Goal: Transaction & Acquisition: Purchase product/service

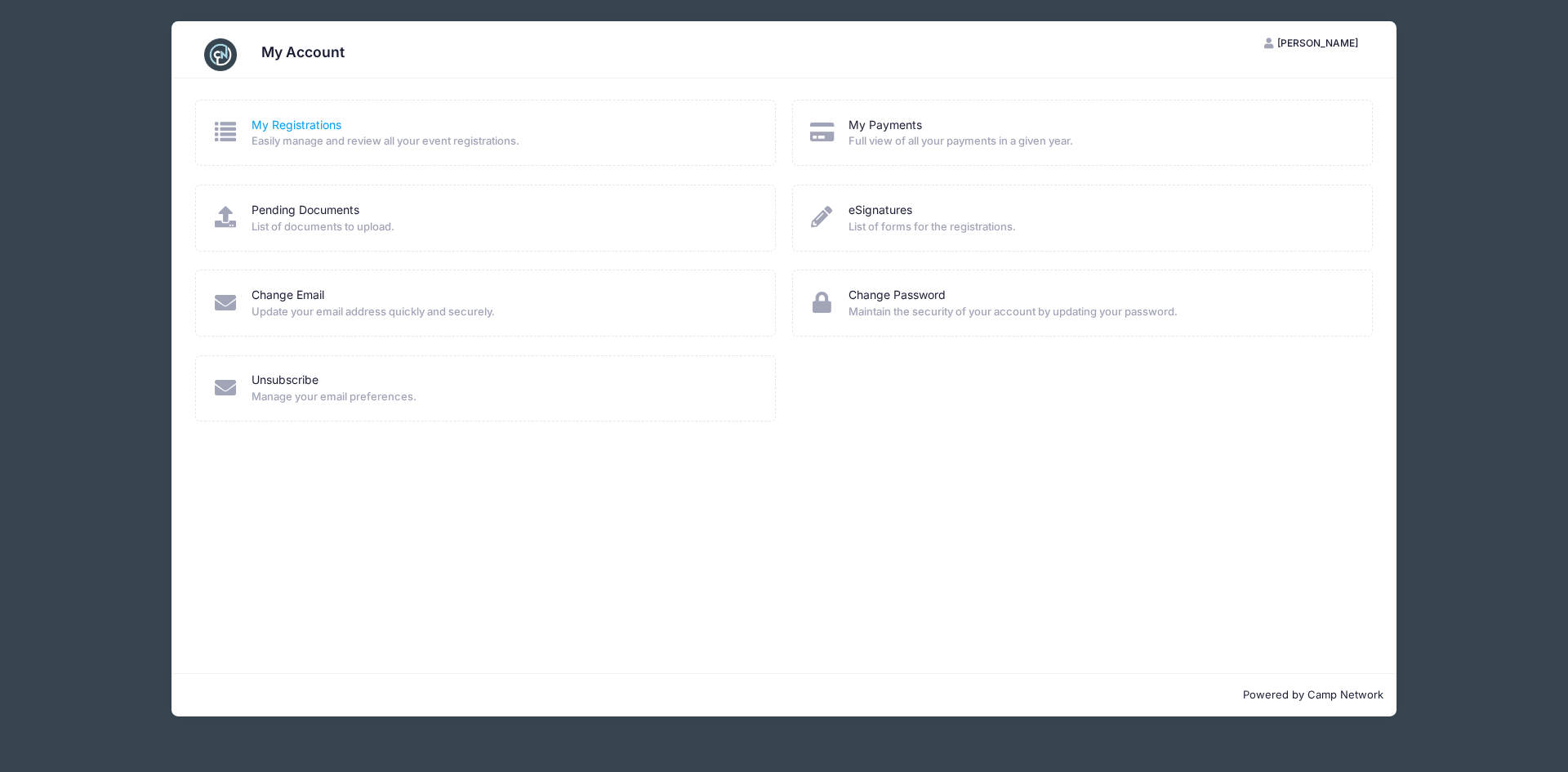
click at [321, 121] on link "My Registrations" at bounding box center [297, 125] width 90 height 18
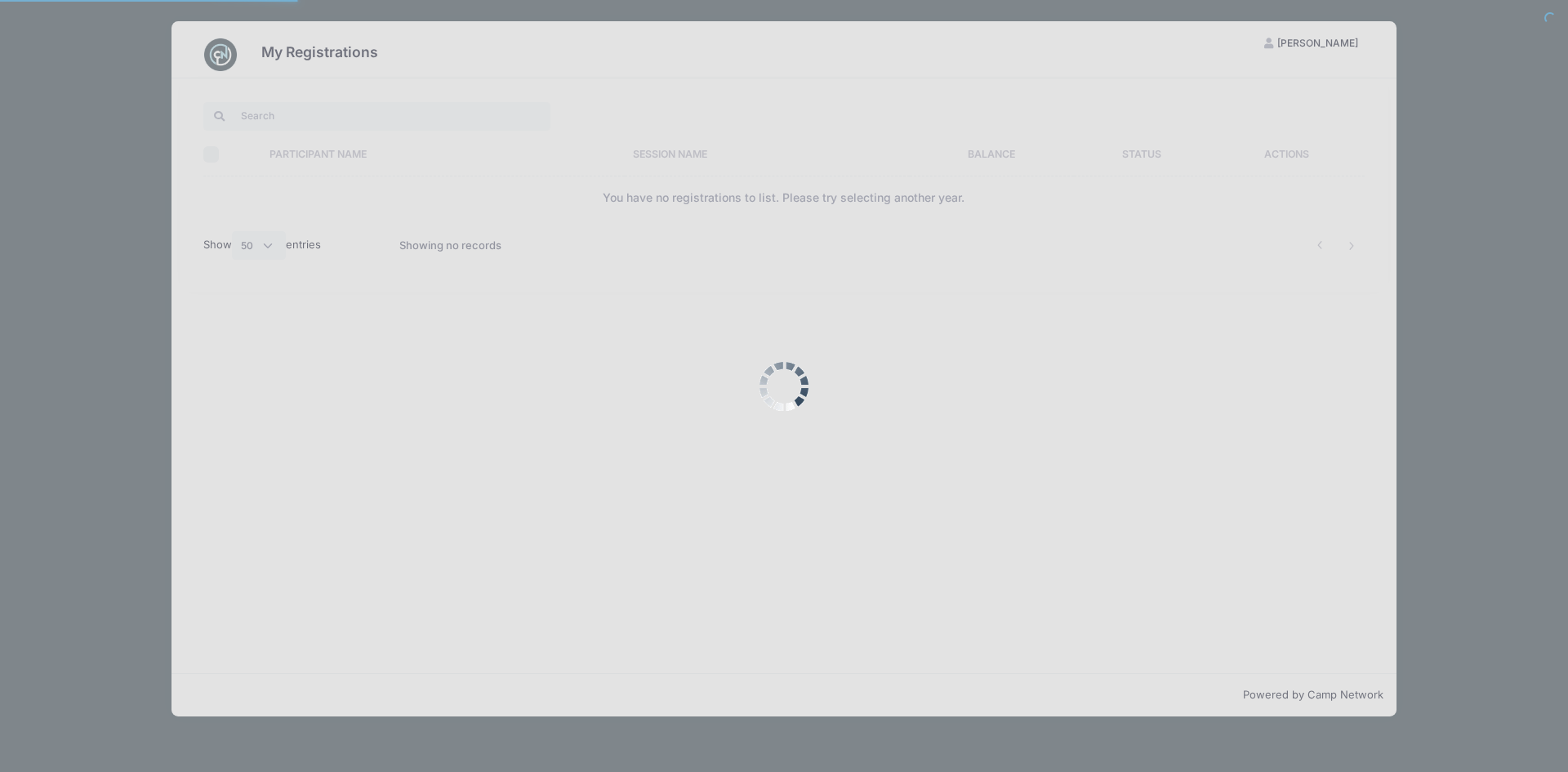
select select "50"
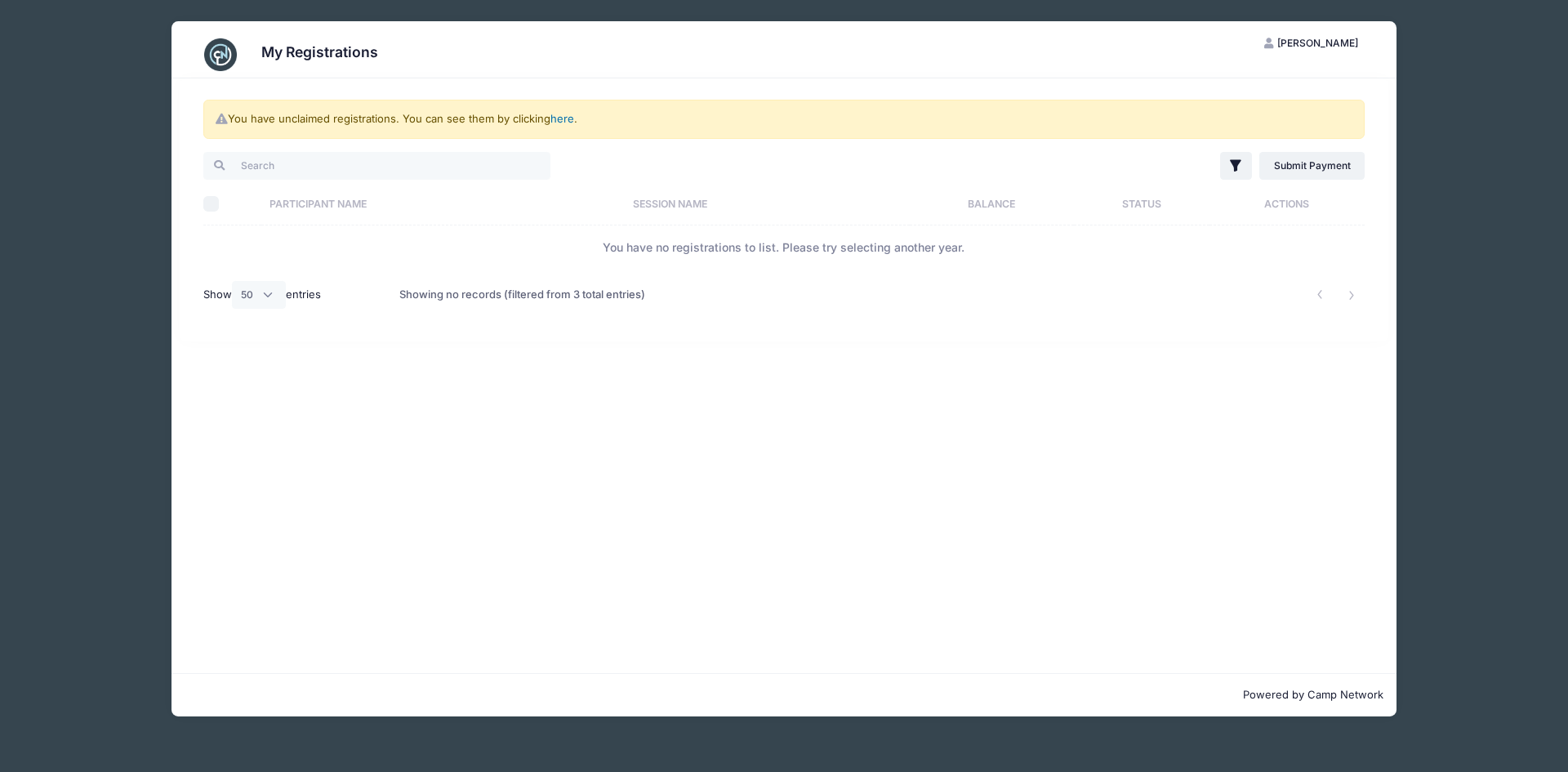
click at [566, 119] on link "here" at bounding box center [563, 118] width 24 height 13
click at [569, 111] on div "You have unclaimed registrations. You can see them by clicking here ." at bounding box center [784, 120] width 1161 height 39
click at [568, 119] on link "here" at bounding box center [563, 118] width 24 height 13
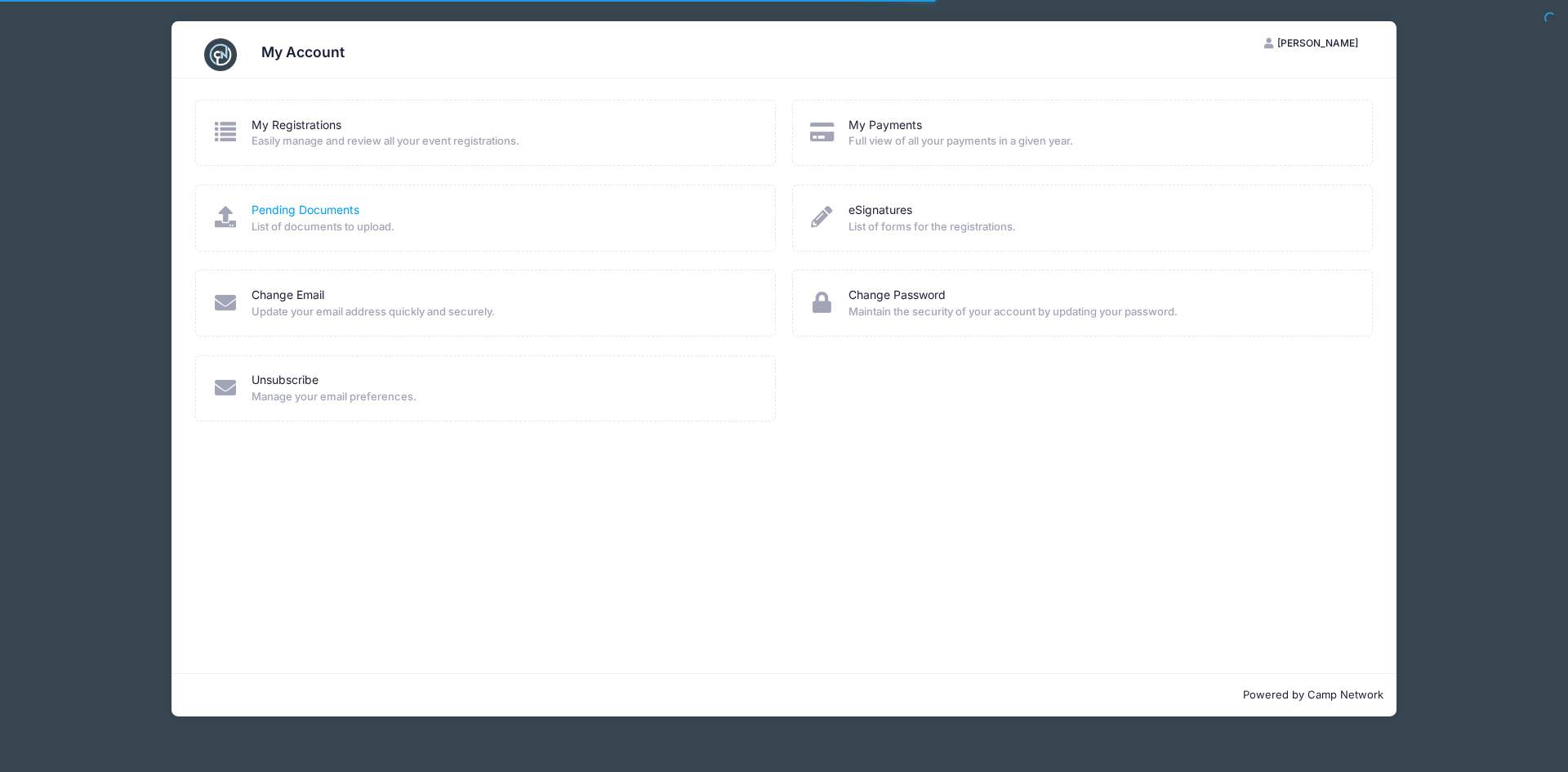
click at [341, 208] on link "Pending Documents" at bounding box center [306, 211] width 108 height 18
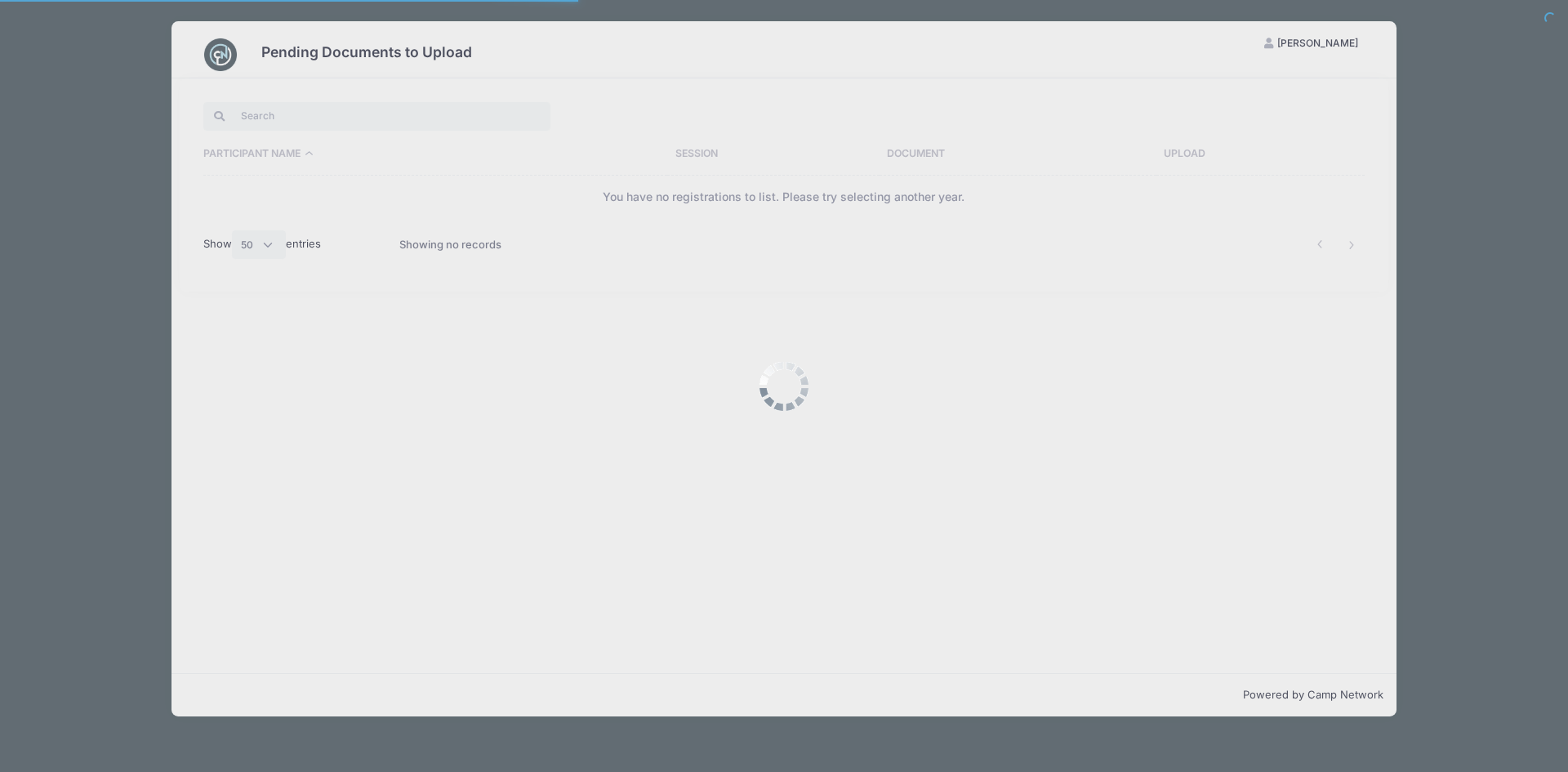
select select "50"
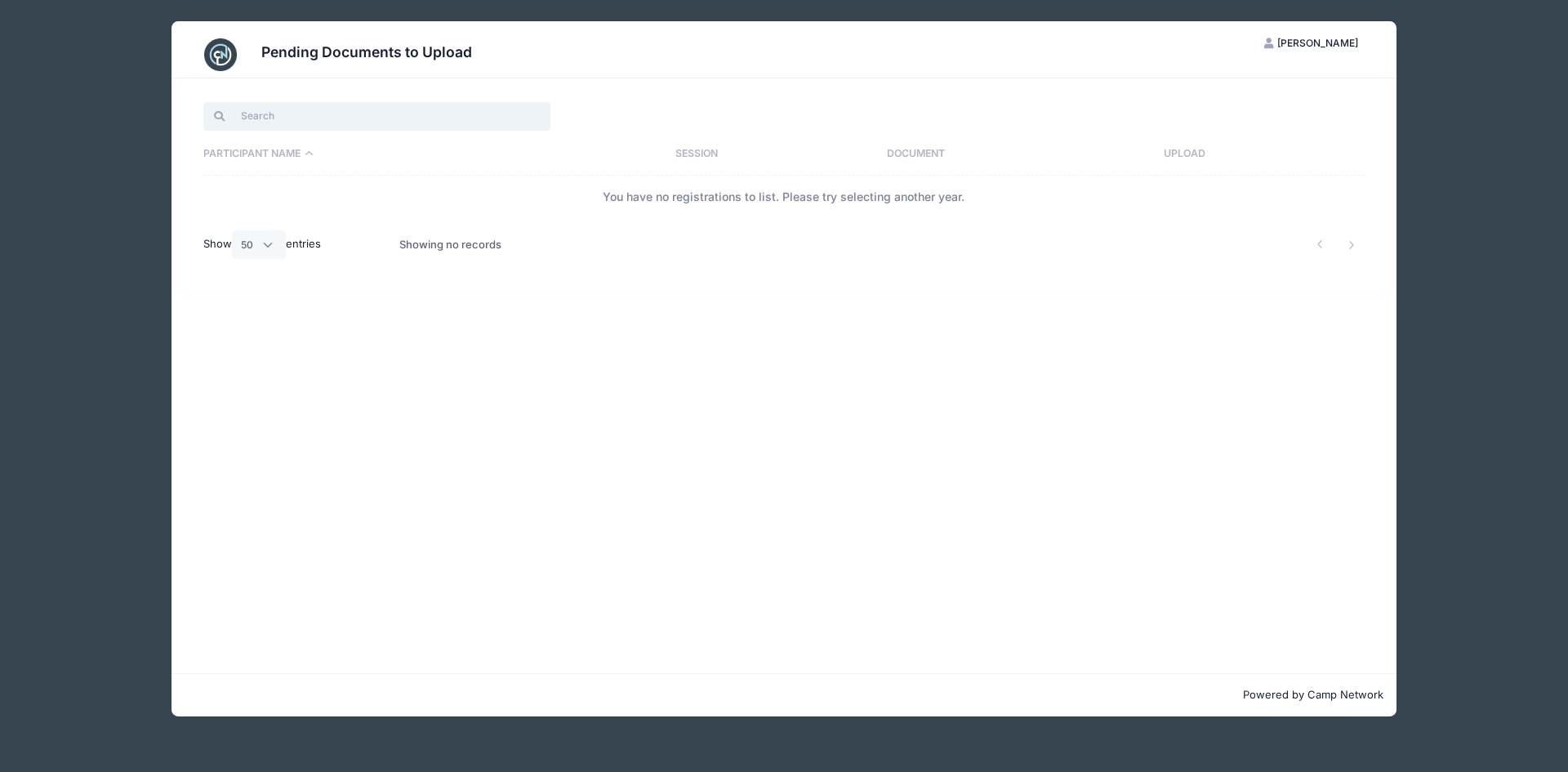
click at [272, 117] on input "search" at bounding box center [377, 116] width 347 height 27
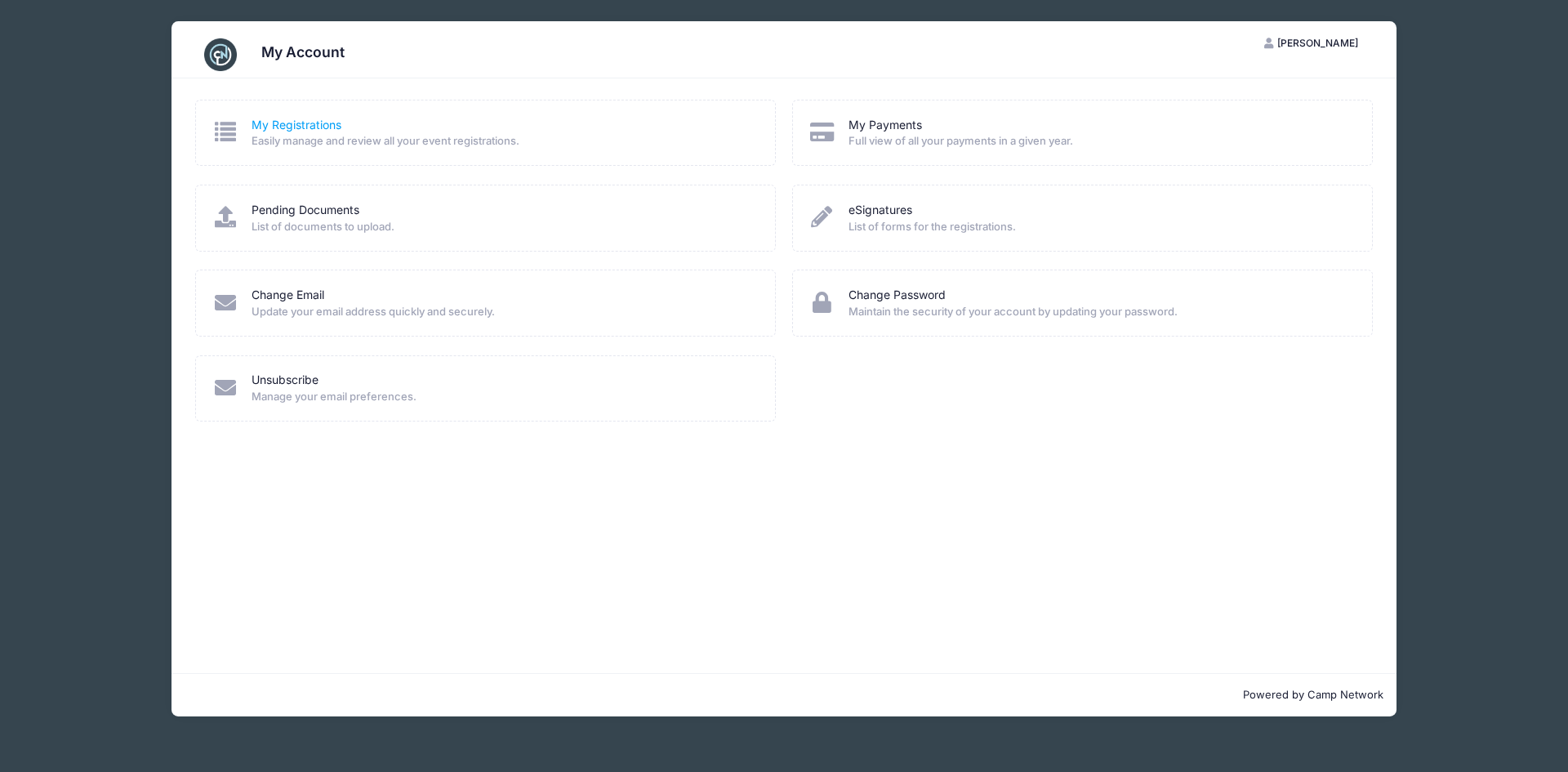
click at [290, 123] on link "My Registrations" at bounding box center [297, 125] width 90 height 18
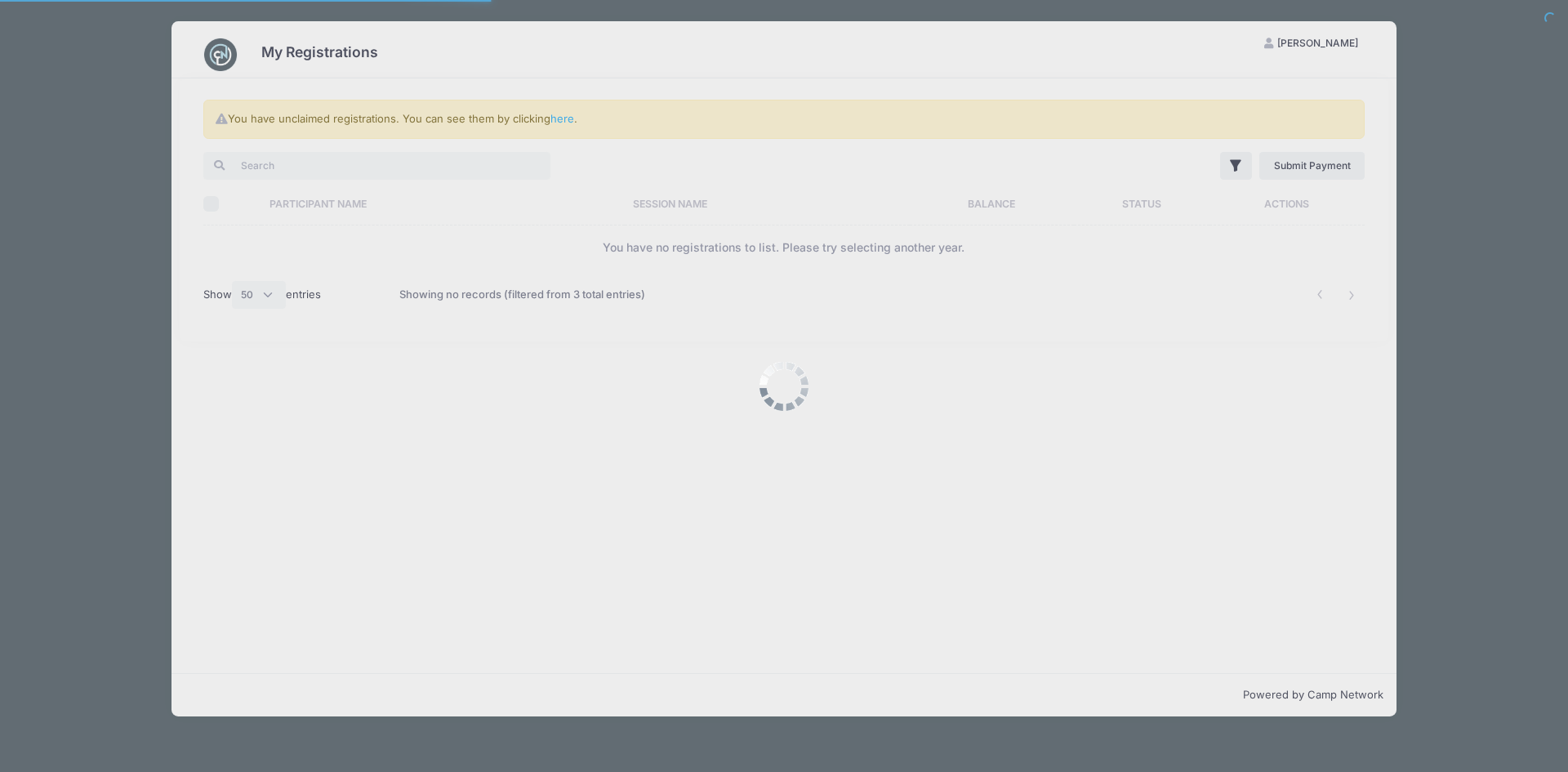
select select "50"
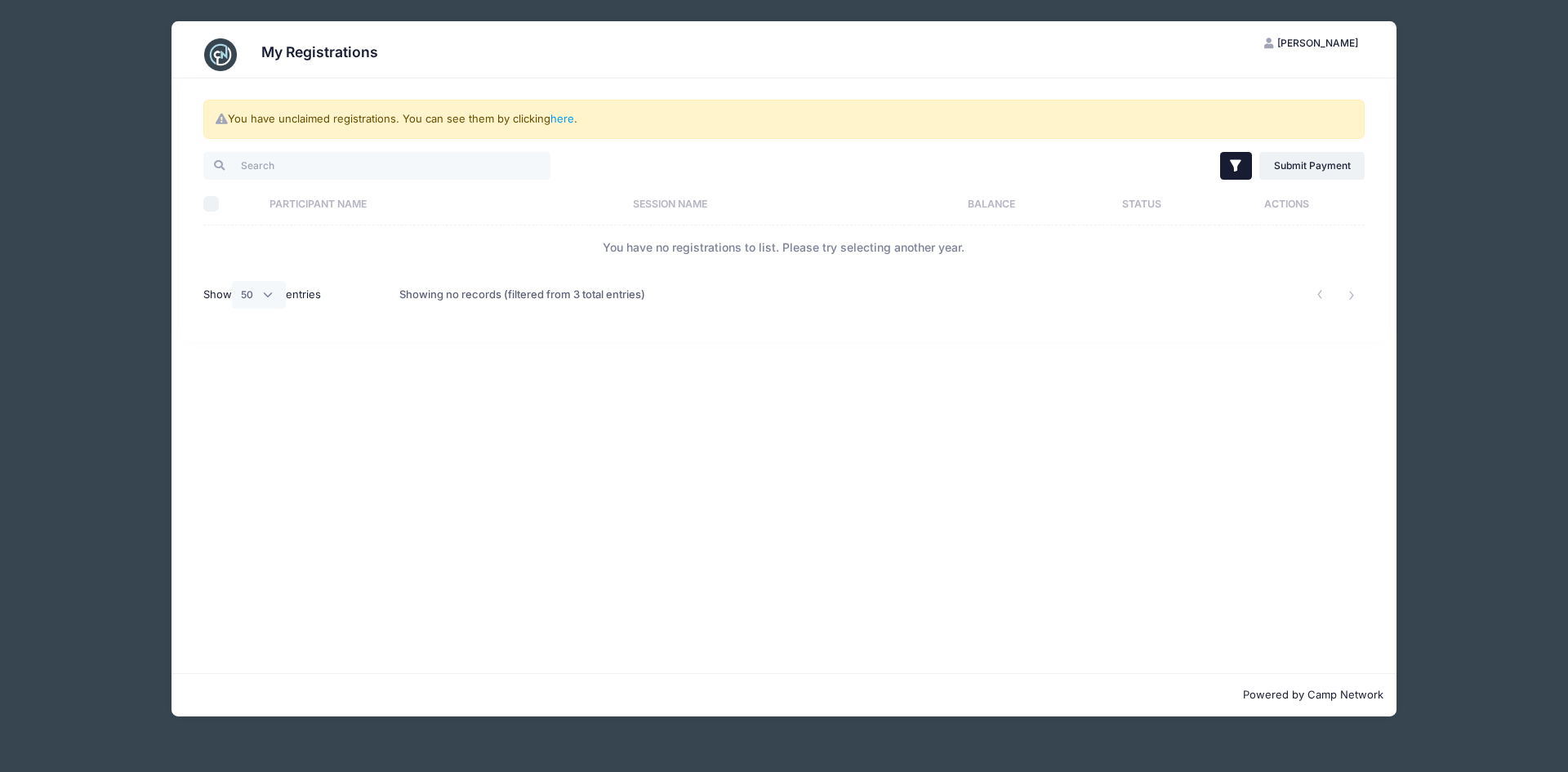
click at [1231, 165] on icon "button" at bounding box center [1236, 166] width 17 height 17
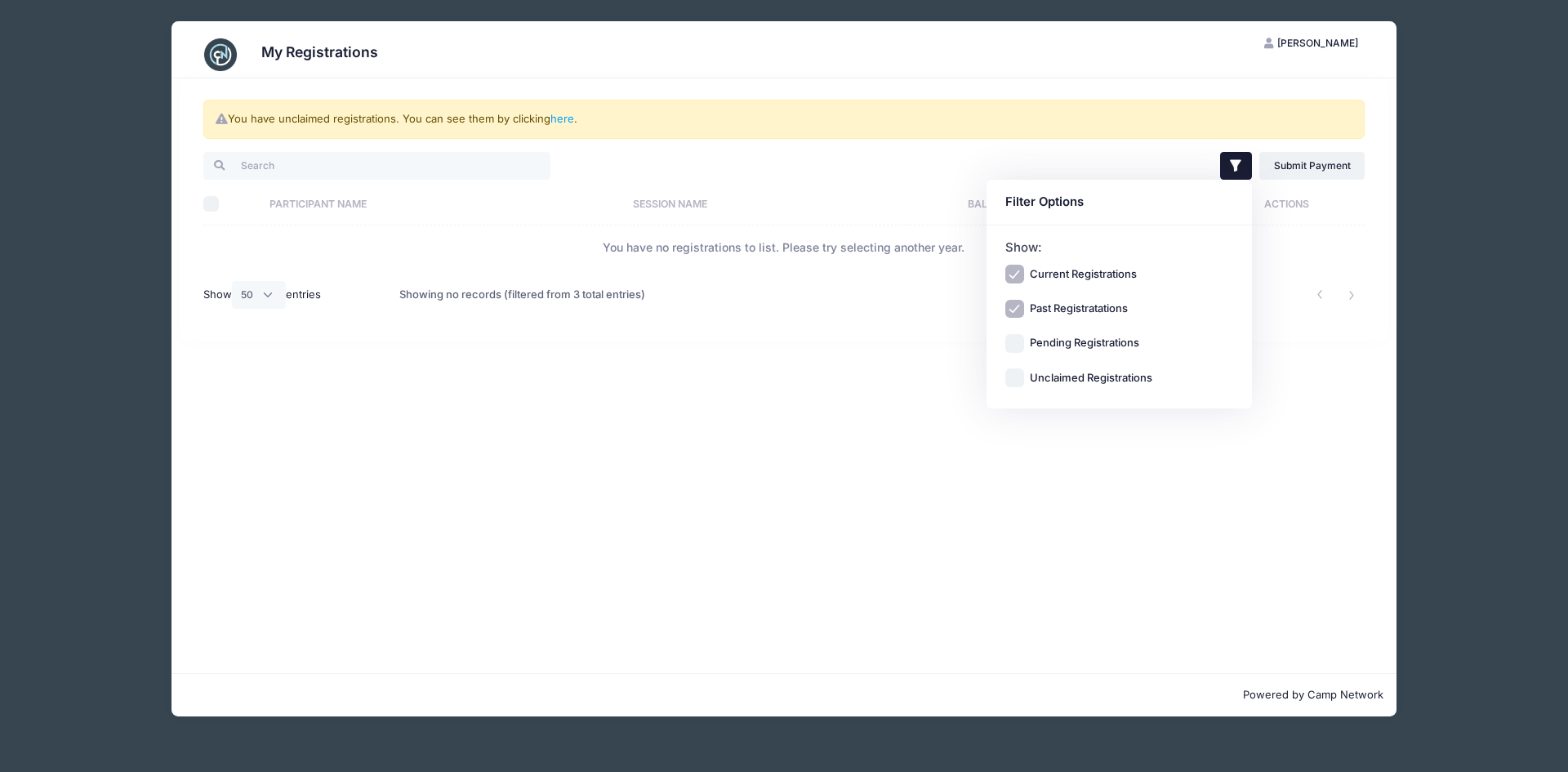
click at [1012, 338] on input "Pending Registrations" at bounding box center [1014, 343] width 19 height 19
checkbox input "true"
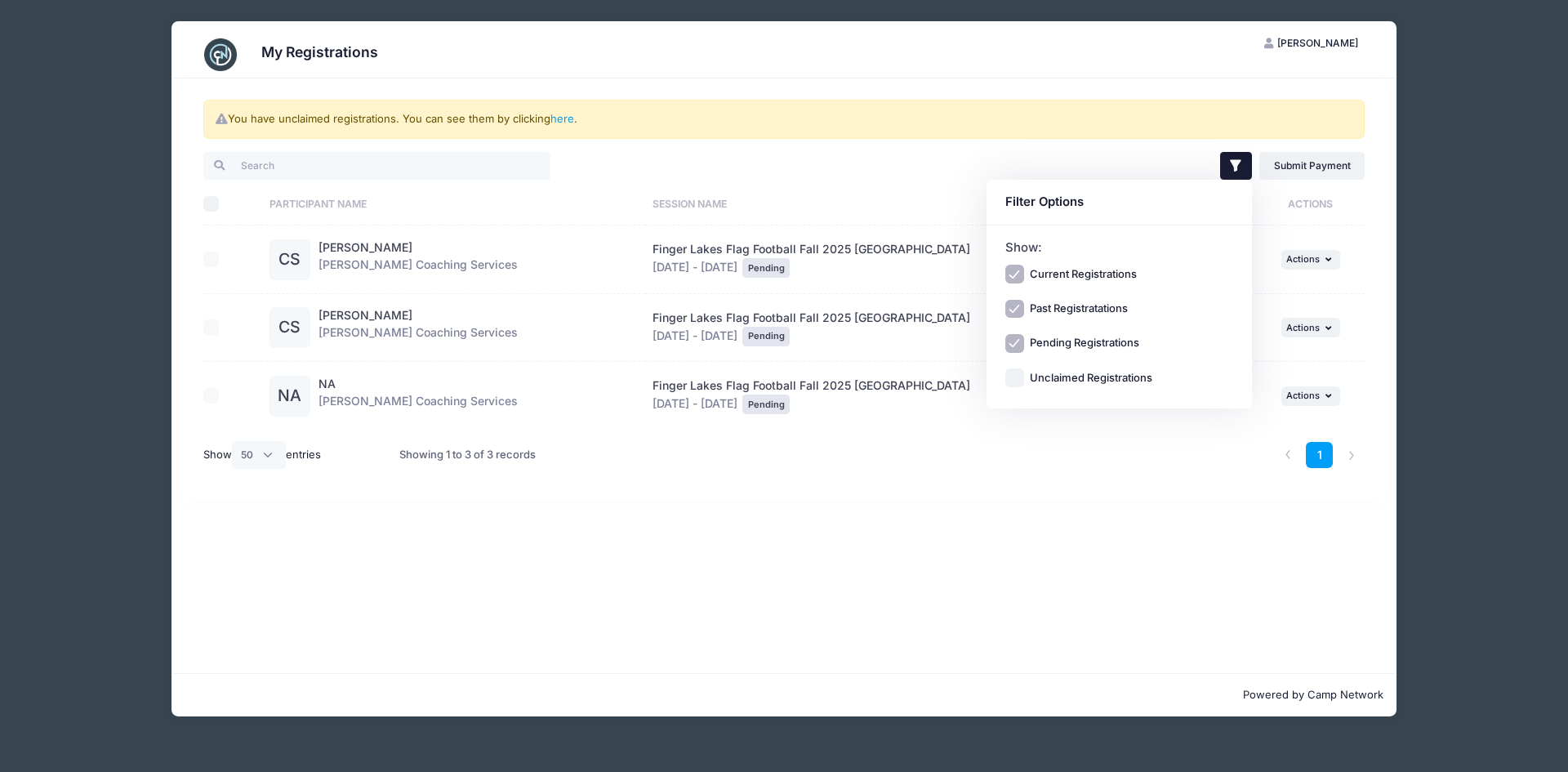
click at [1180, 566] on div "You have unclaimed registrations. You can see them by clicking here . Filter Fi…" at bounding box center [784, 375] width 1225 height 595
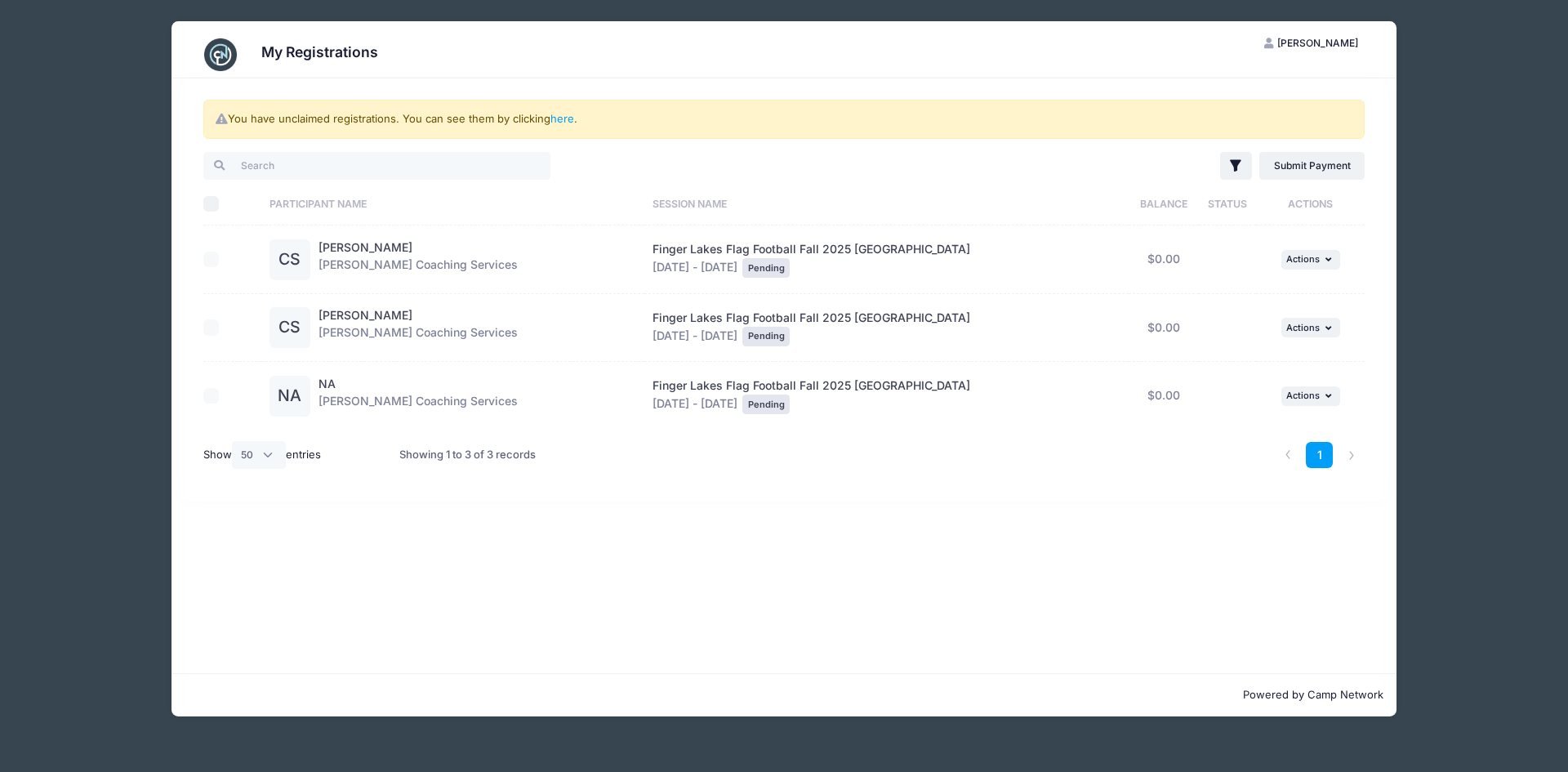
click at [212, 394] on div at bounding box center [228, 396] width 50 height 17
click at [1294, 261] on span "Actions" at bounding box center [1303, 259] width 33 height 12
click at [1234, 288] on link "Continue" at bounding box center [1249, 296] width 148 height 31
click at [1302, 393] on span "Actions" at bounding box center [1303, 396] width 33 height 12
click at [1200, 442] on link "Continue" at bounding box center [1249, 432] width 148 height 31
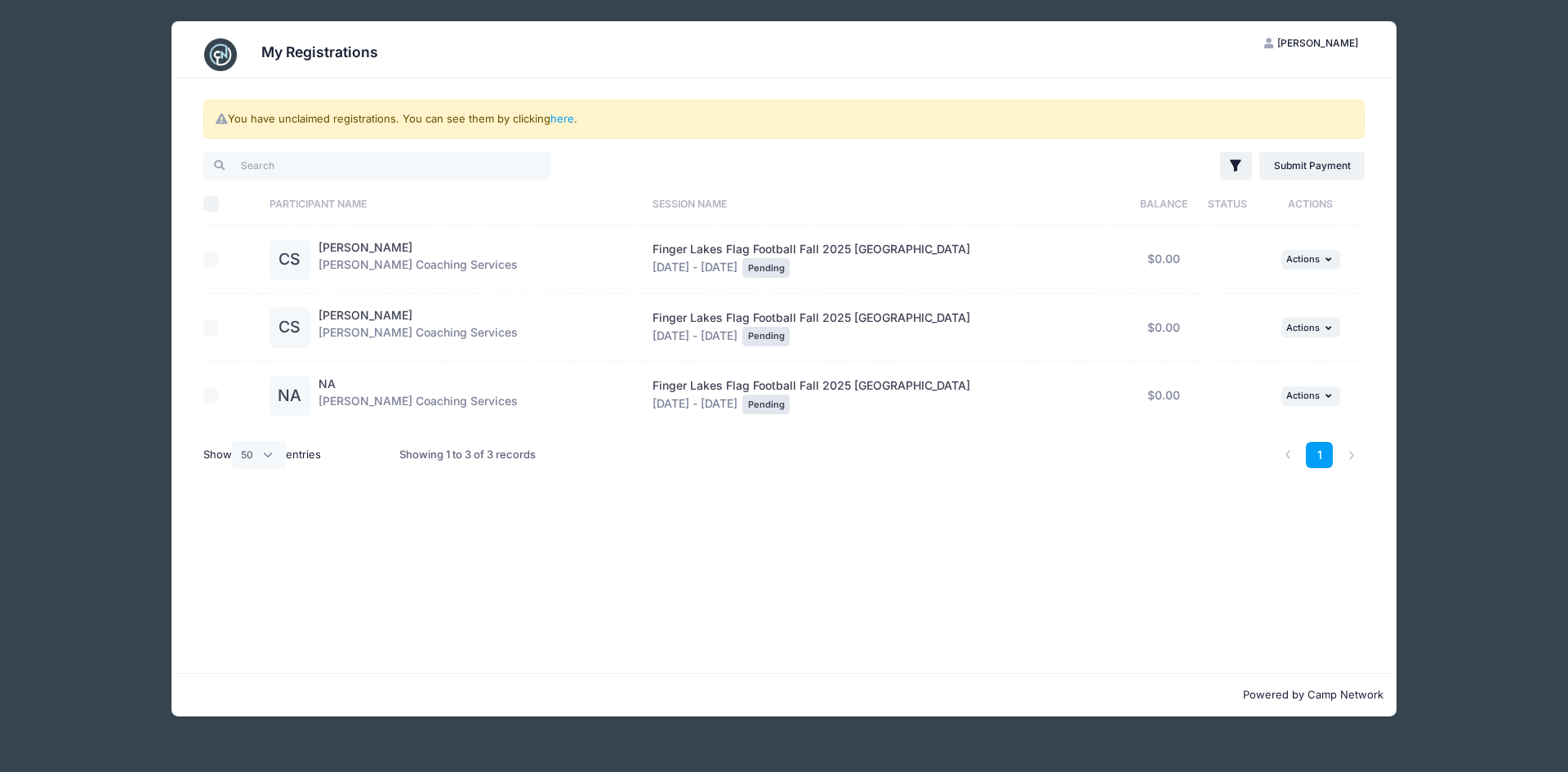
click at [1322, 43] on span "[PERSON_NAME]" at bounding box center [1318, 43] width 81 height 13
click at [1255, 78] on link "My Account" at bounding box center [1271, 83] width 189 height 31
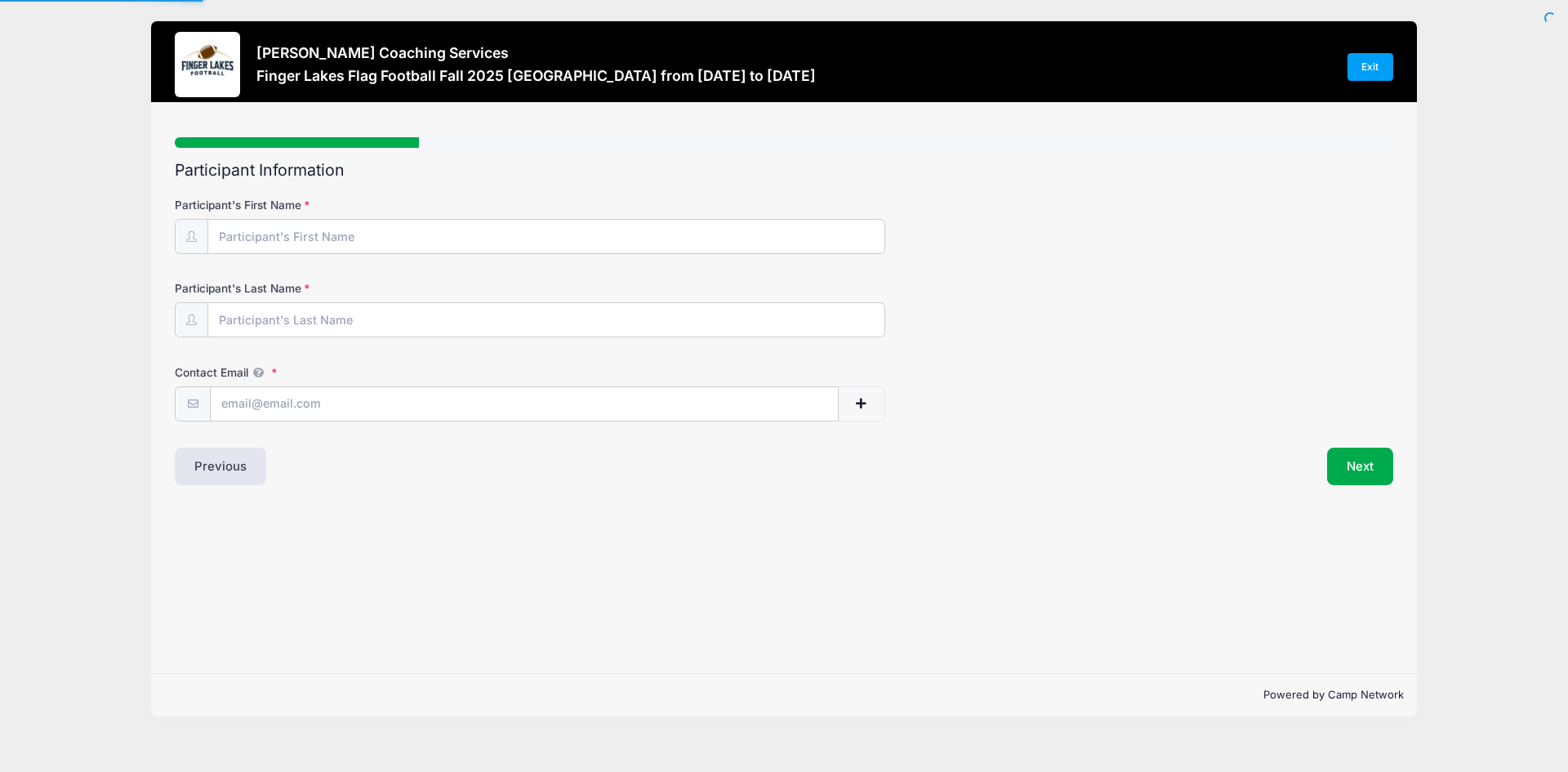
type input "[PERSON_NAME]"
type input "[EMAIL_ADDRESS][DOMAIN_NAME]"
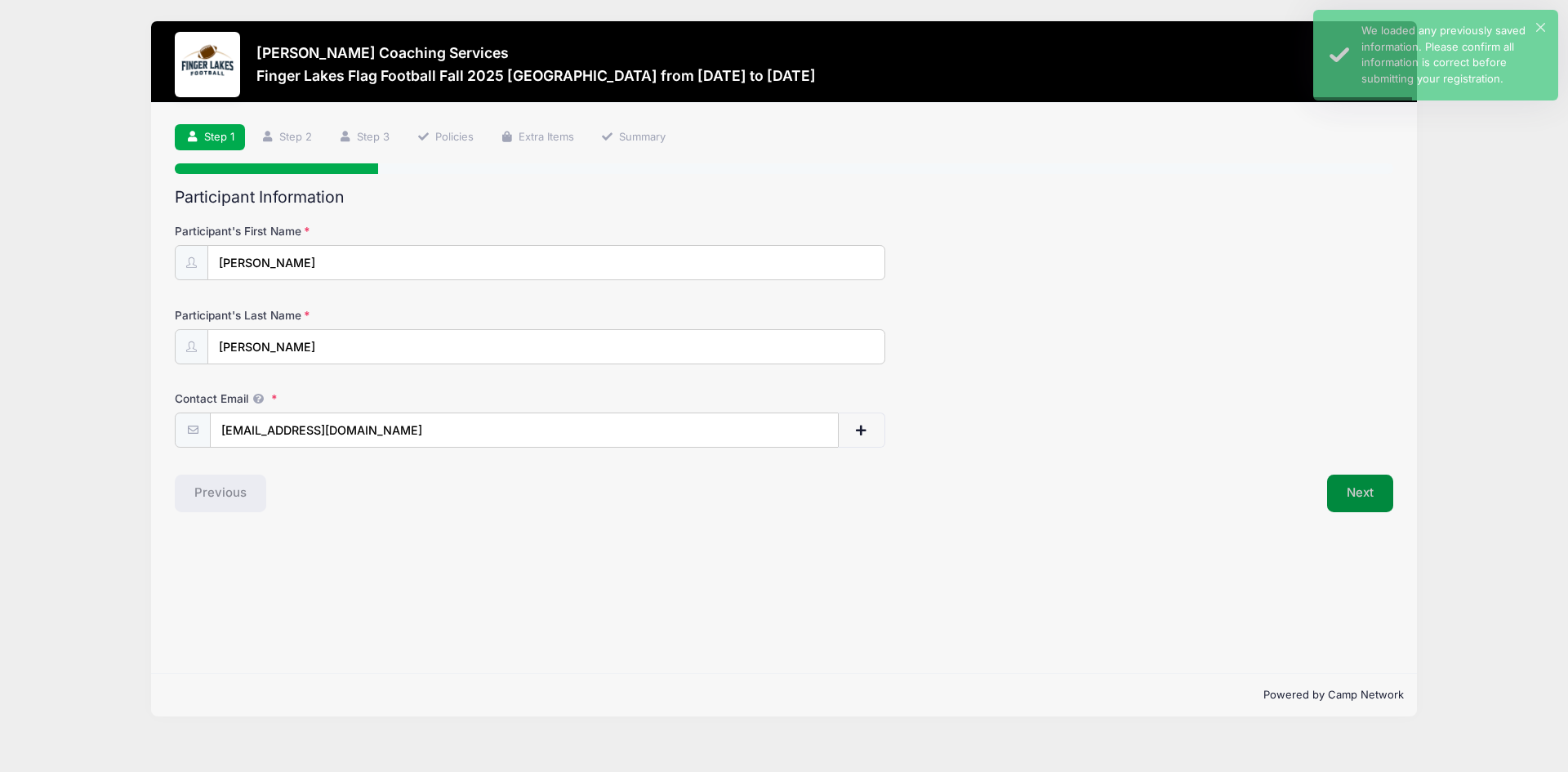
click at [1354, 500] on button "Next" at bounding box center [1360, 493] width 67 height 37
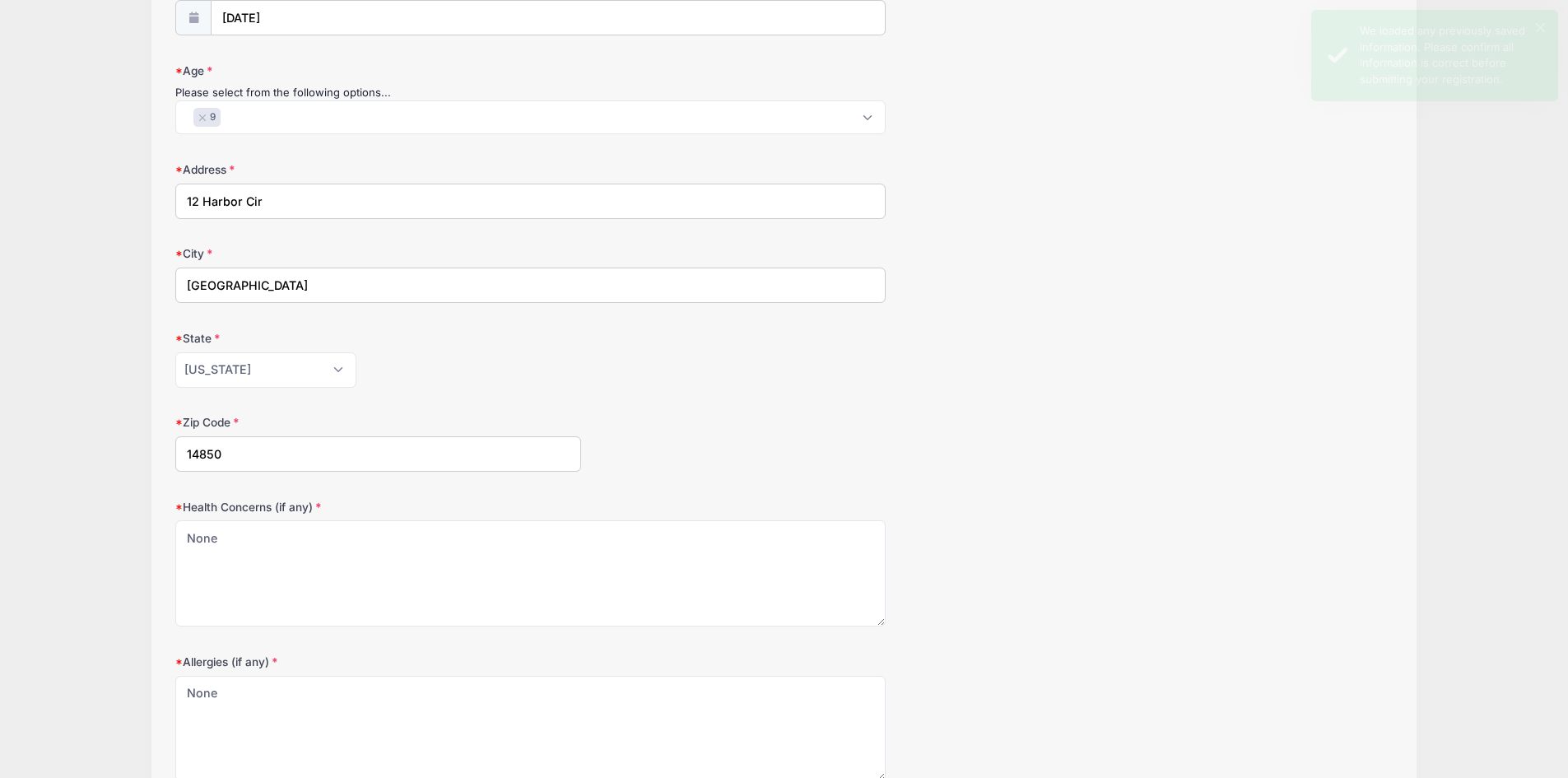
scroll to position [402, 0]
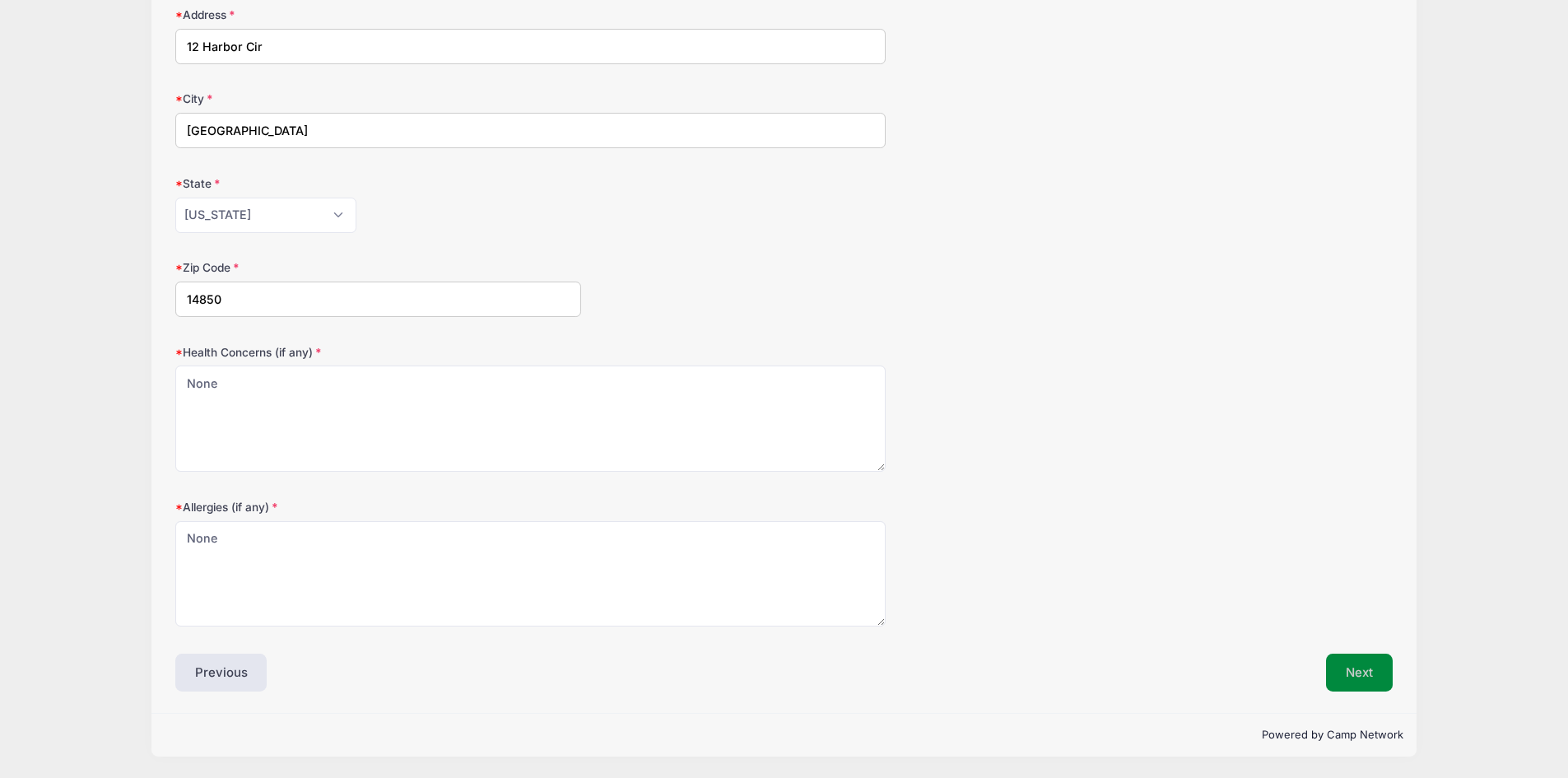
click at [1362, 662] on button "Next" at bounding box center [1360, 672] width 67 height 38
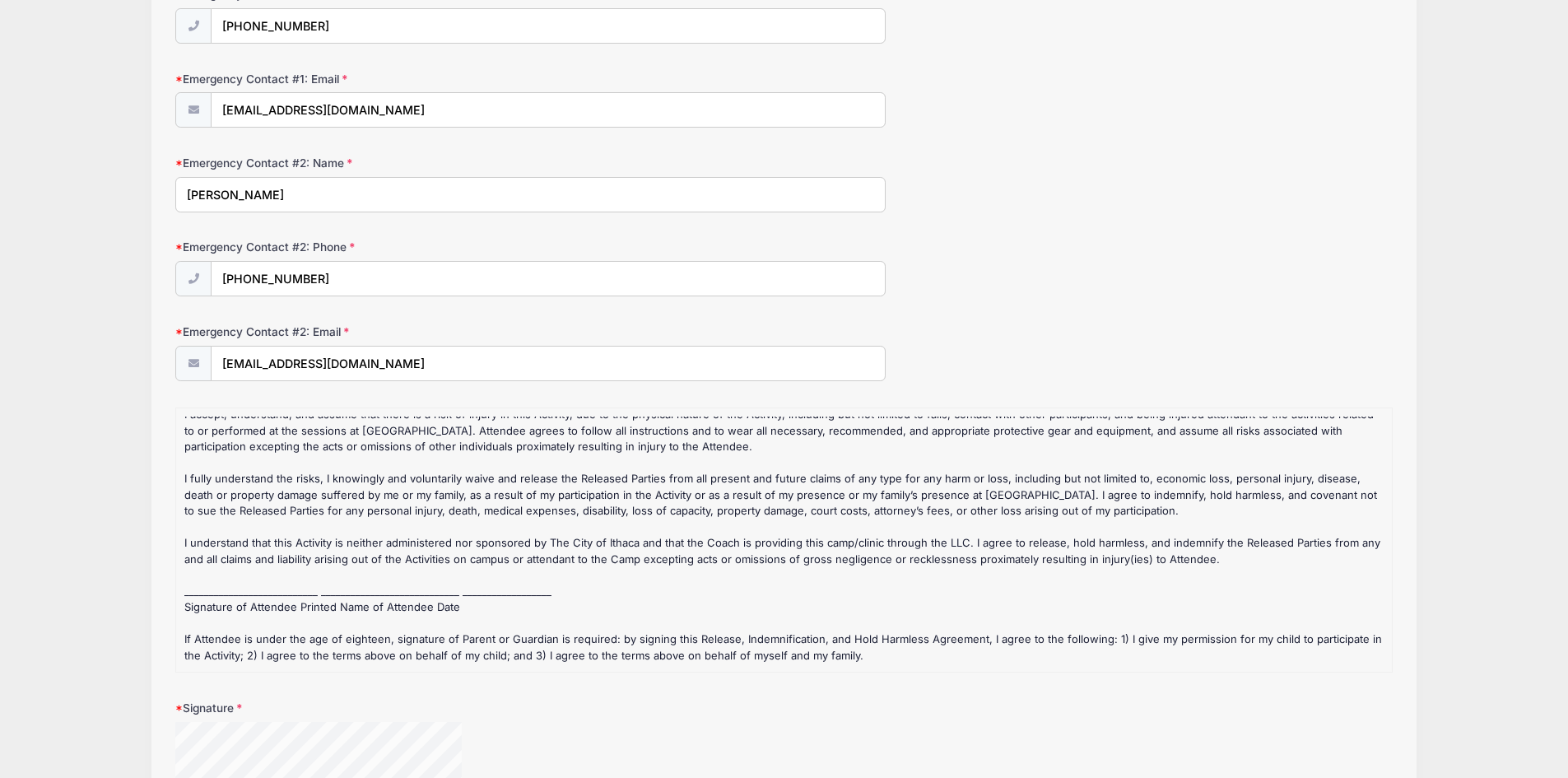
scroll to position [773, 0]
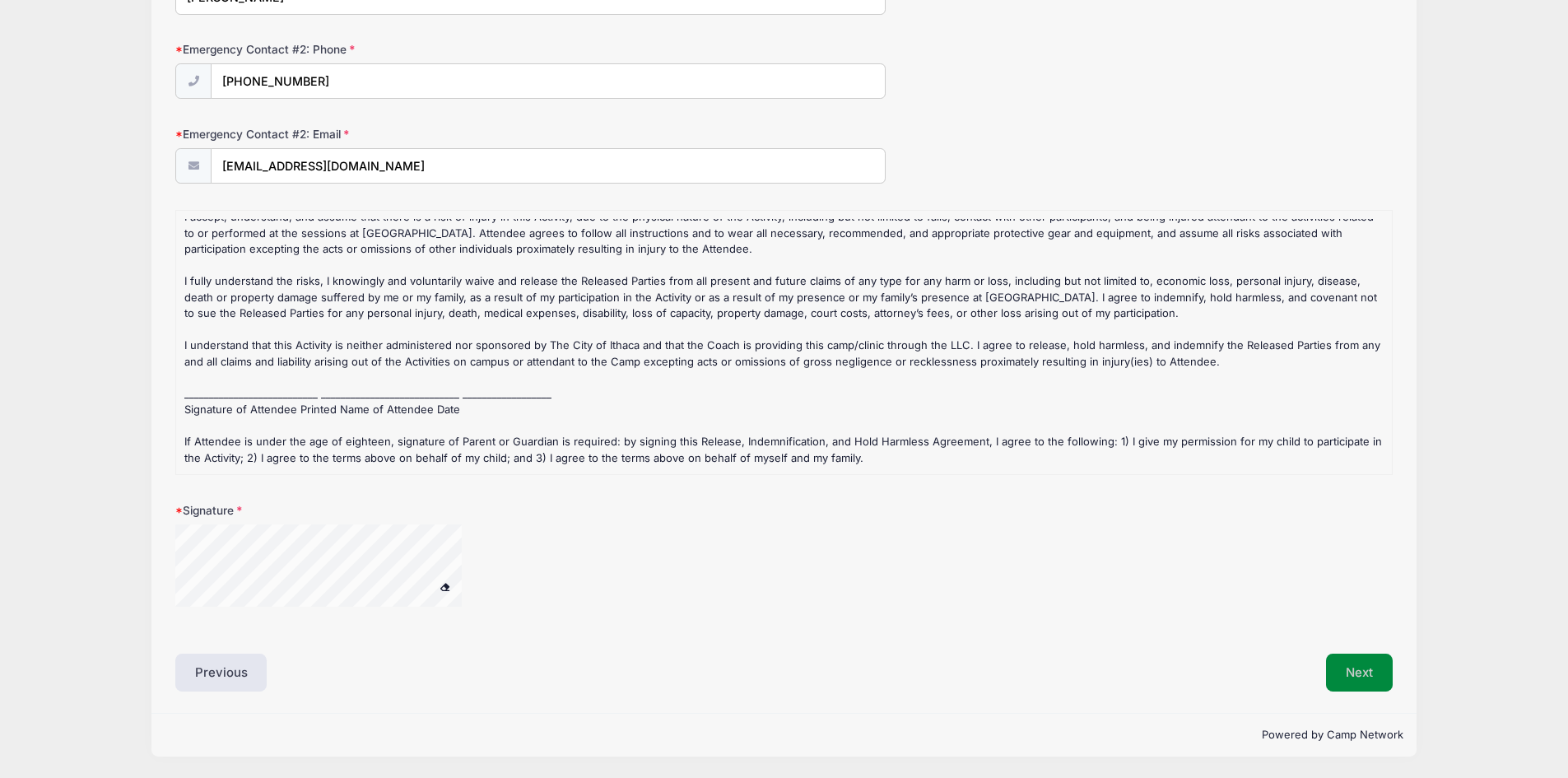
click at [1381, 667] on button "Next" at bounding box center [1360, 672] width 67 height 38
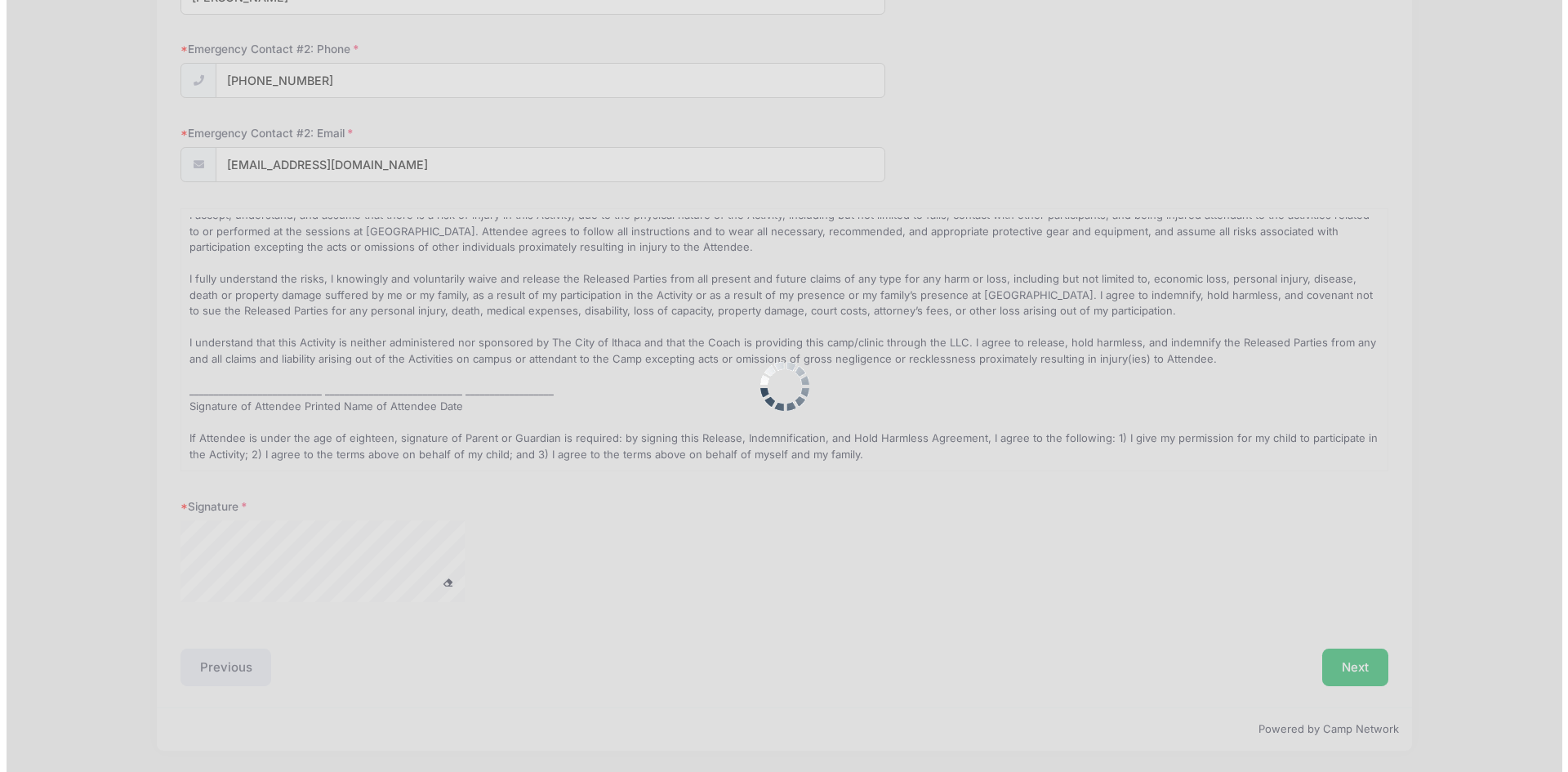
scroll to position [0, 0]
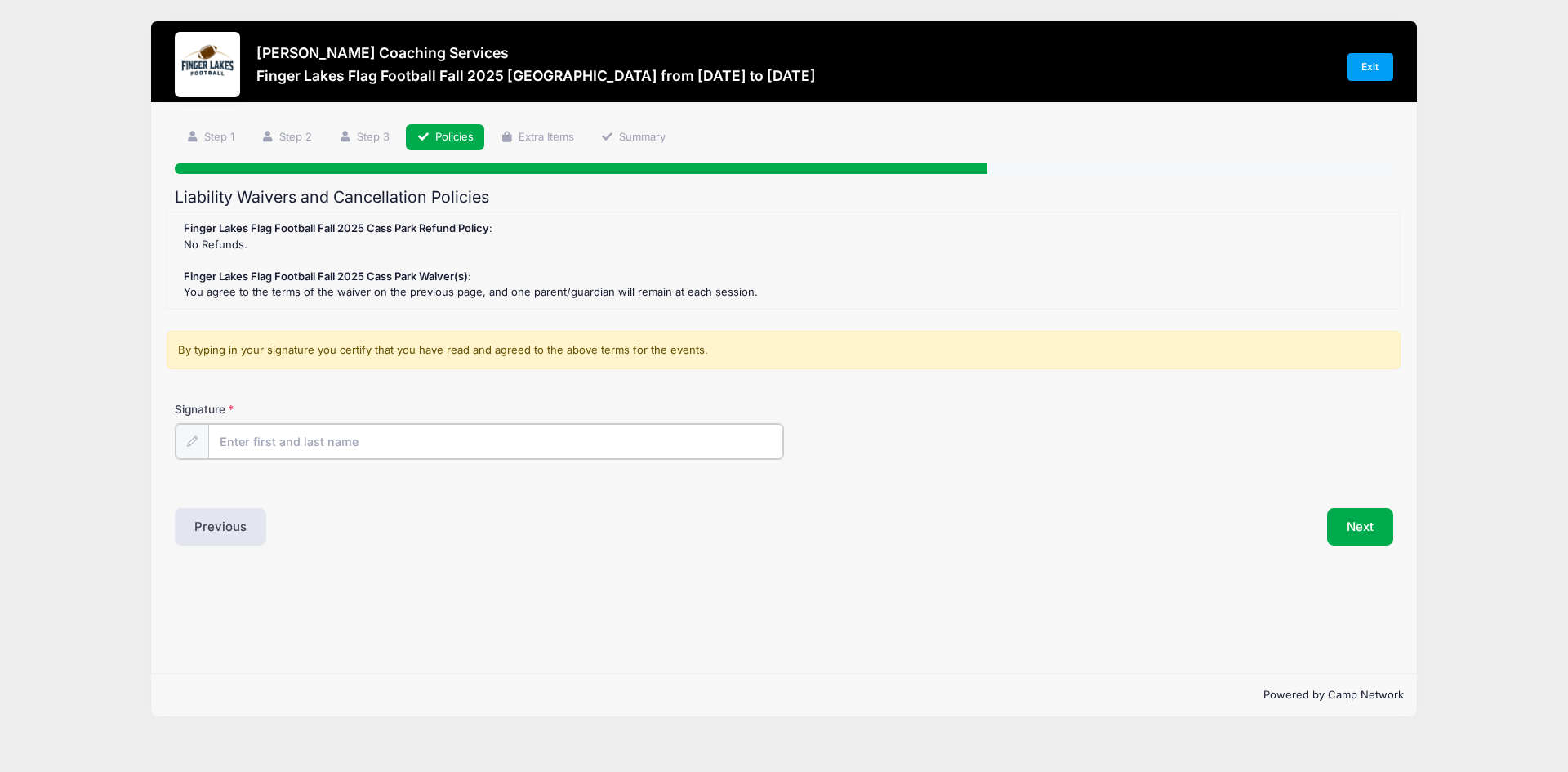
click at [400, 435] on input "Signature" at bounding box center [496, 442] width 575 height 35
type input "[PERSON_NAME]"
click at [1358, 532] on button "Next" at bounding box center [1360, 525] width 67 height 37
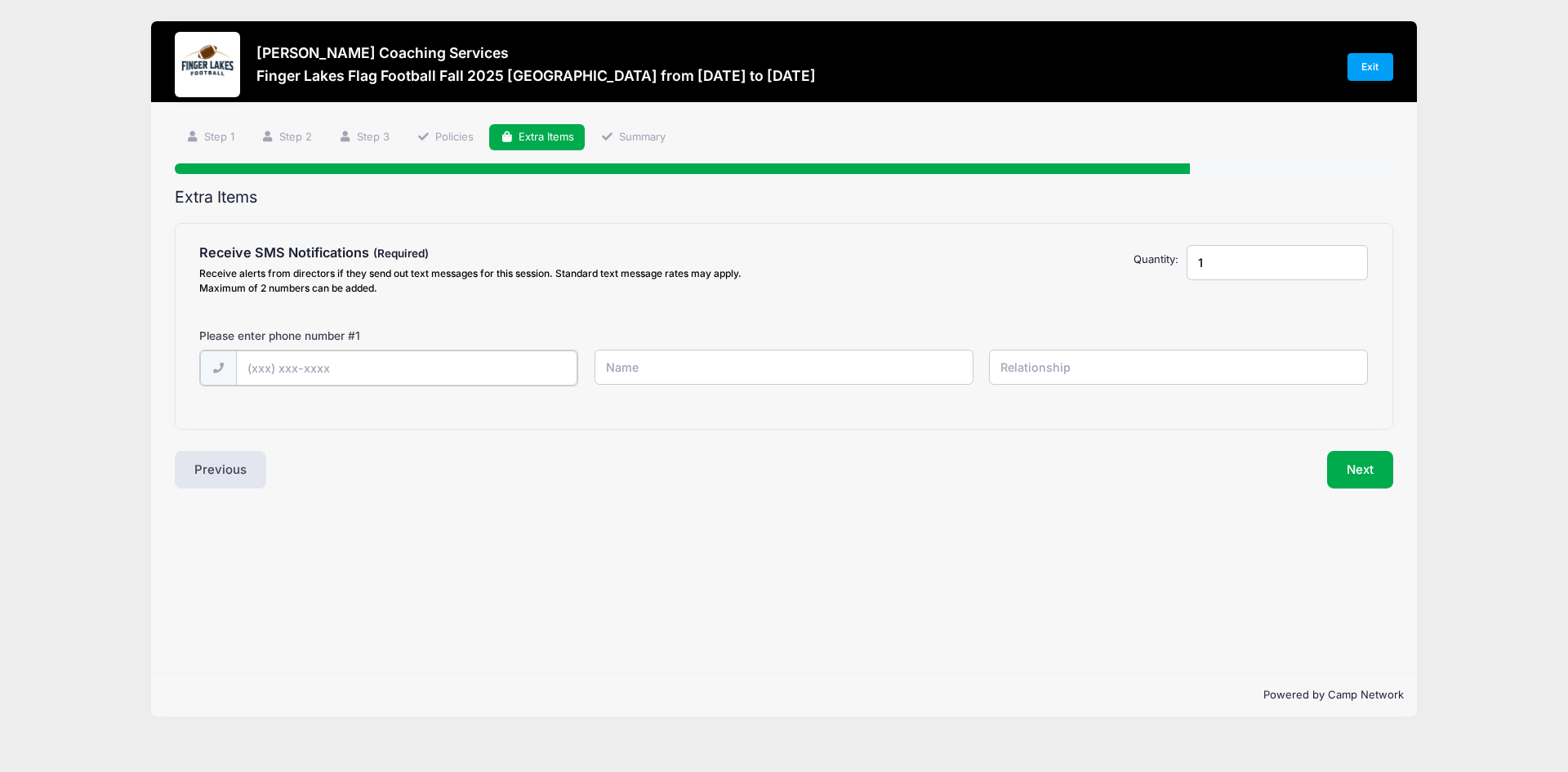
click at [454, 365] on input "text" at bounding box center [407, 368] width 342 height 35
type input "(607) 354-6735"
type input "Whitney"
type input "Mother"
click at [1368, 467] on button "Next" at bounding box center [1360, 467] width 67 height 37
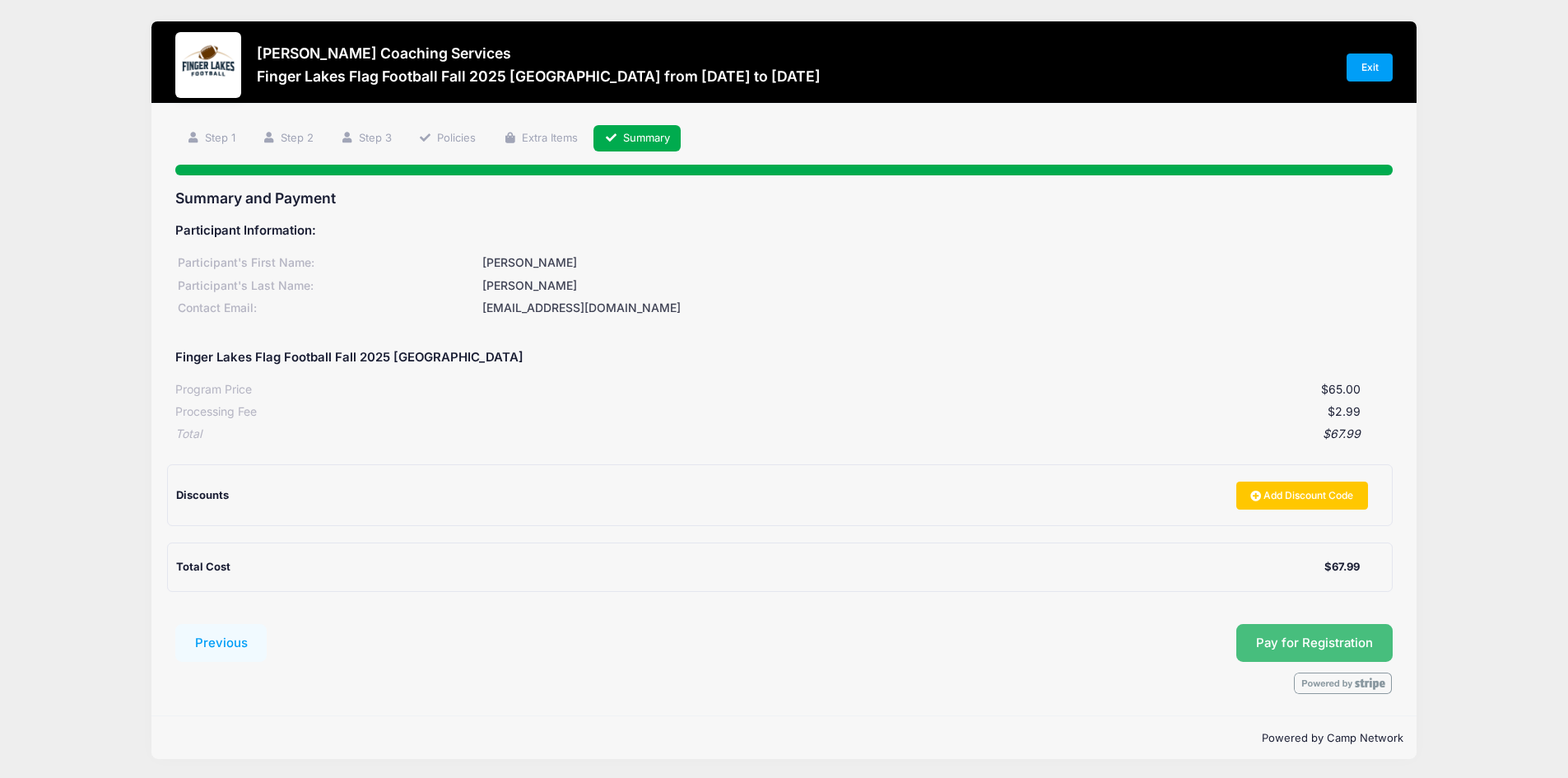
click at [1327, 638] on button "Pay for Registration" at bounding box center [1314, 643] width 156 height 38
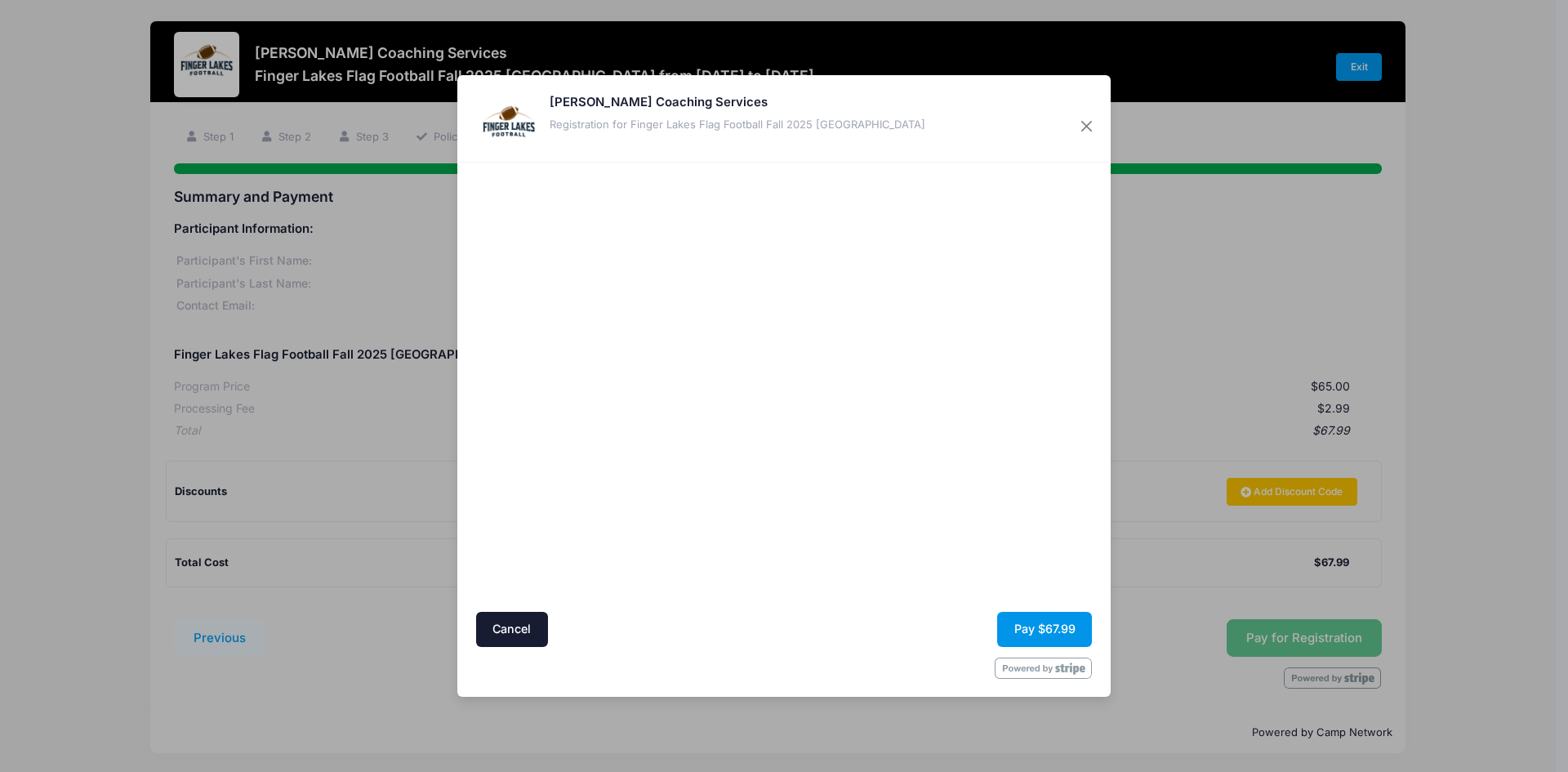
click at [1050, 629] on button "Pay $67.99" at bounding box center [1045, 629] width 95 height 35
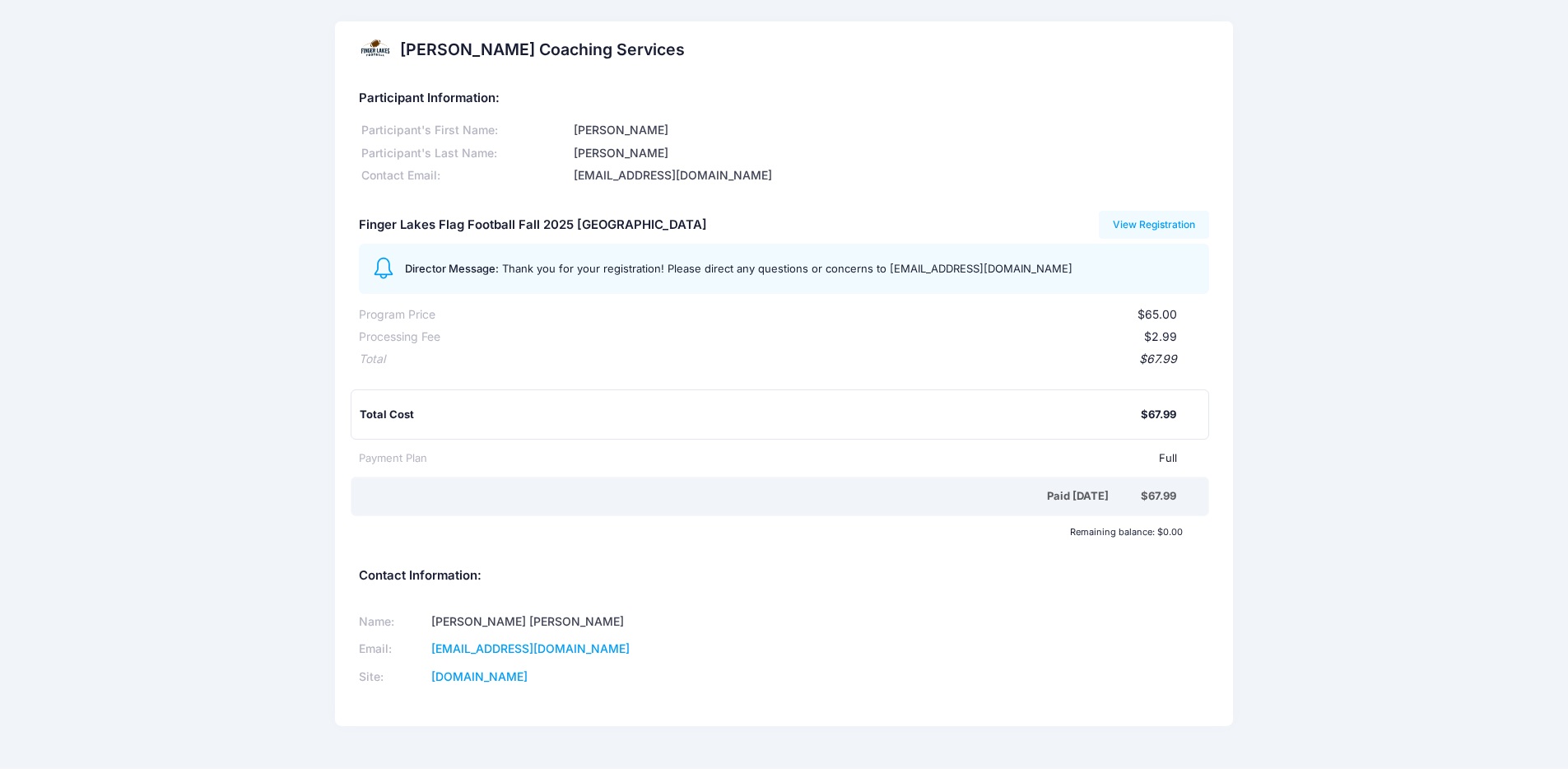
drag, startPoint x: 1460, startPoint y: 1, endPoint x: 1252, endPoint y: 72, distance: 219.8
click at [1252, 72] on div "[PERSON_NAME] Coaching Services Participant Information: Participant's First Na…" at bounding box center [784, 384] width 1568 height 726
click at [1184, 220] on link "View Registration" at bounding box center [1154, 224] width 112 height 28
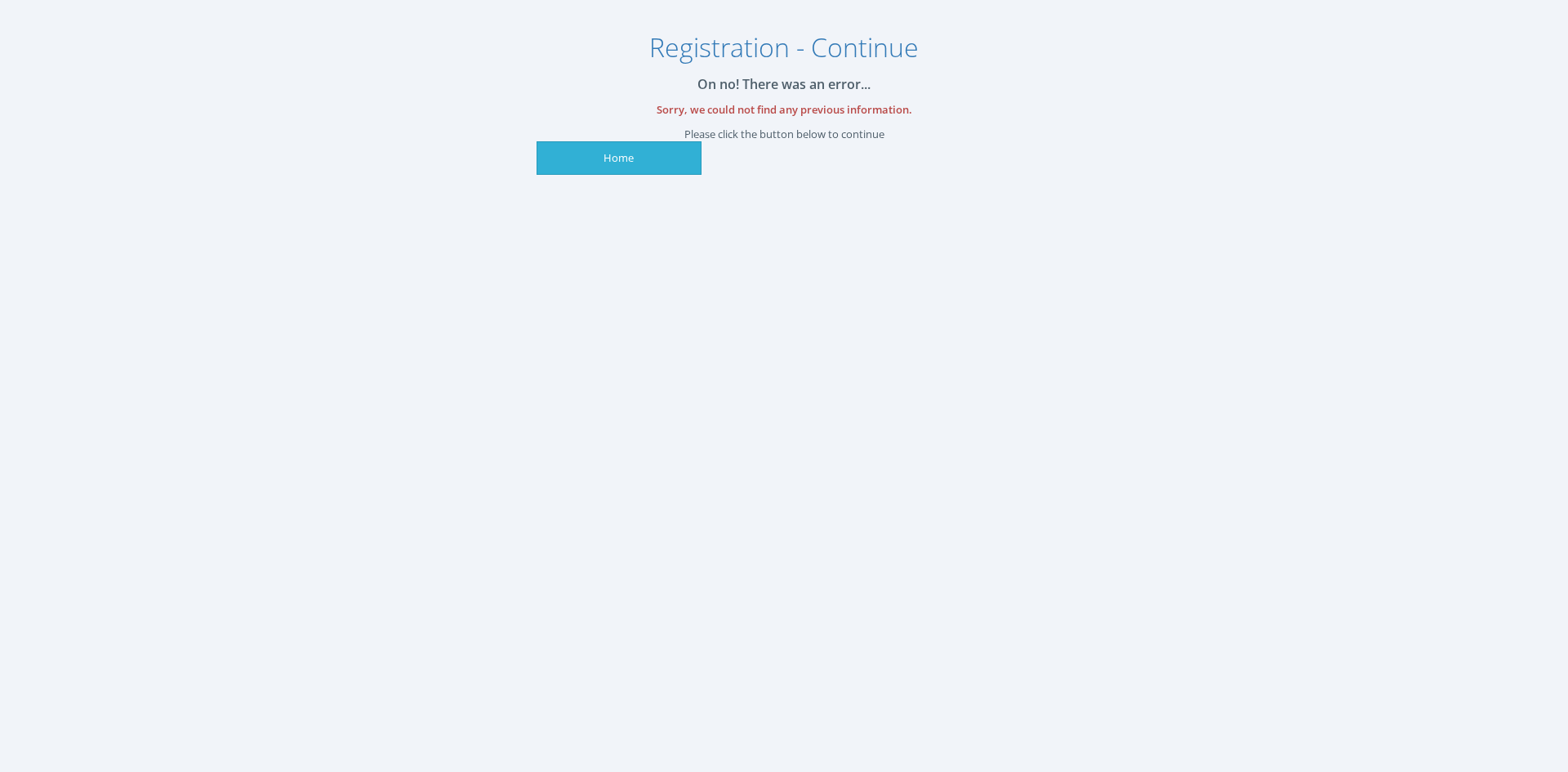
click at [628, 165] on link "Home" at bounding box center [619, 158] width 165 height 33
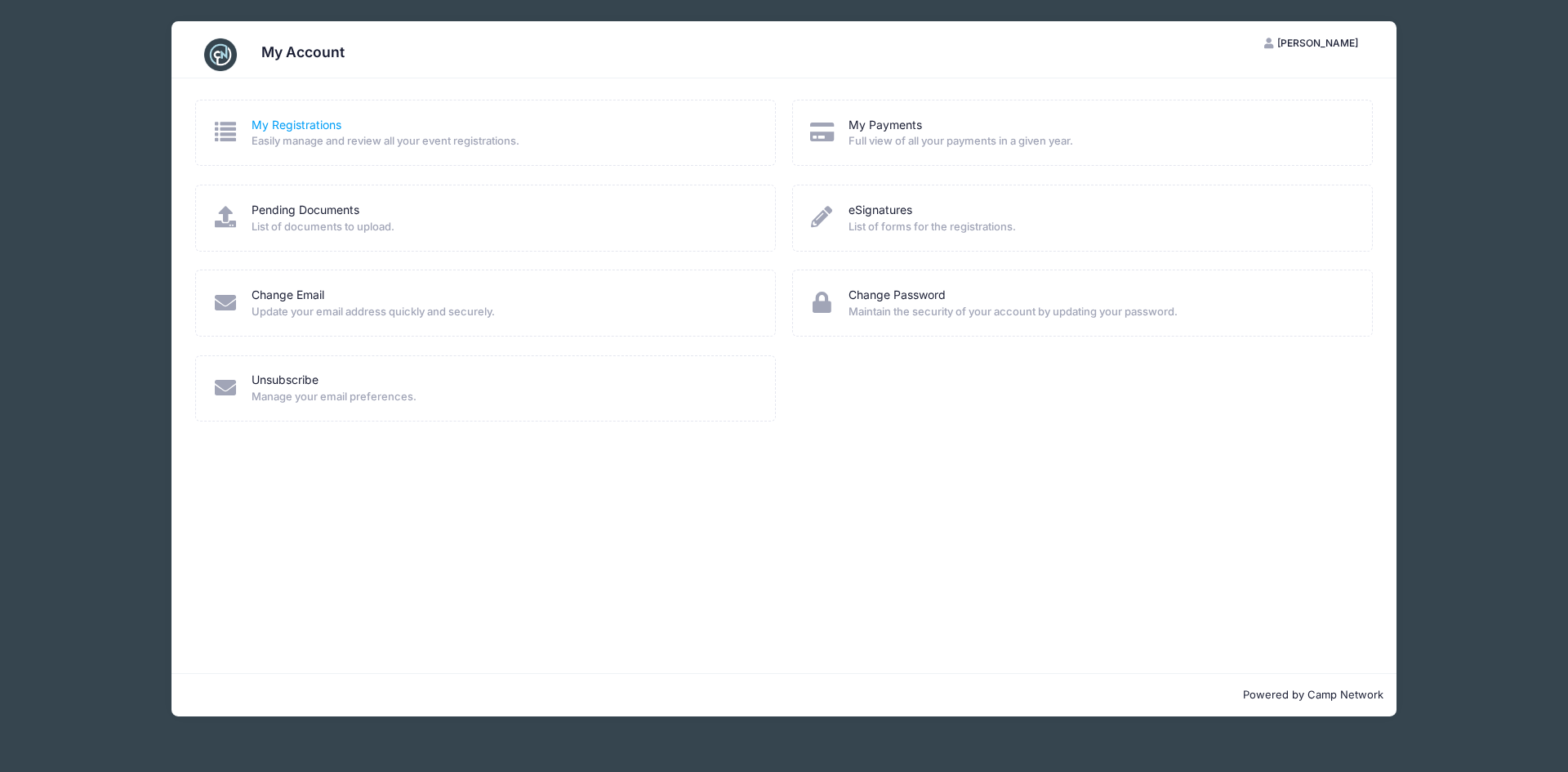
click at [272, 121] on link "My Registrations" at bounding box center [297, 125] width 90 height 18
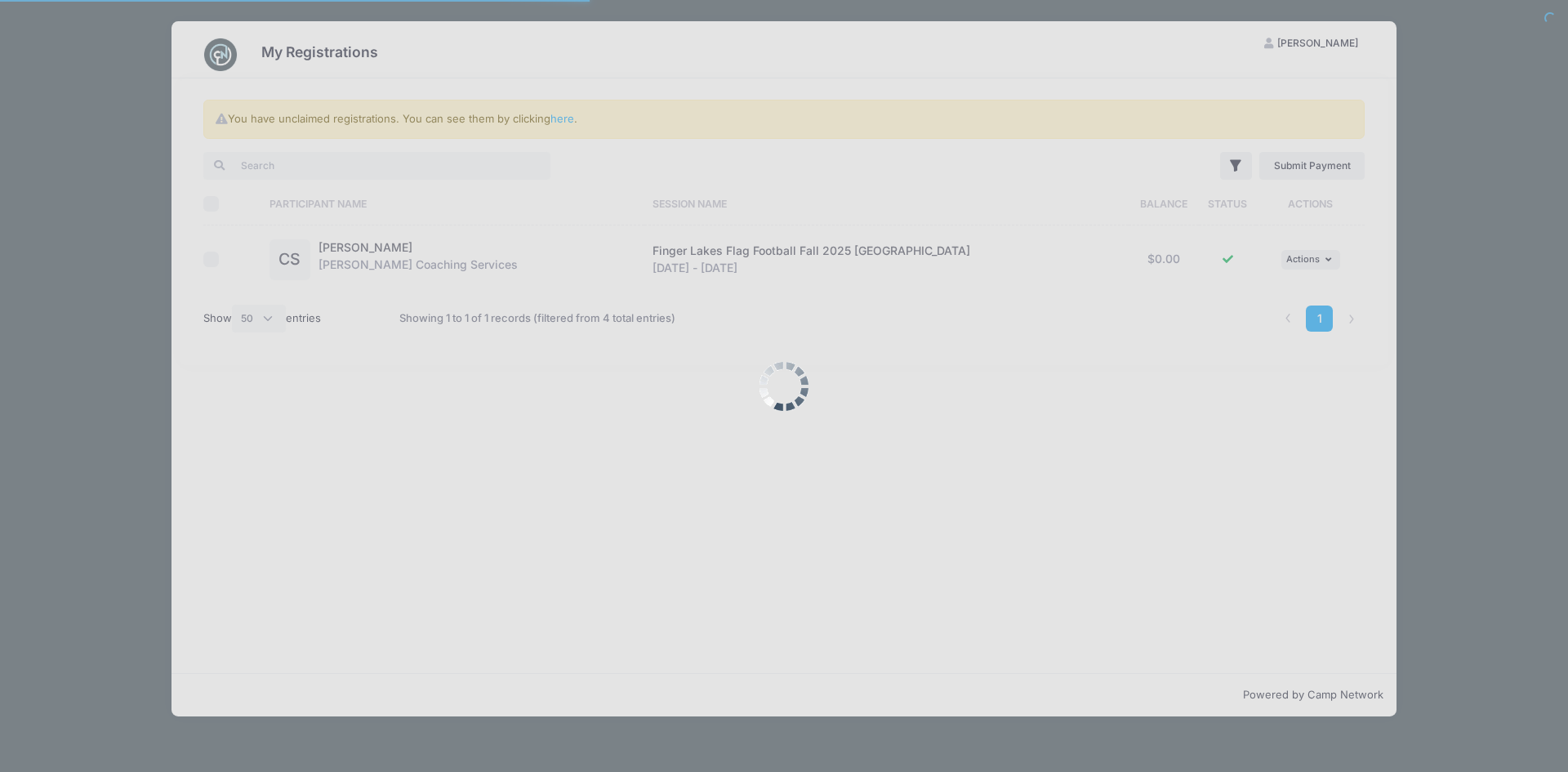
select select "50"
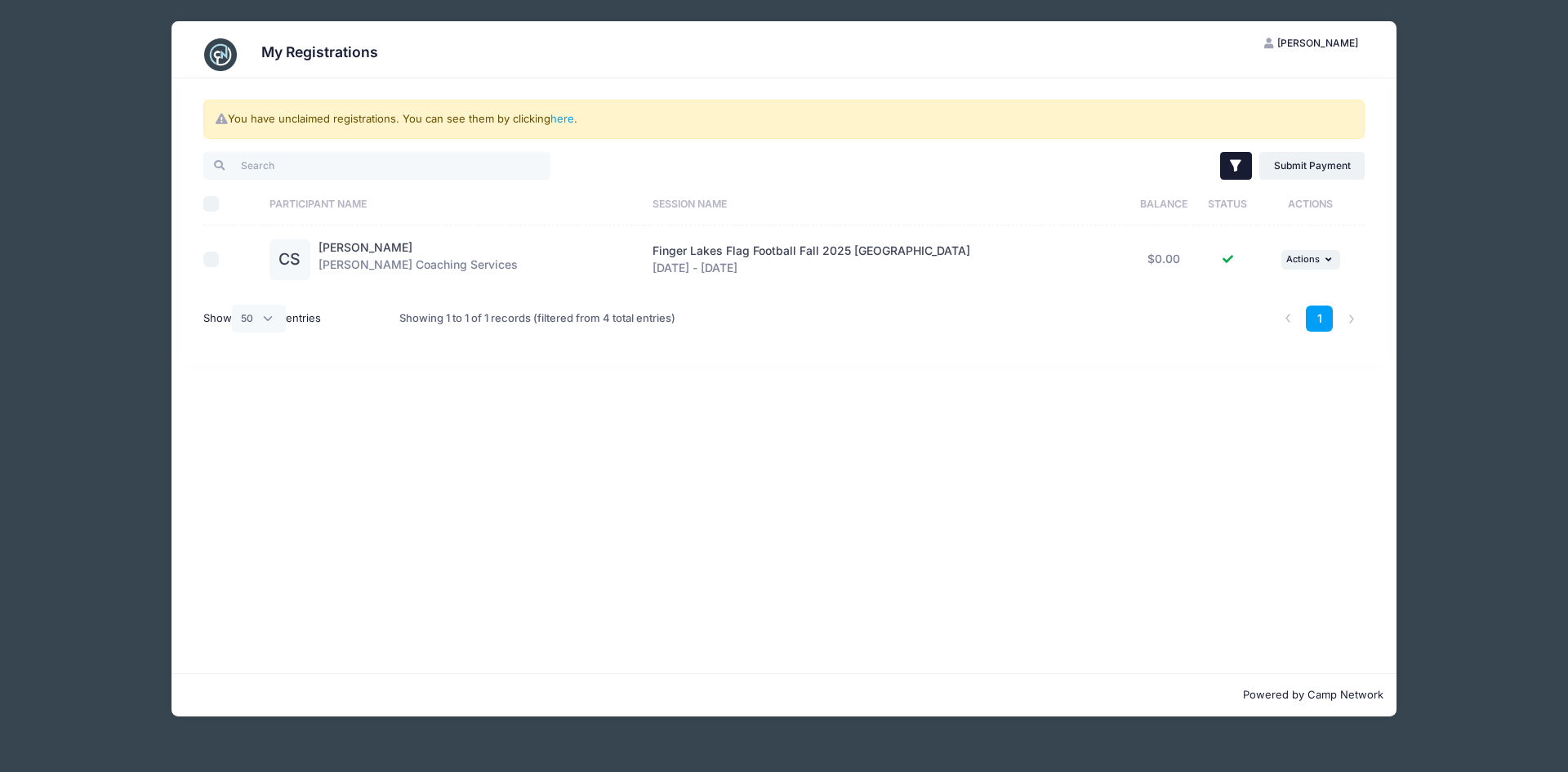
click at [1232, 171] on icon "button" at bounding box center [1236, 166] width 17 height 17
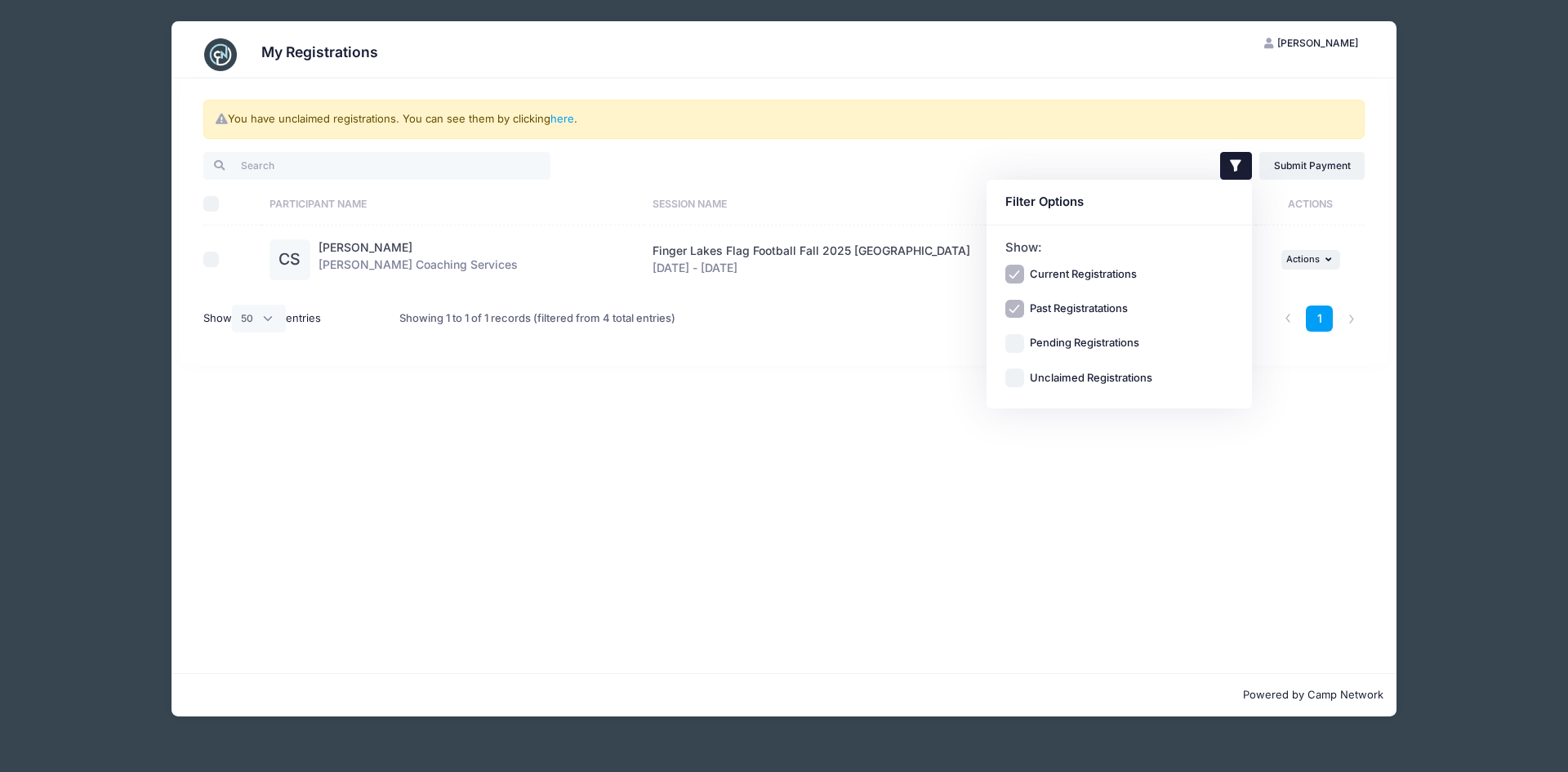
click at [1013, 340] on input "Pending Registrations" at bounding box center [1014, 343] width 19 height 19
checkbox input "true"
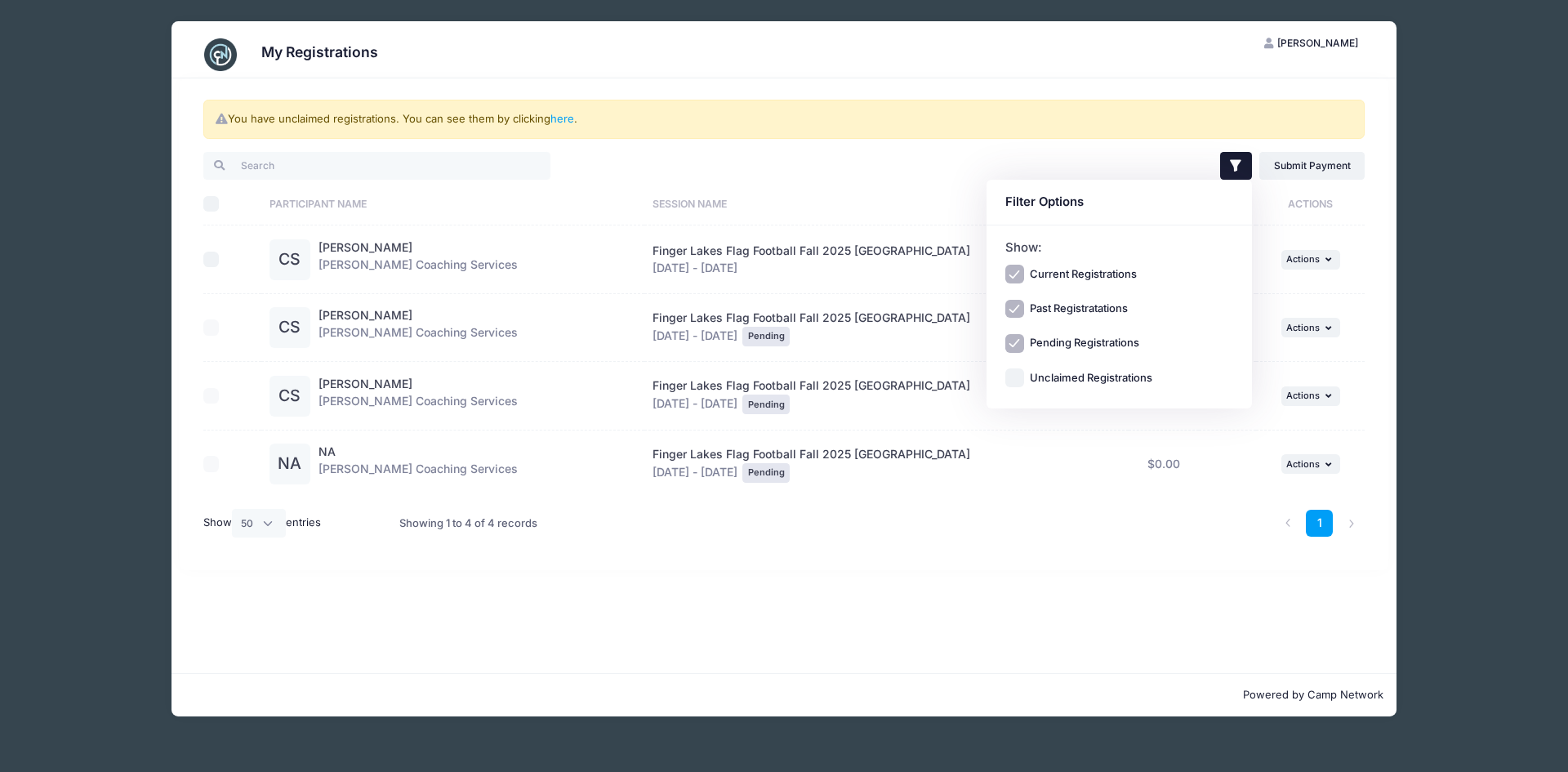
click at [1018, 379] on input "Unclaimed Registrations" at bounding box center [1014, 377] width 19 height 19
checkbox input "true"
click at [1031, 463] on div "Finger Lakes Flag Football Fall 2025 [GEOGRAPHIC_DATA] [DATE] - [DATE] Pending" at bounding box center [887, 464] width 468 height 37
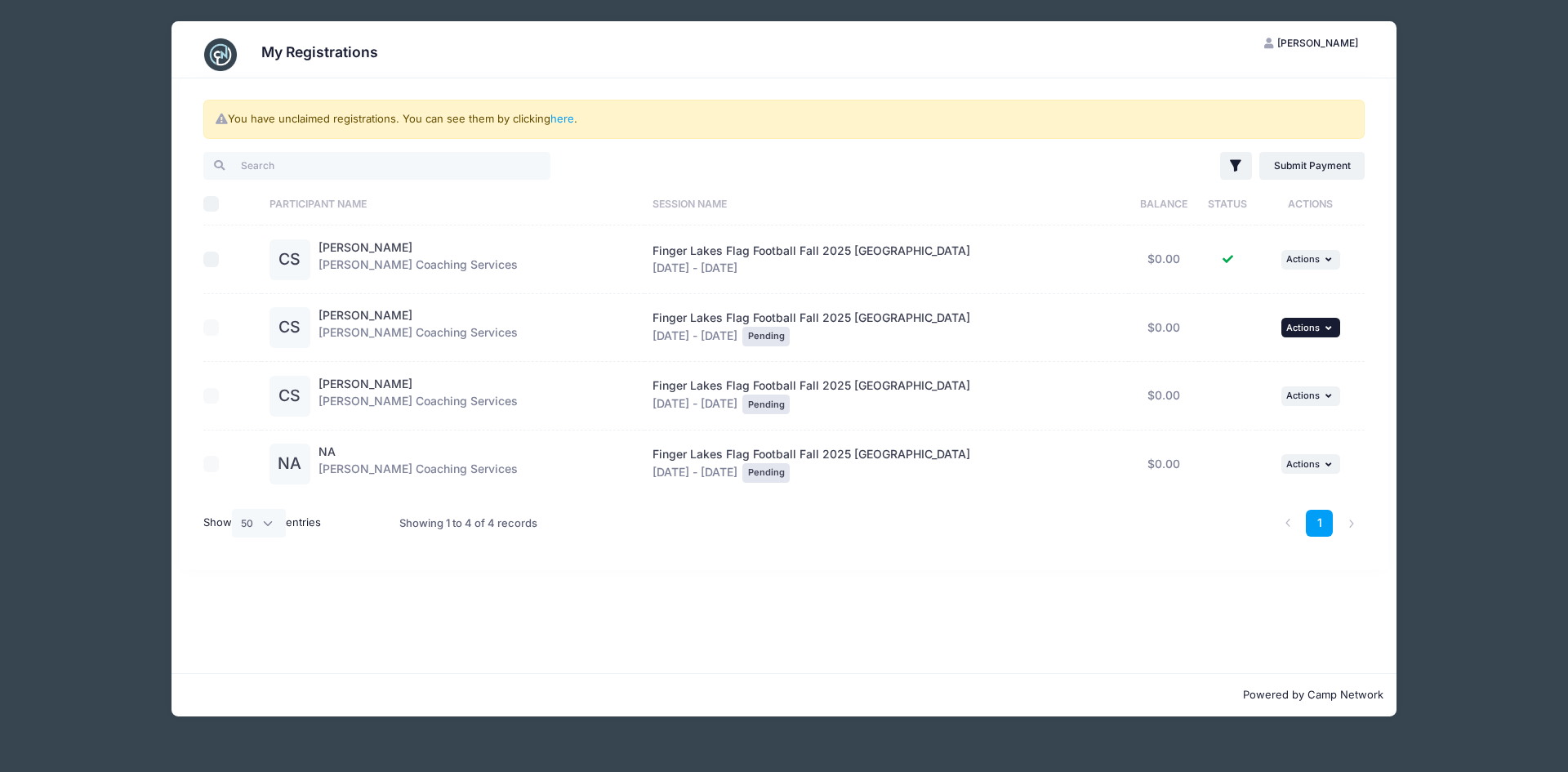
click at [1293, 326] on span "Actions" at bounding box center [1303, 327] width 33 height 12
click at [1229, 355] on link "Continue" at bounding box center [1249, 363] width 148 height 31
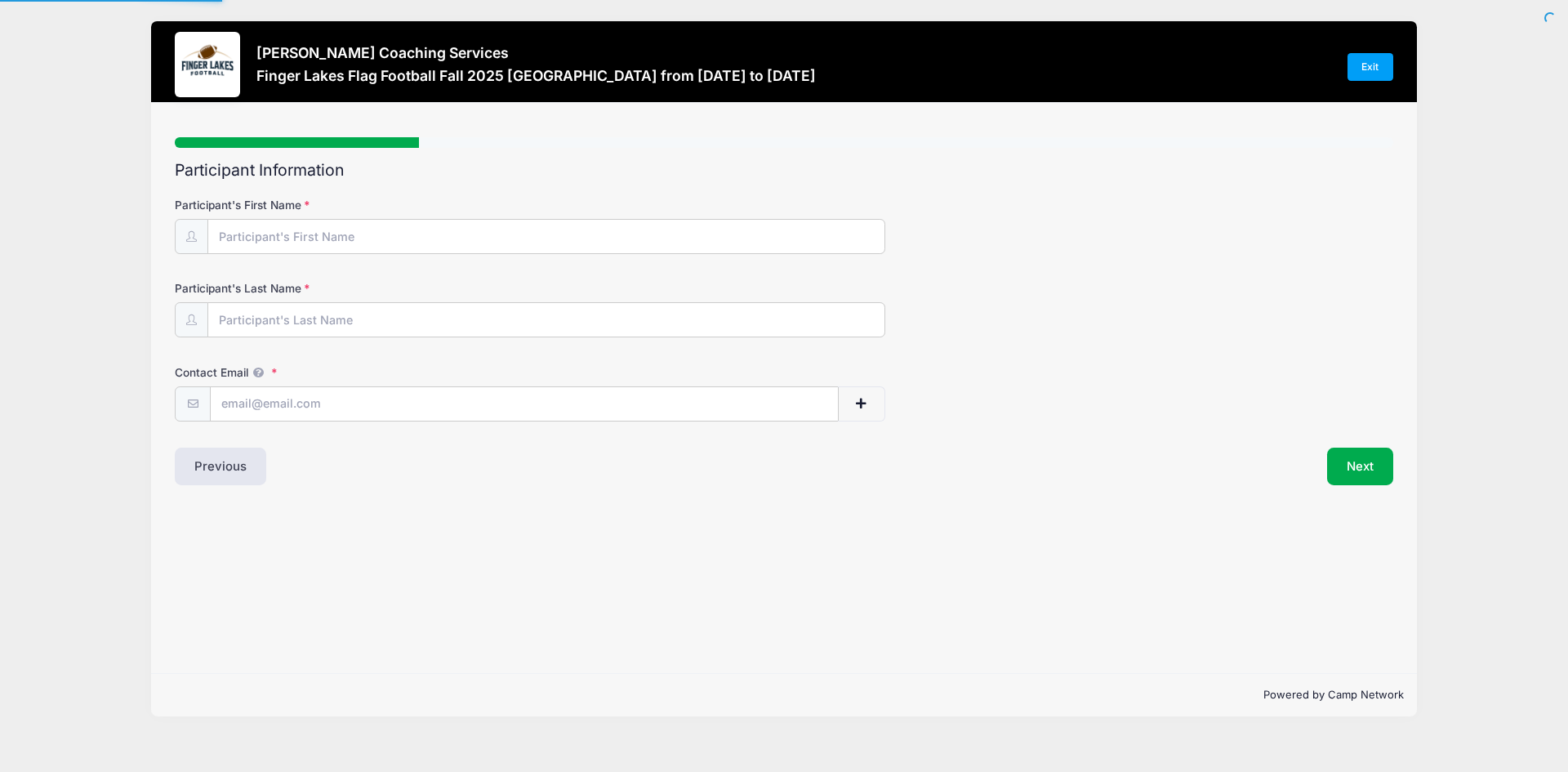
type input "[PERSON_NAME]"
type input "[EMAIL_ADDRESS][DOMAIN_NAME]"
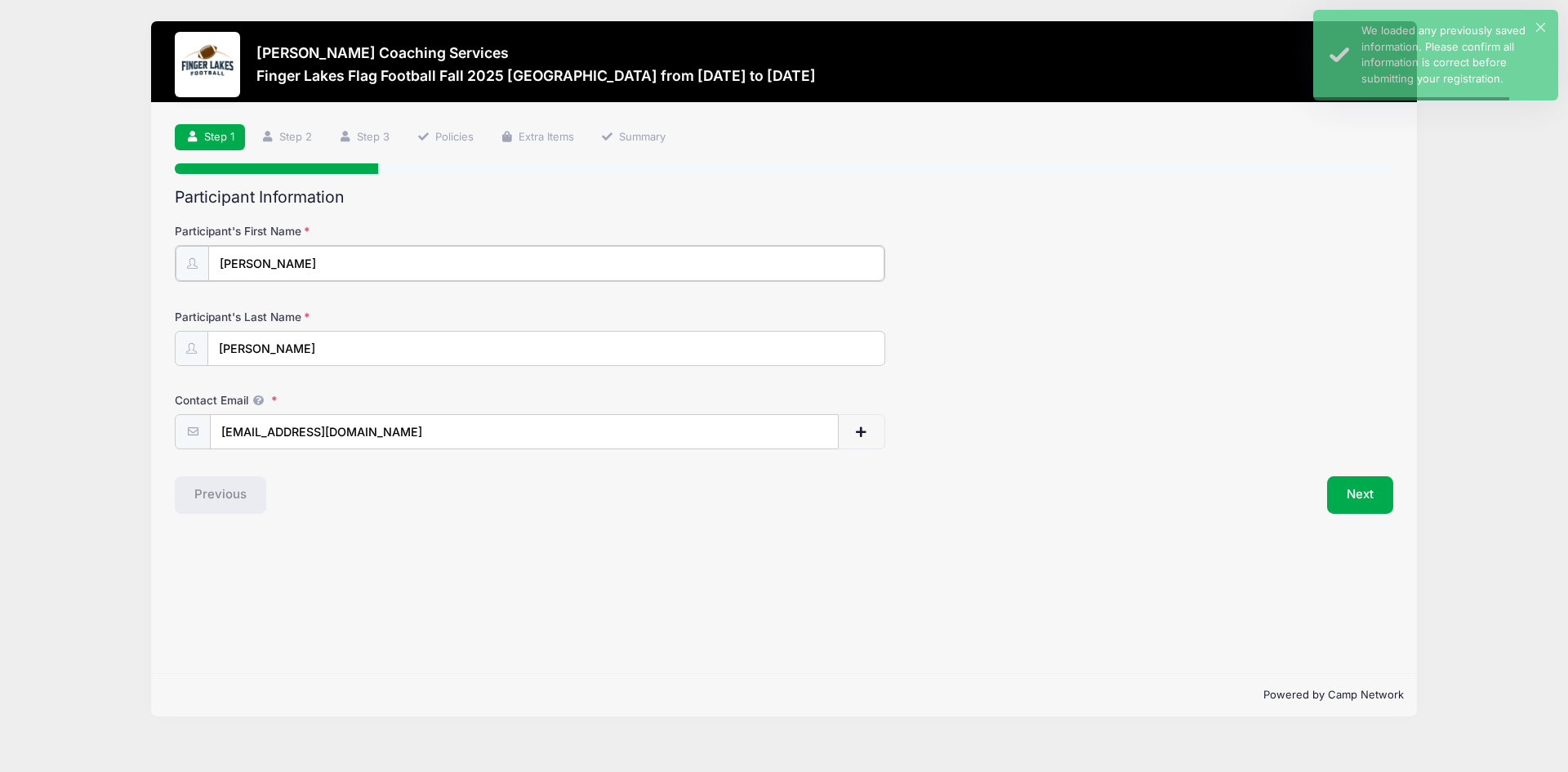
drag, startPoint x: 312, startPoint y: 265, endPoint x: -77, endPoint y: 282, distance: 389.4
click at [0, 282] on html "Processing Request Please wait... Processing Request Please wait... Processing …" at bounding box center [784, 386] width 1568 height 772
type input "Jaxon"
click at [1355, 493] on button "Next" at bounding box center [1360, 493] width 67 height 37
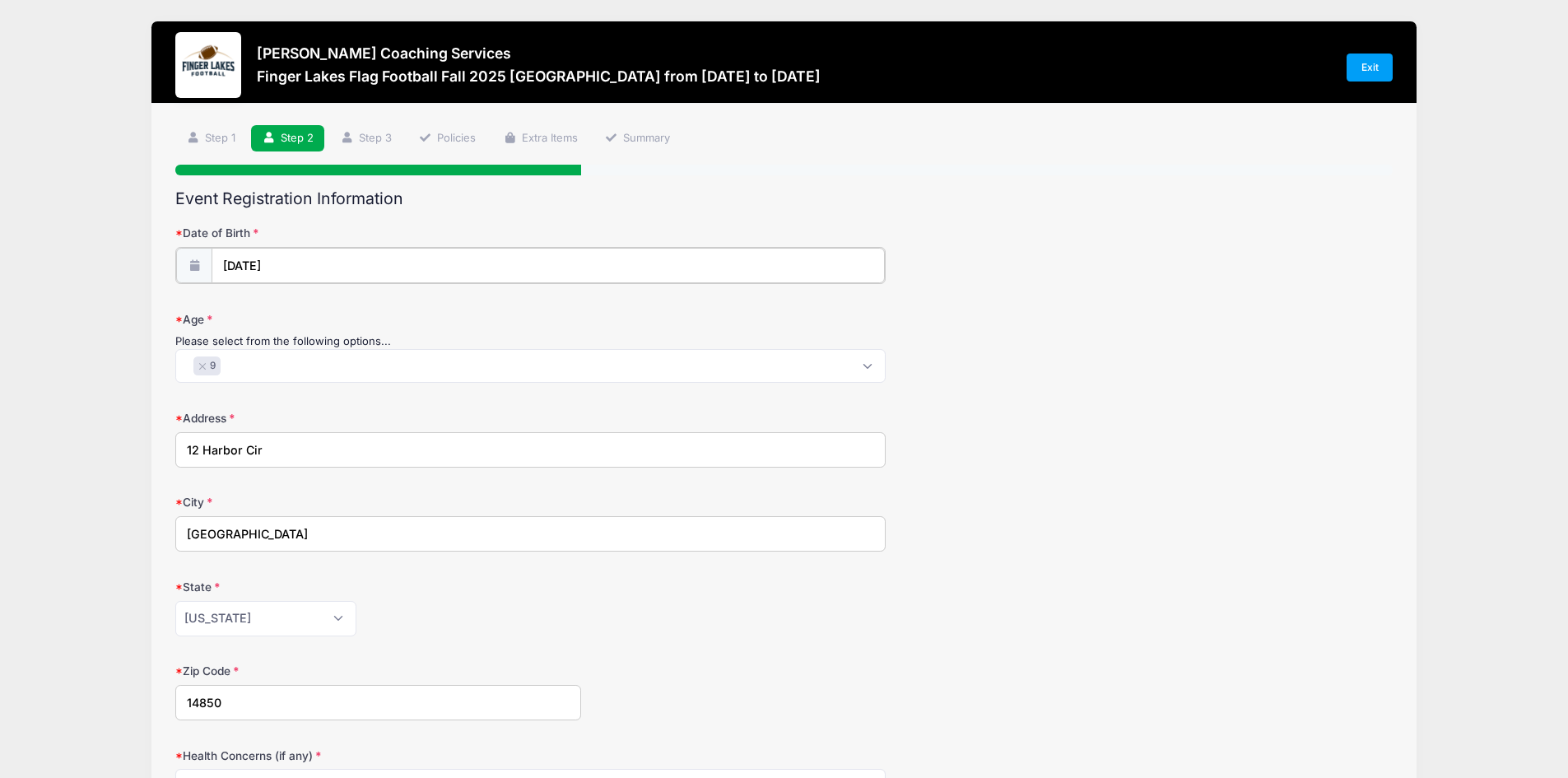
type input "2015"
click at [289, 261] on input "[DATE]" at bounding box center [548, 266] width 673 height 36
select select "11"
click at [387, 316] on span at bounding box center [387, 315] width 12 height 13
type input "2014"
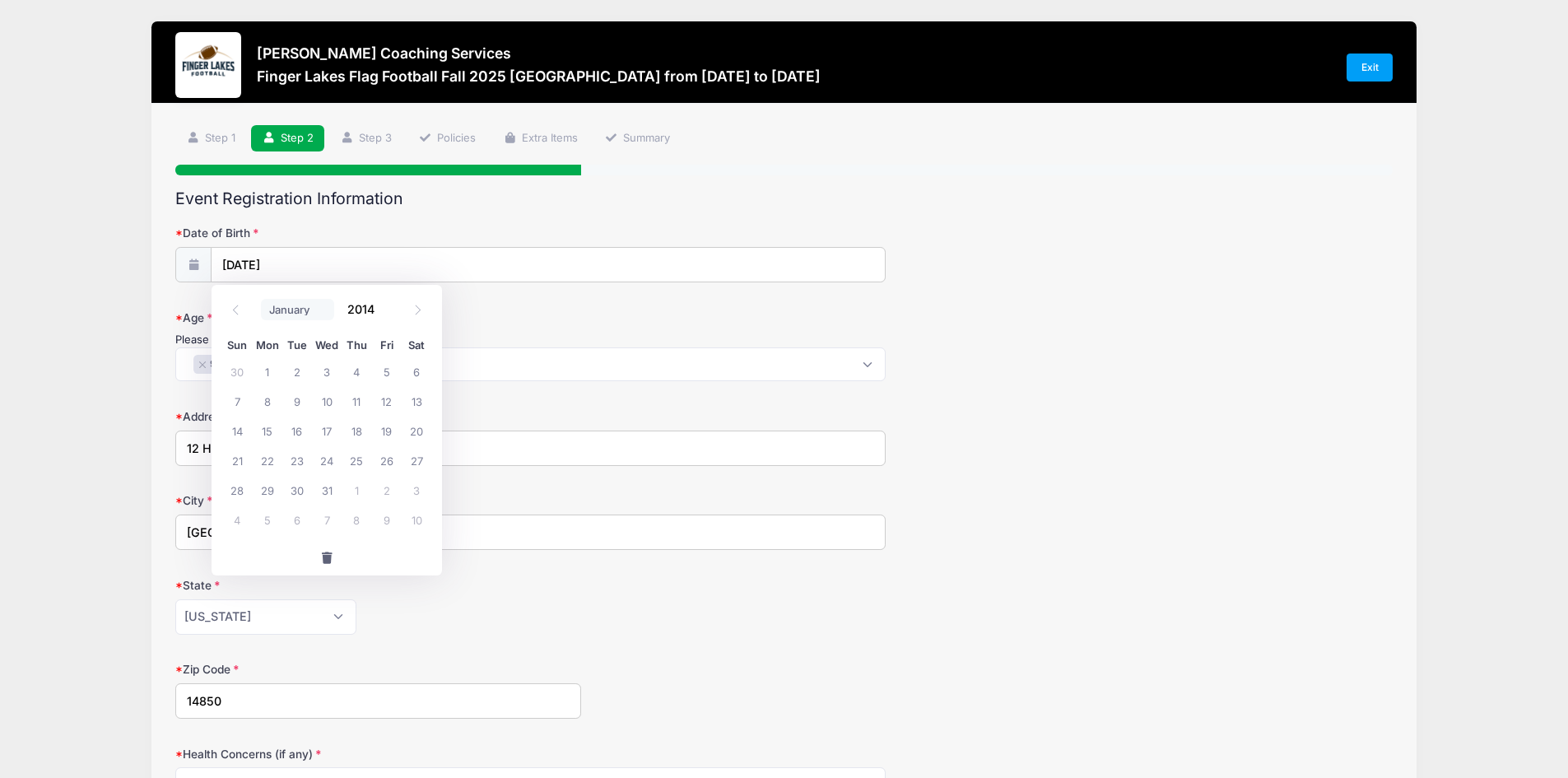
click at [314, 314] on select "January February March April May June July August September October November De…" at bounding box center [297, 310] width 73 height 22
select select "3"
click at [261, 299] on select "January February March April May June July August September October November De…" at bounding box center [297, 310] width 73 height 22
click at [298, 370] on span "1" at bounding box center [297, 371] width 30 height 30
type input "[DATE]"
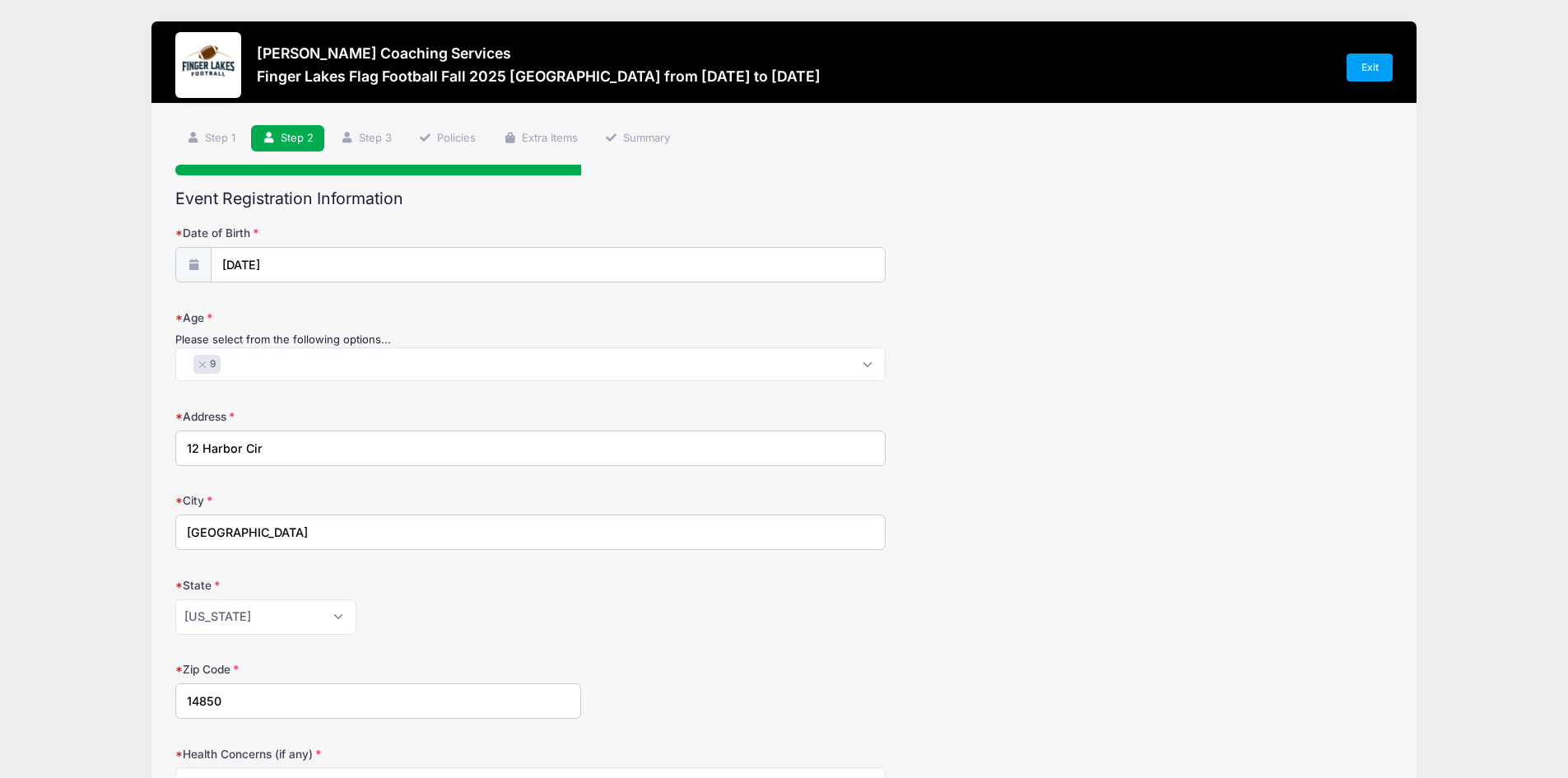
click at [266, 363] on span "× 9" at bounding box center [530, 364] width 710 height 34
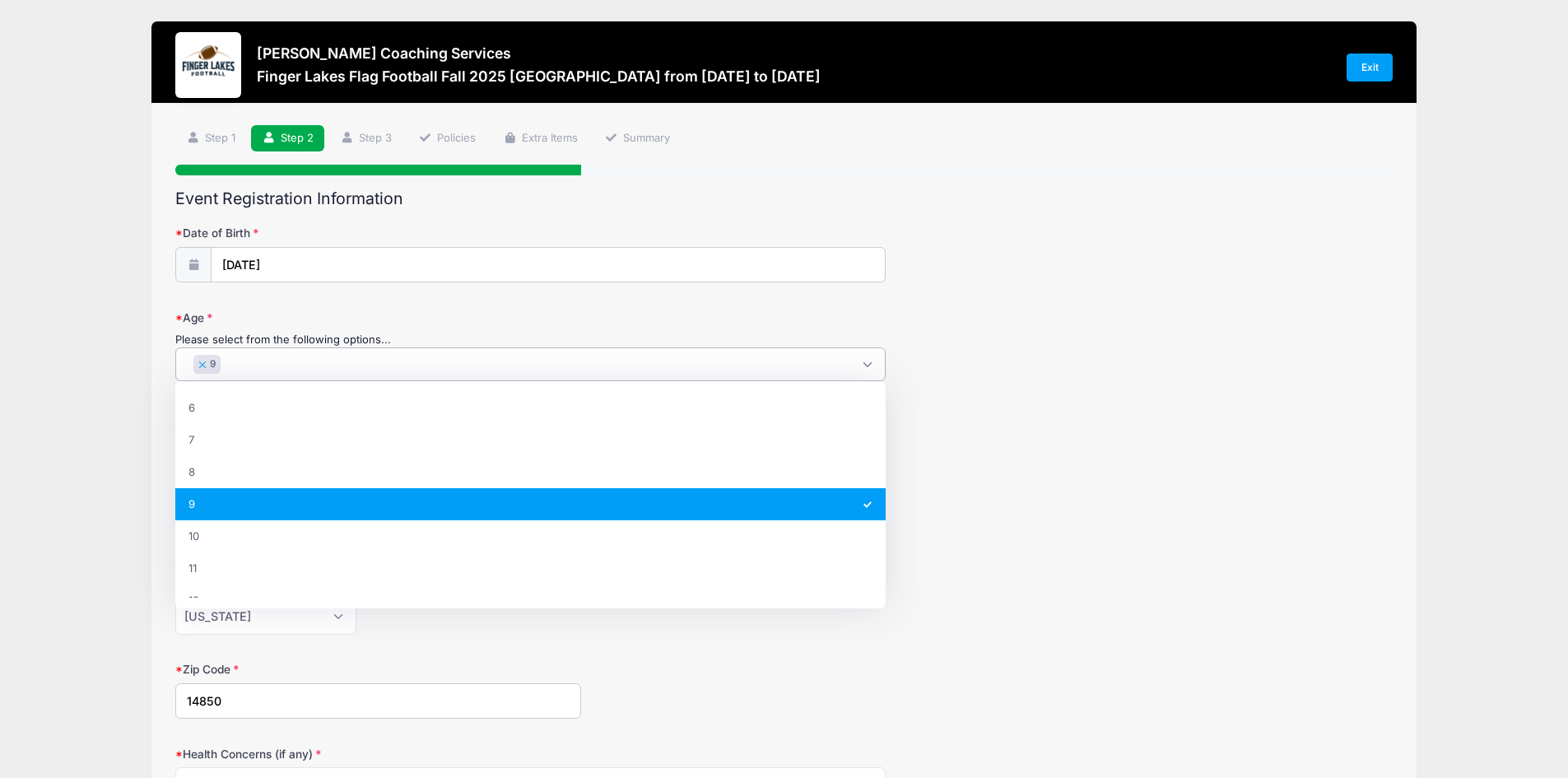
click at [206, 363] on button "×" at bounding box center [202, 364] width 10 height 7
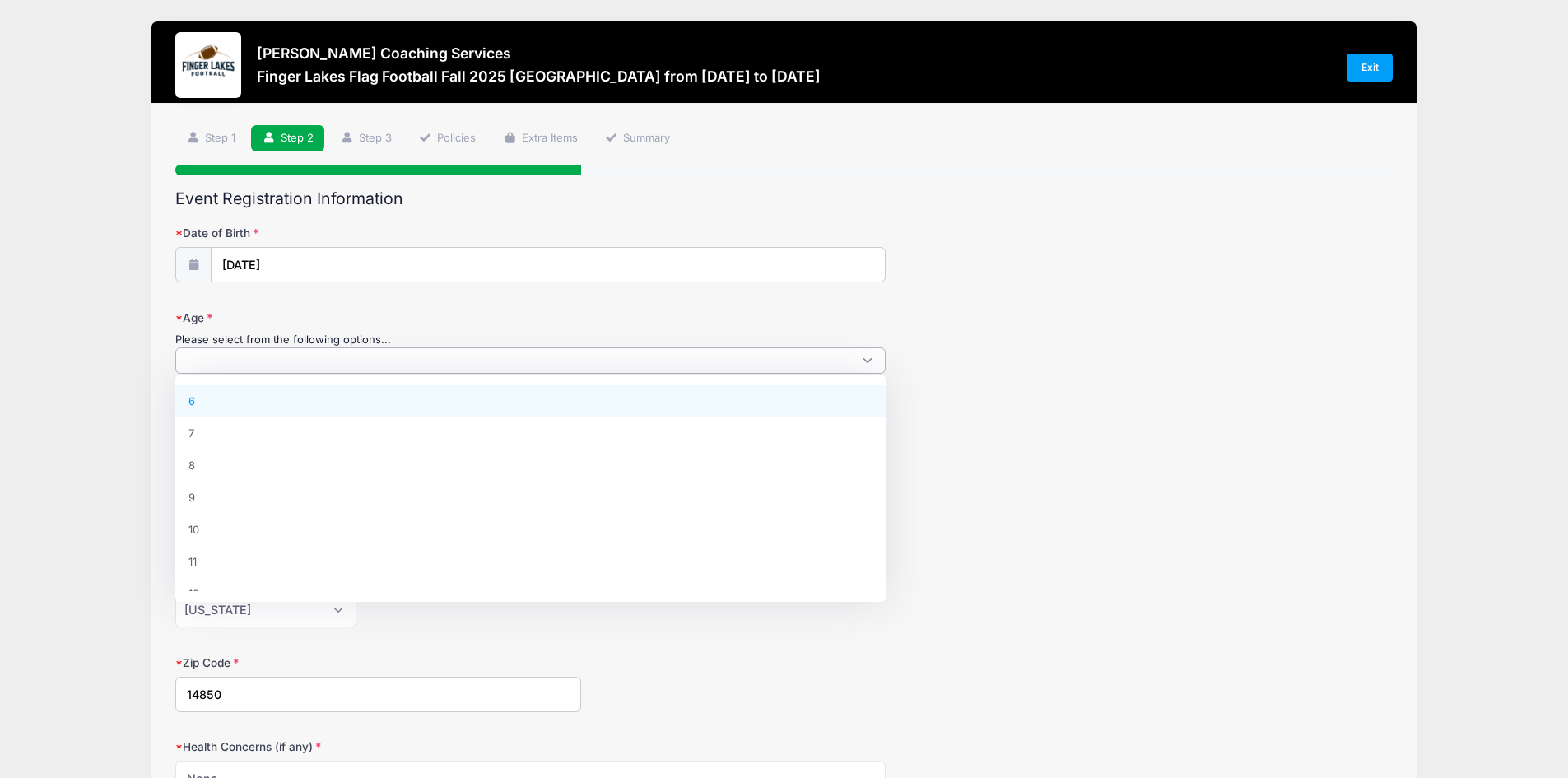
scroll to position [44, 0]
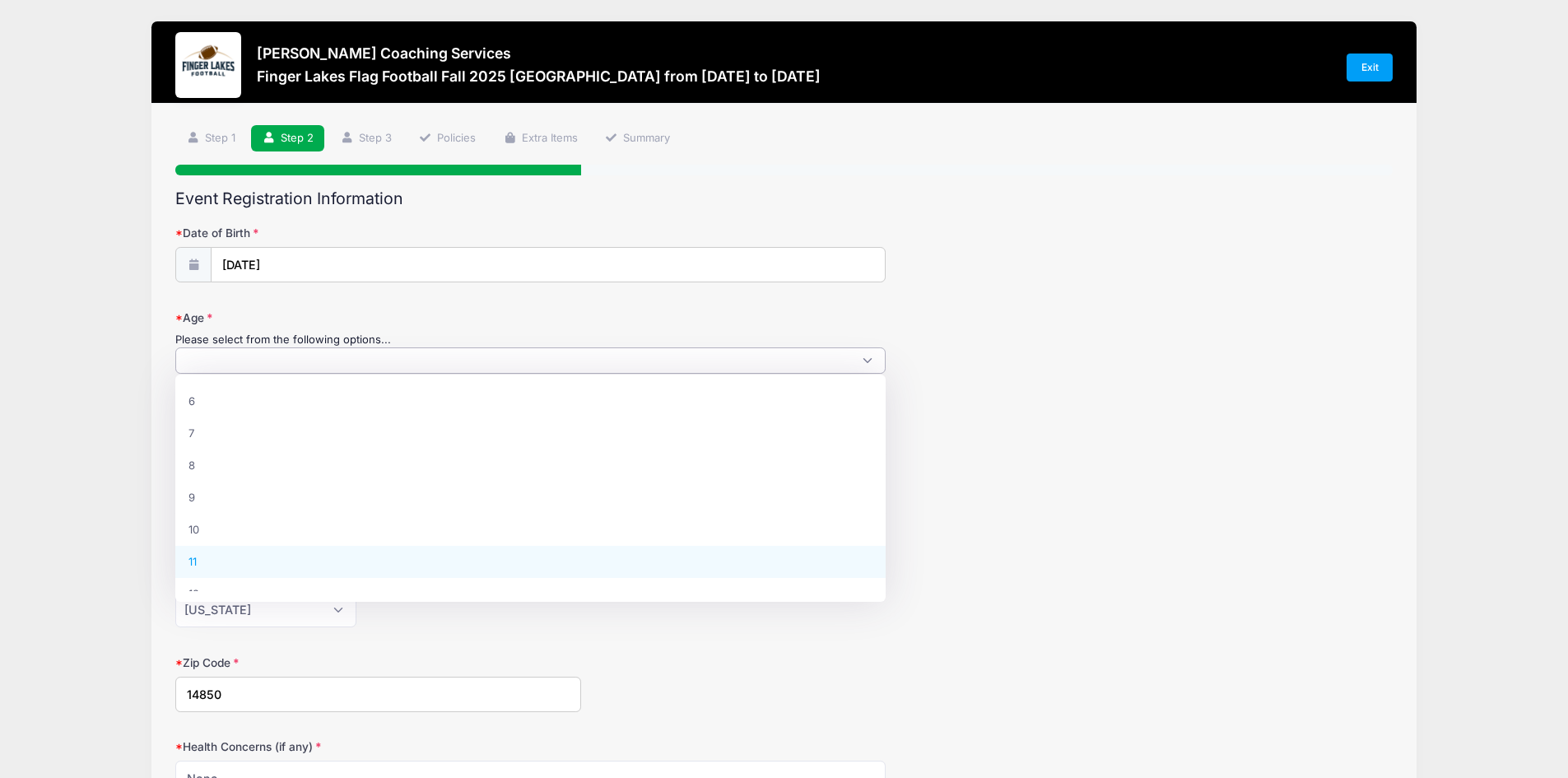
select select "11"
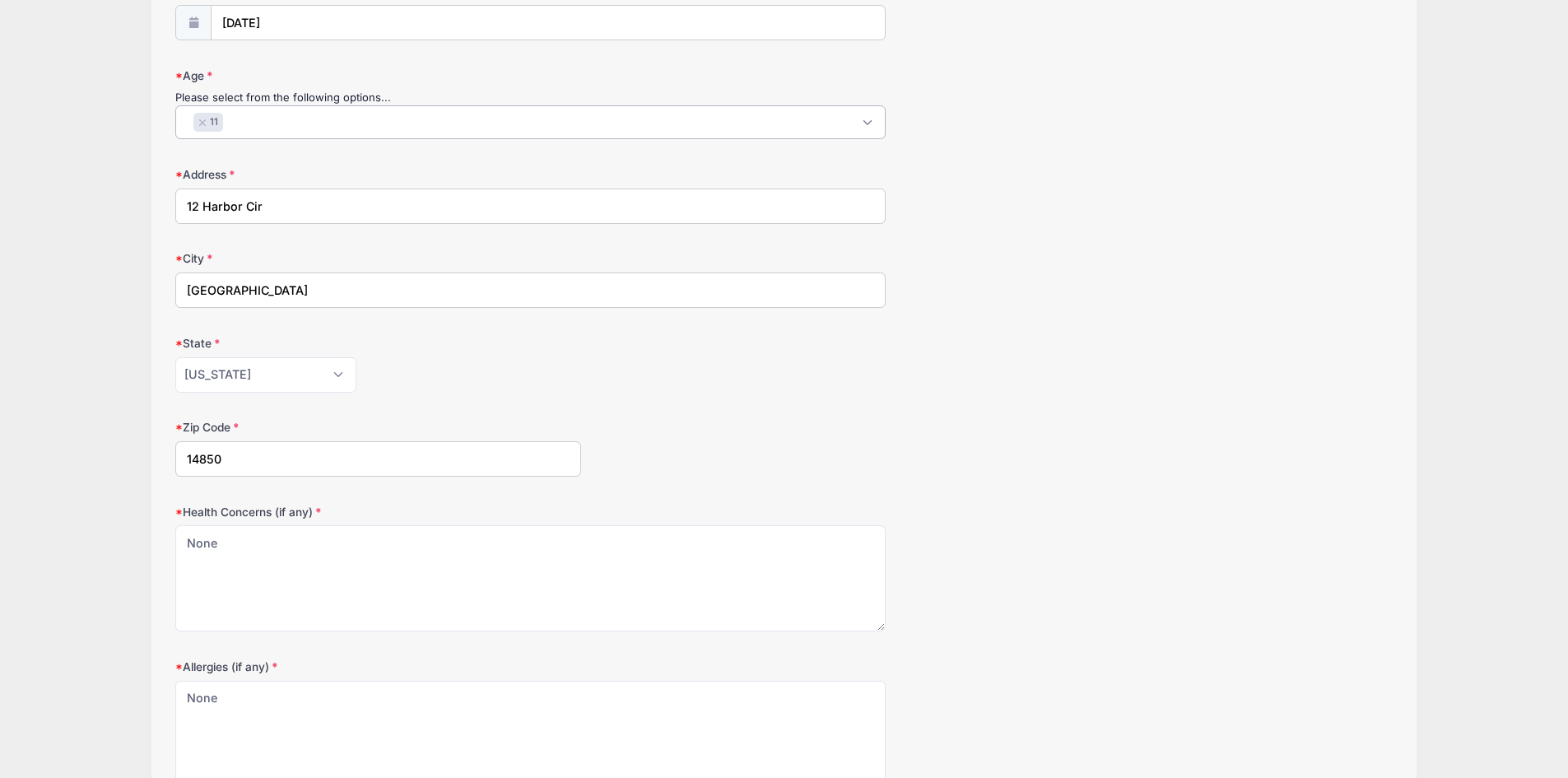
scroll to position [402, 0]
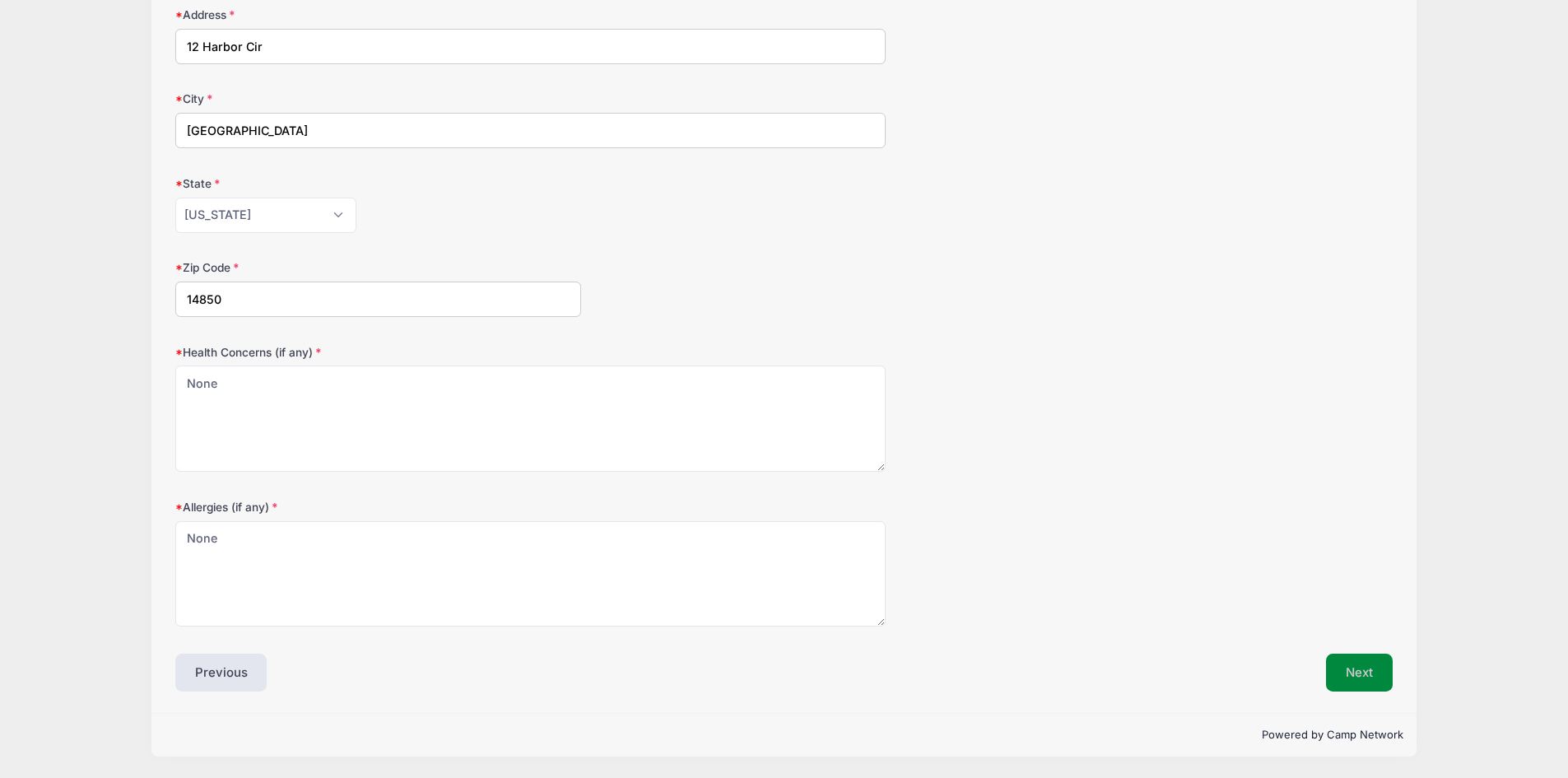
click at [1373, 667] on button "Next" at bounding box center [1360, 672] width 67 height 38
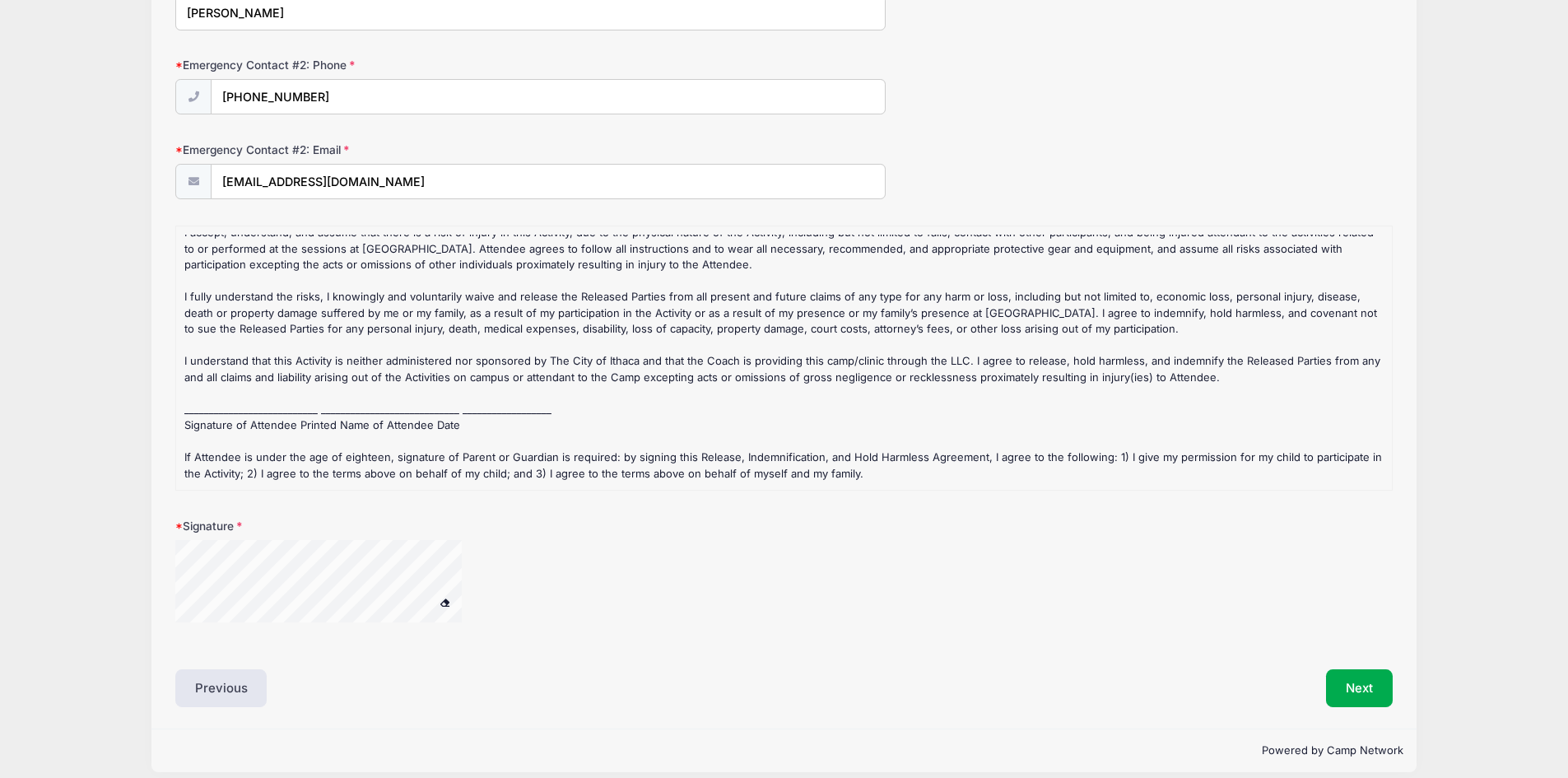
scroll to position [773, 0]
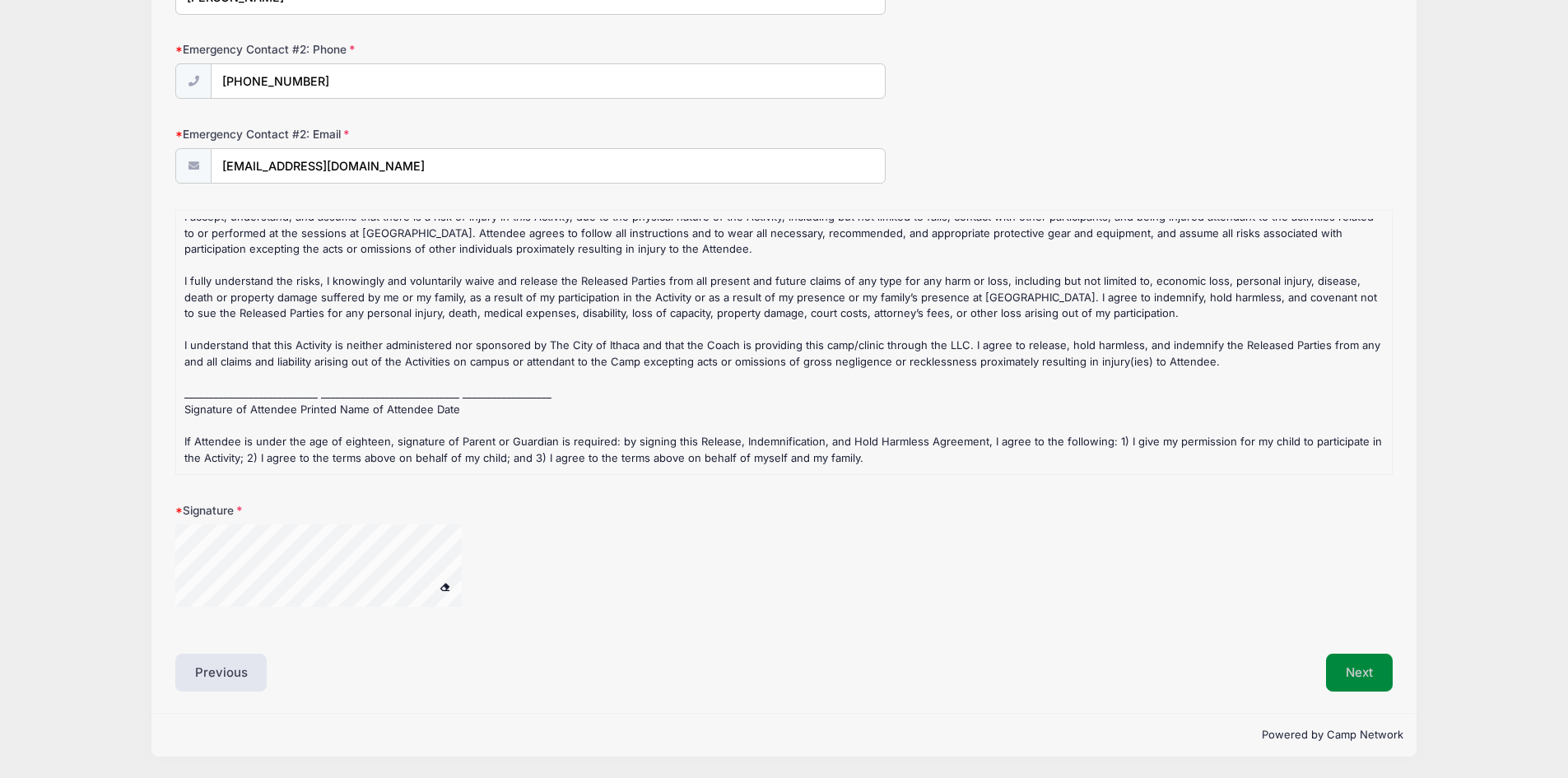
click at [1363, 664] on button "Next" at bounding box center [1360, 672] width 67 height 38
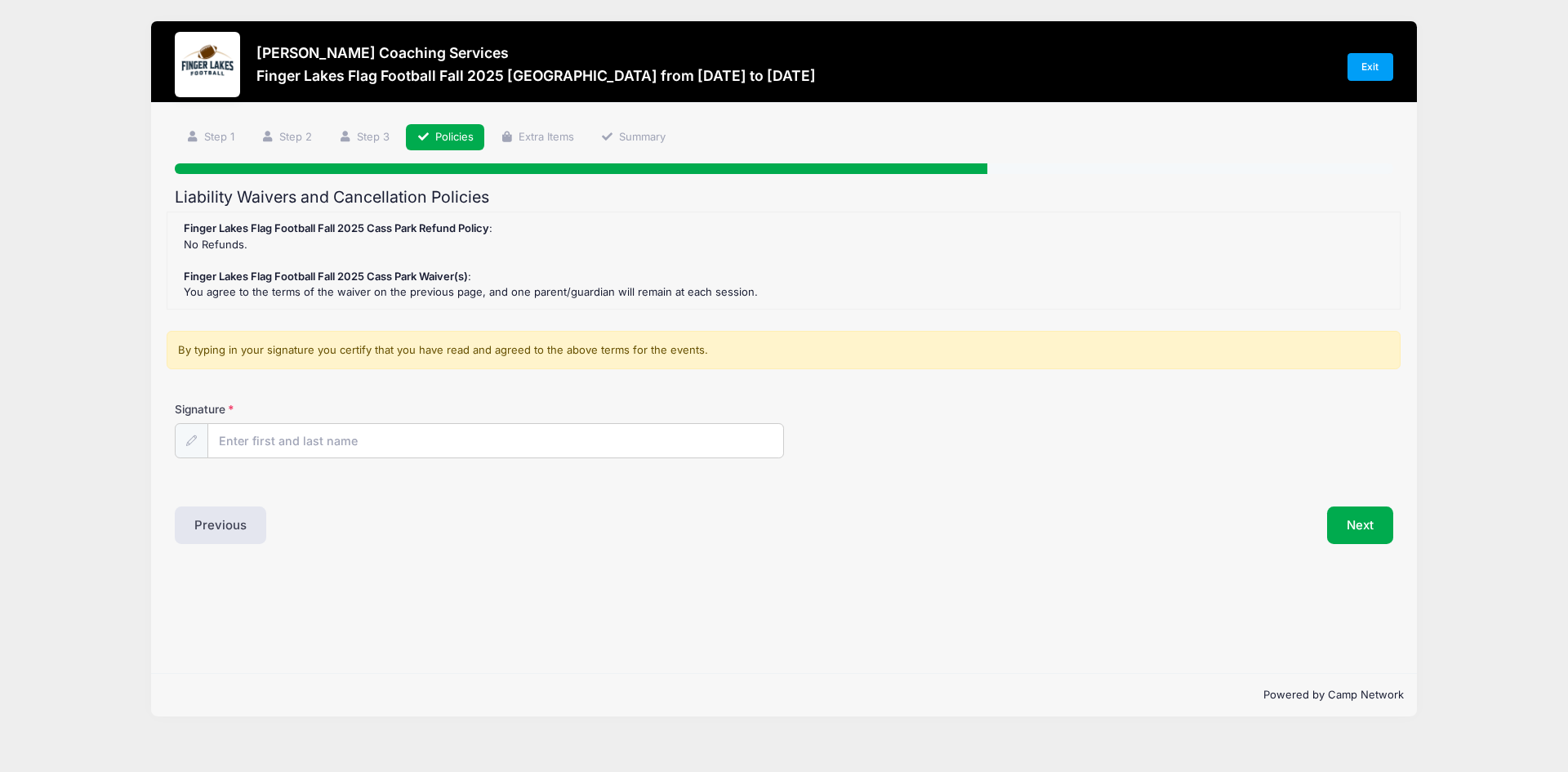
scroll to position [0, 0]
click at [562, 462] on div "Signature" at bounding box center [783, 442] width 1234 height 83
click at [552, 441] on input "Signature" at bounding box center [496, 442] width 575 height 35
type input "Whitney Koblitz"
click at [1346, 541] on button "Next" at bounding box center [1360, 525] width 67 height 37
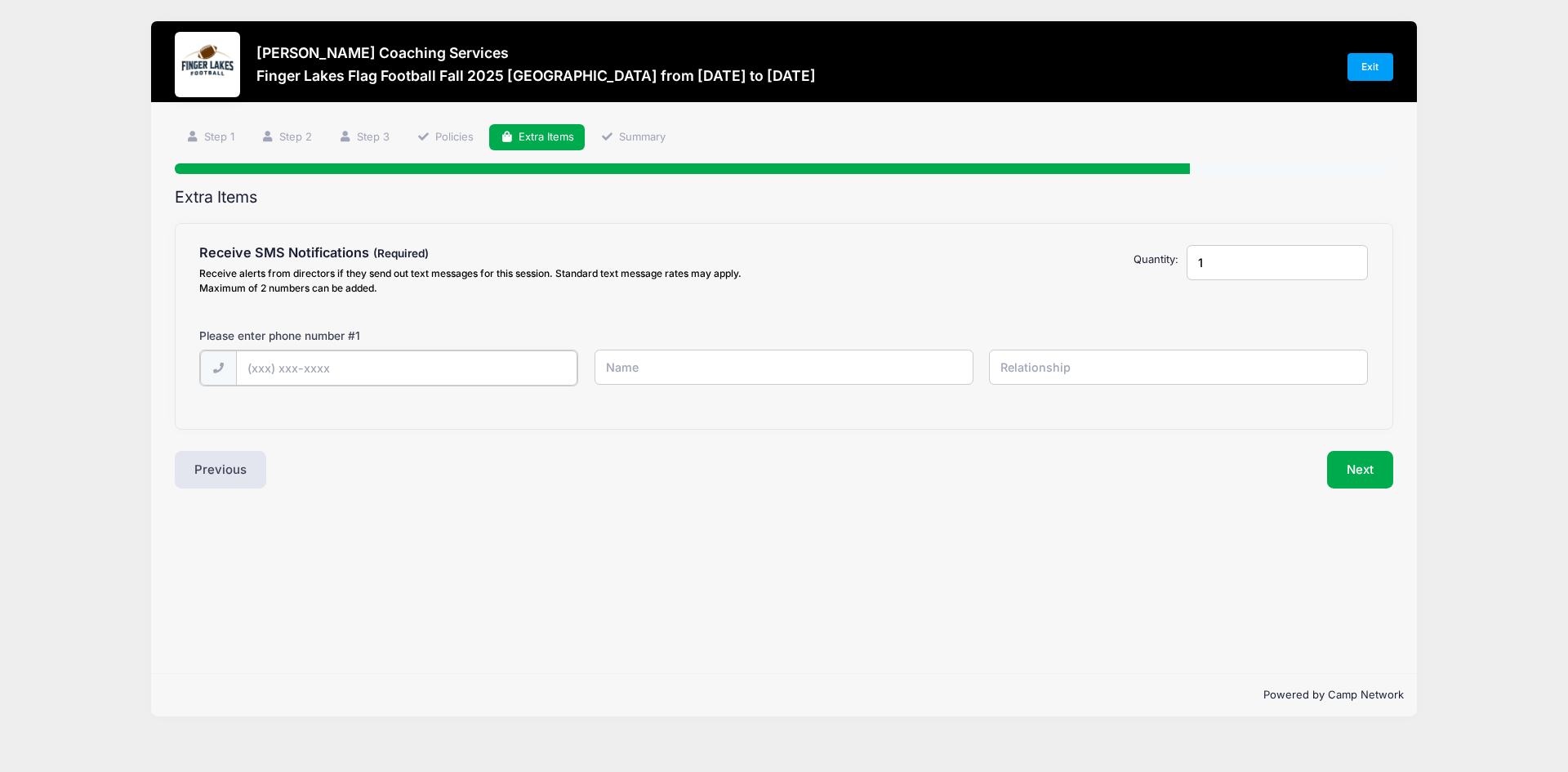
click at [473, 365] on input "text" at bounding box center [407, 368] width 342 height 35
type input "(607) 354-6735"
click at [669, 354] on input "text" at bounding box center [784, 367] width 379 height 35
type input "Whitney"
click at [1122, 357] on input "text" at bounding box center [1178, 367] width 379 height 35
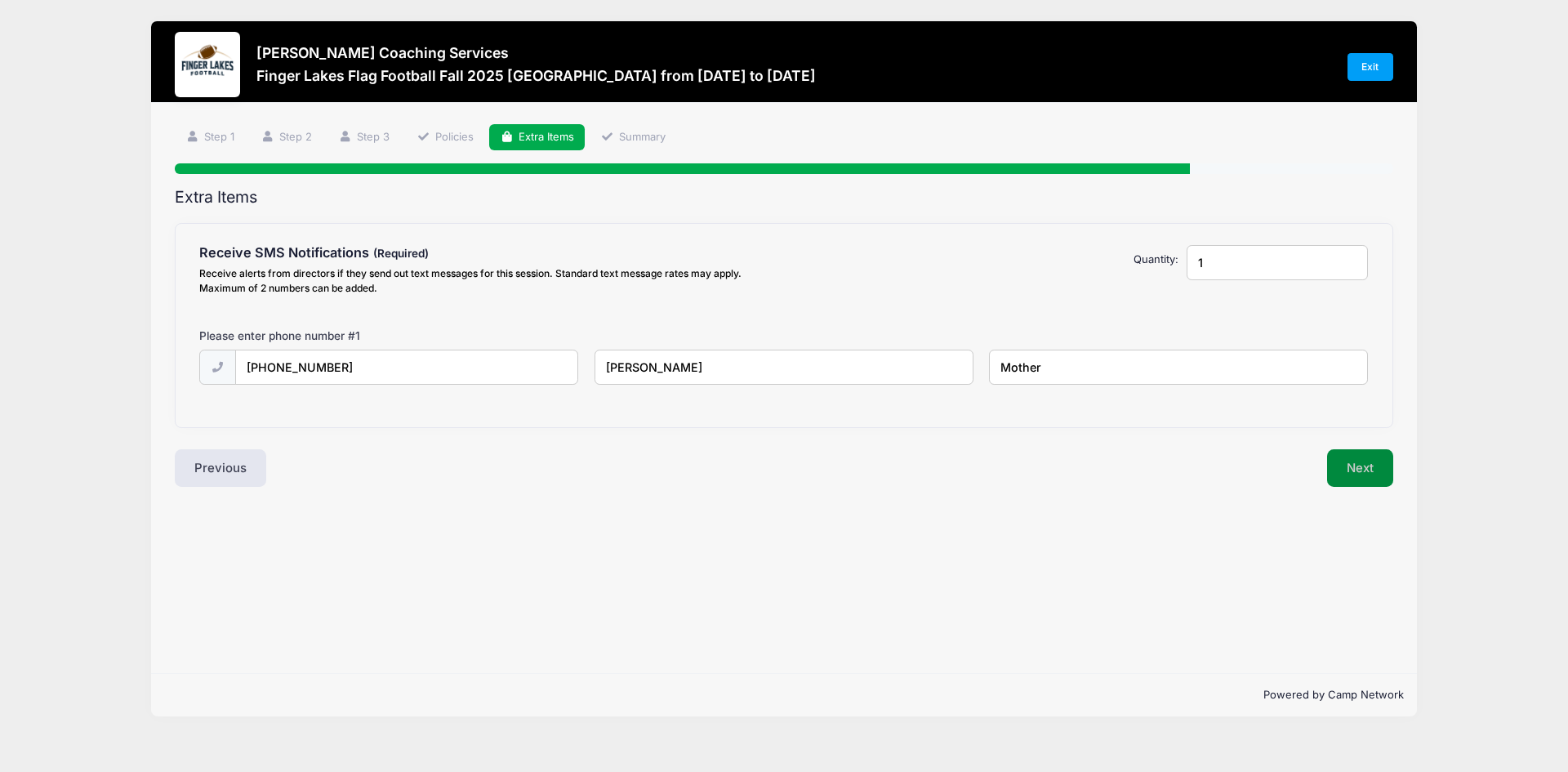
type input "Mother"
click at [1369, 482] on button "Next" at bounding box center [1360, 467] width 67 height 37
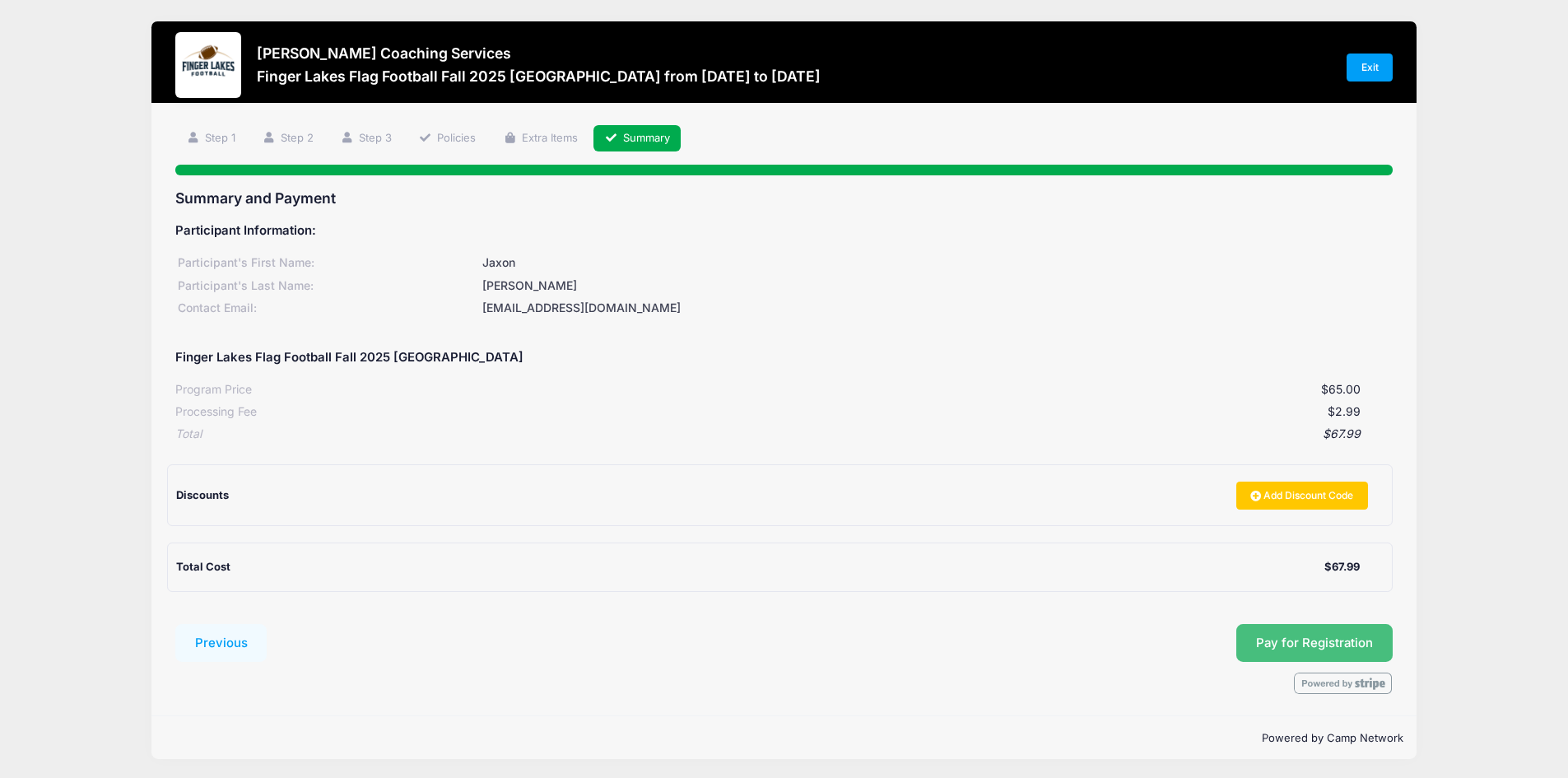
click at [1359, 641] on button "Pay for Registration" at bounding box center [1314, 643] width 156 height 38
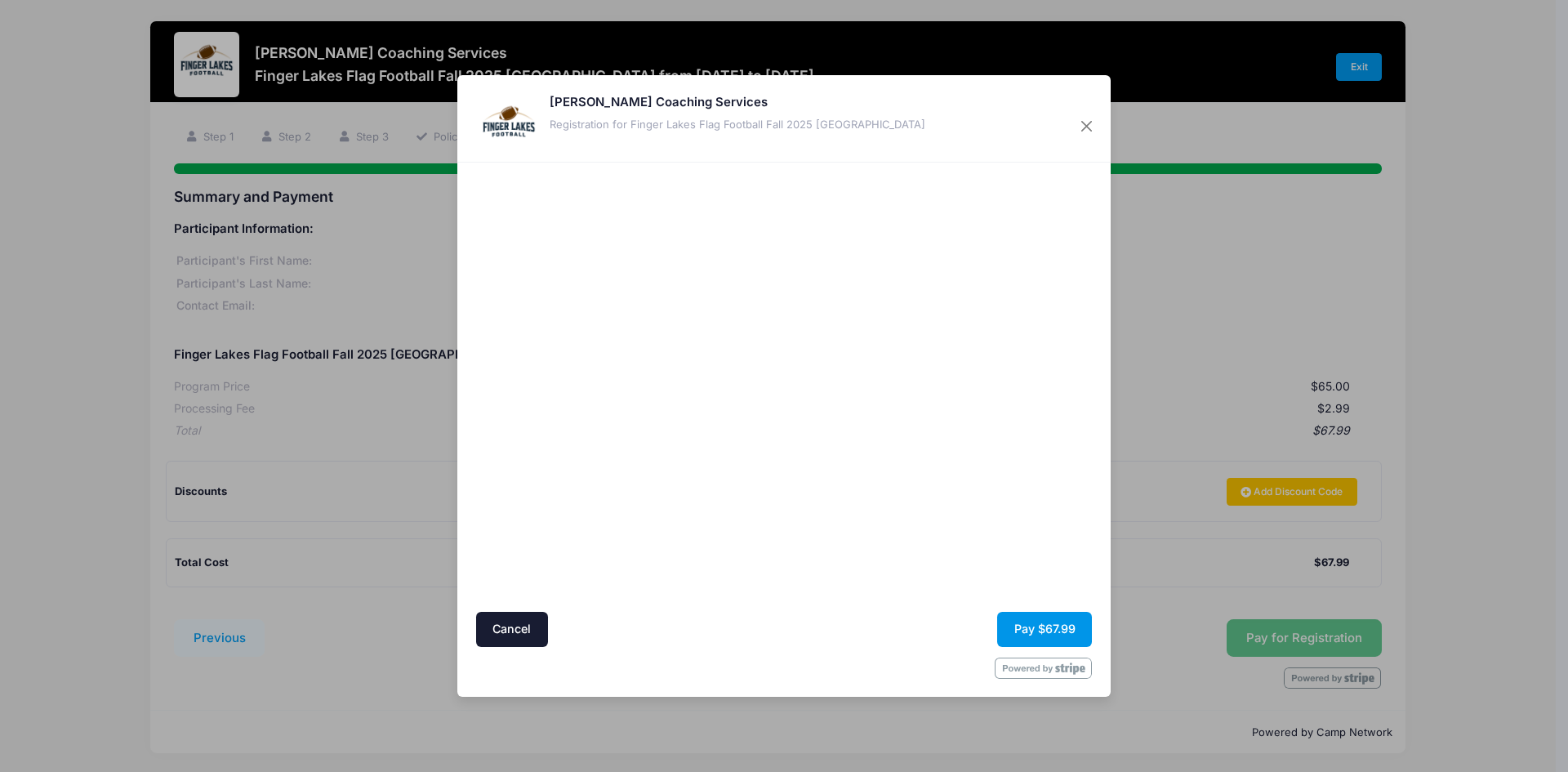
click at [1067, 633] on button "Pay $67.99" at bounding box center [1045, 629] width 95 height 35
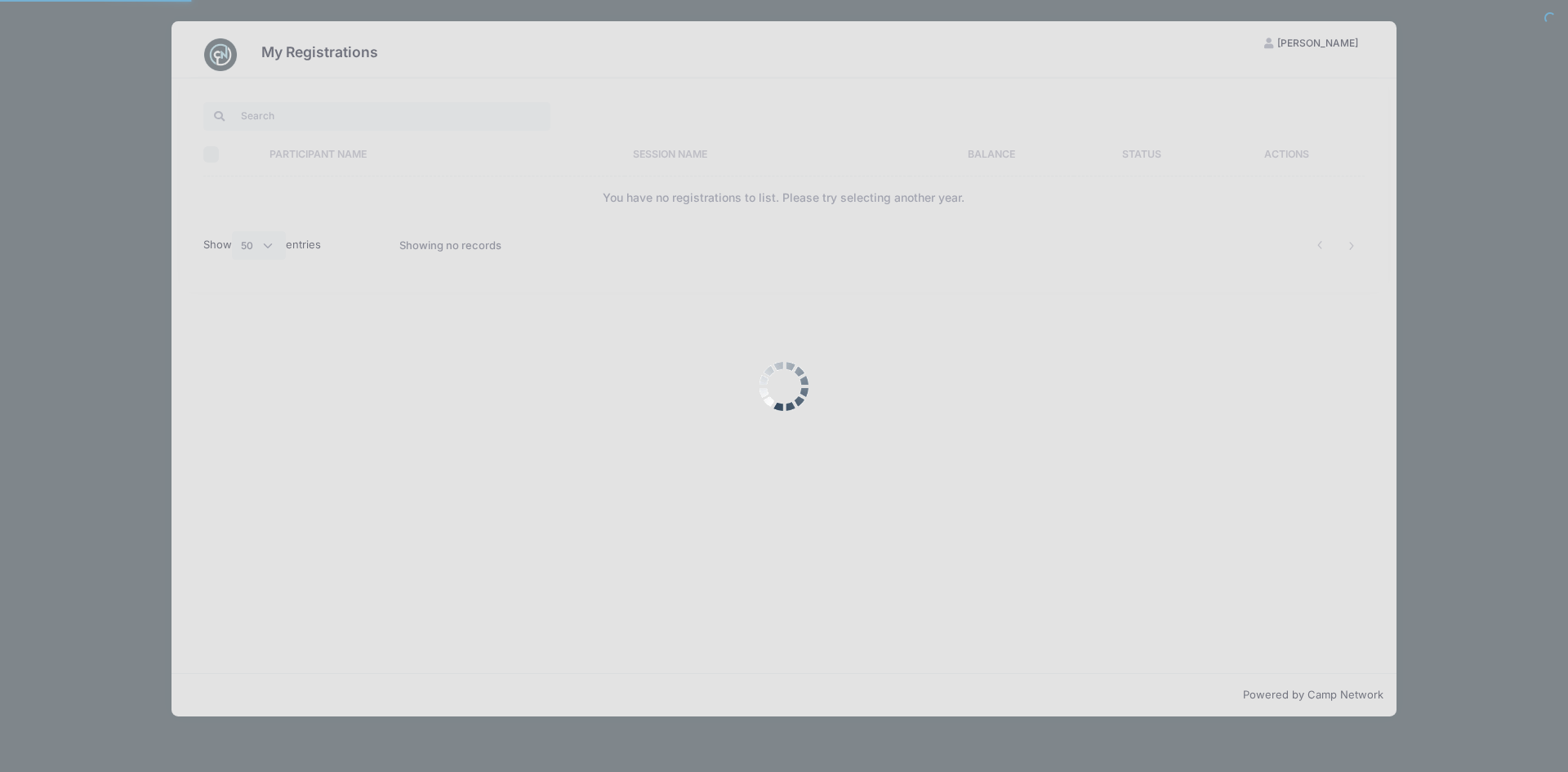
select select "50"
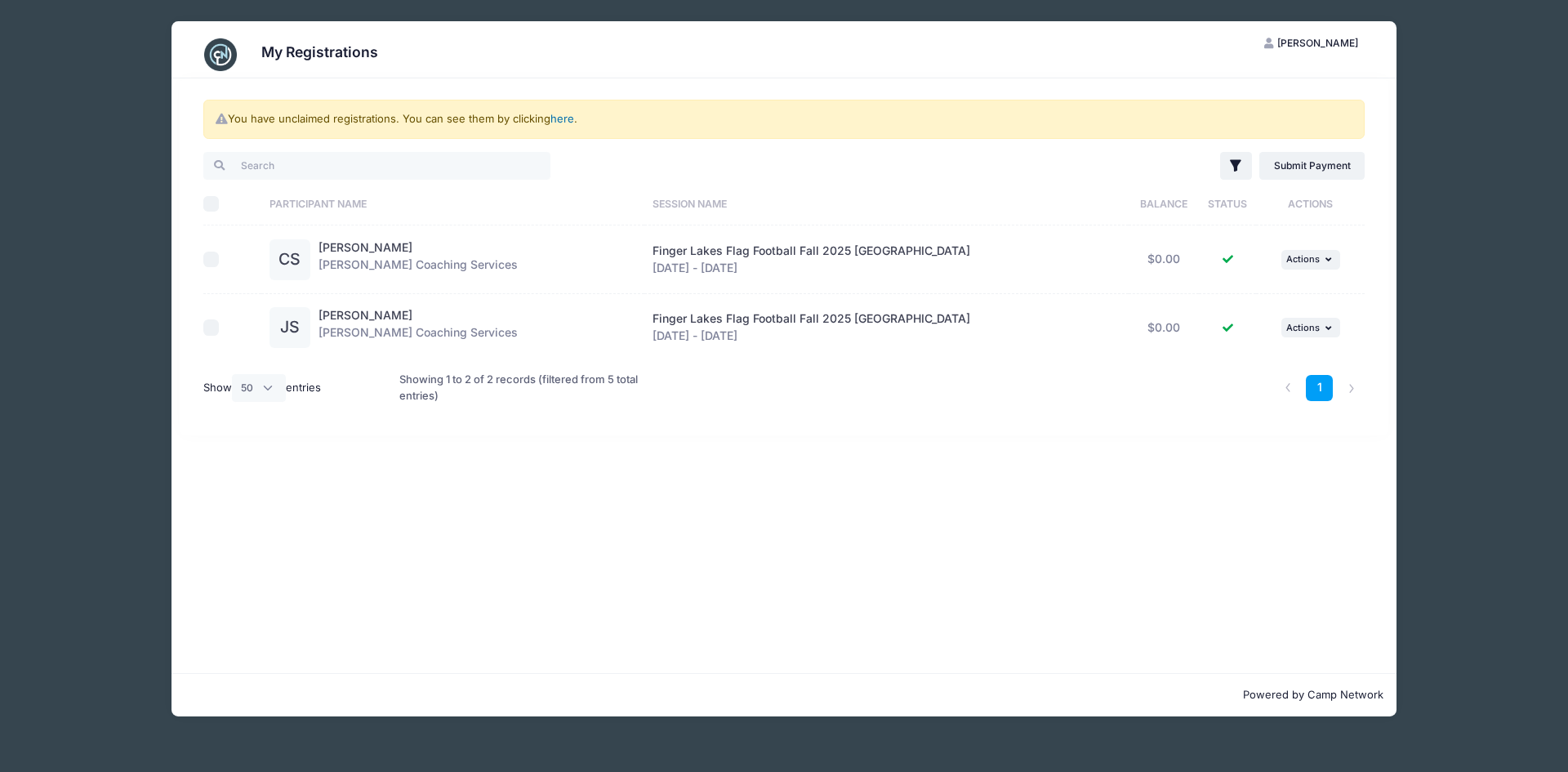
click at [566, 118] on link "here" at bounding box center [563, 118] width 24 height 13
checkbox input "false"
checkbox input "true"
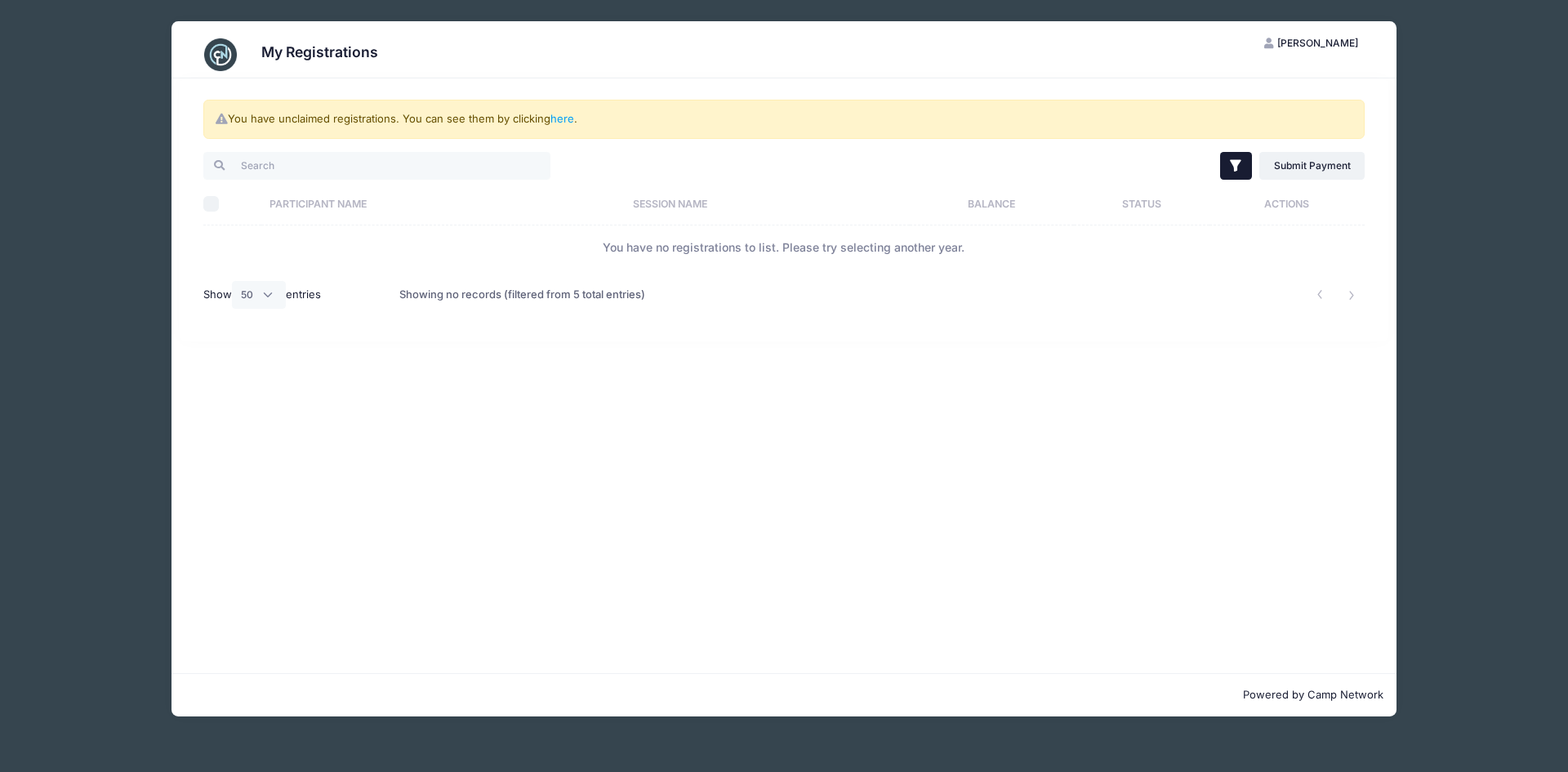
click at [1230, 160] on icon "button" at bounding box center [1236, 166] width 17 height 17
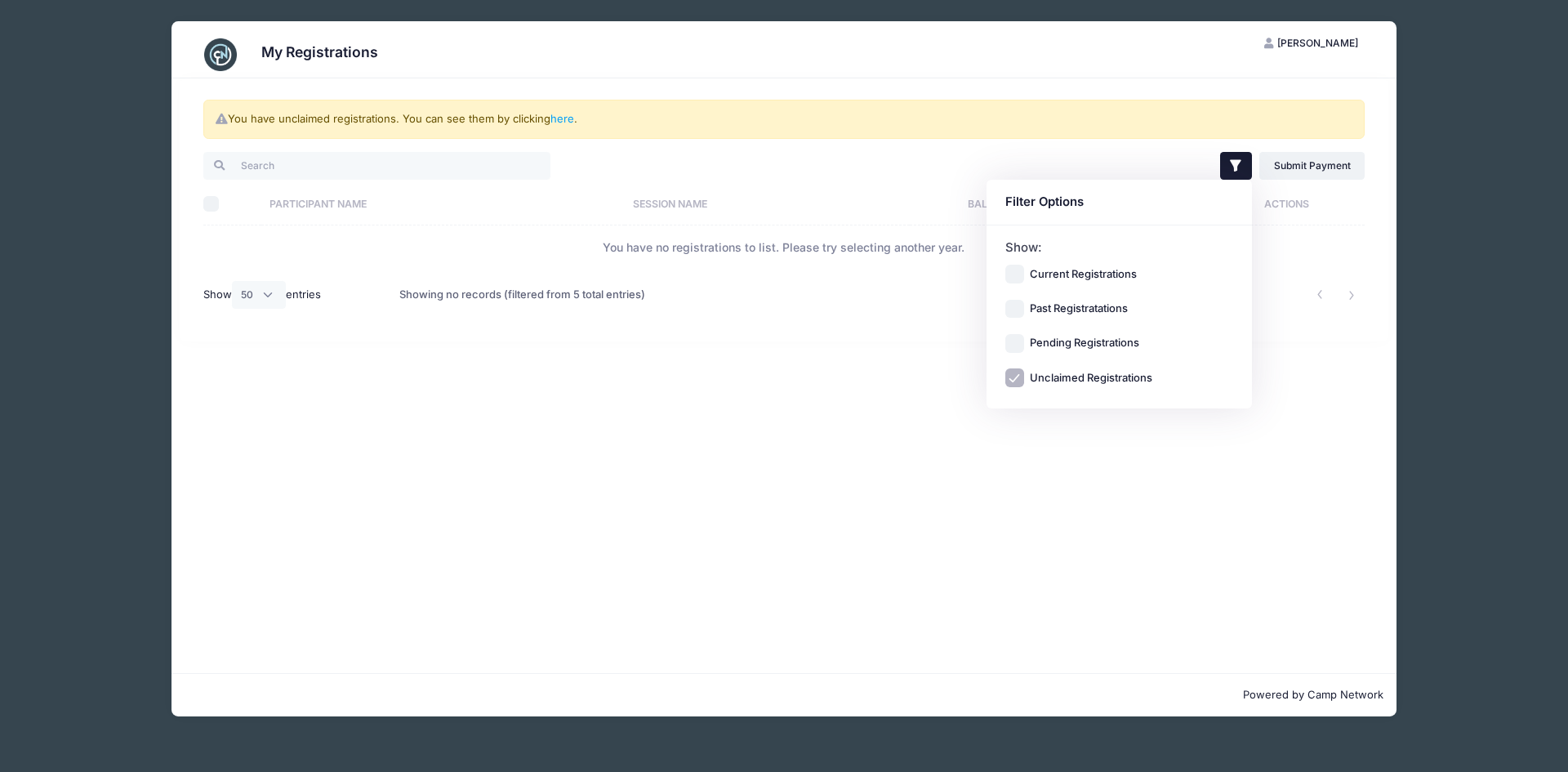
click at [1018, 310] on input "Past Registratations" at bounding box center [1014, 309] width 19 height 19
checkbox input "true"
click at [1017, 342] on input "Pending Registrations" at bounding box center [1014, 343] width 19 height 19
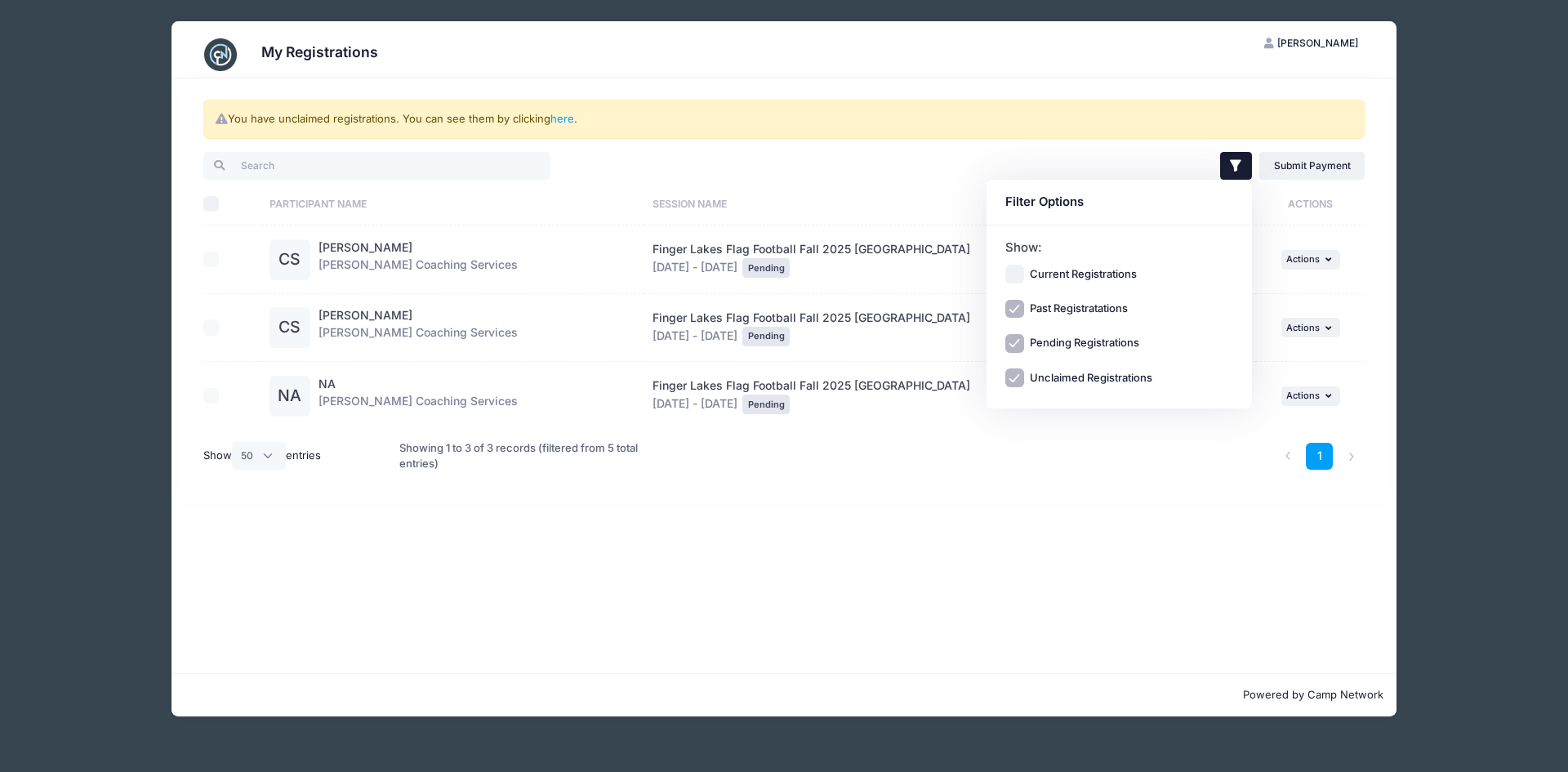
click at [1078, 538] on div "You have unclaimed registrations. You can see them by clicking here . Filter Fi…" at bounding box center [784, 375] width 1225 height 595
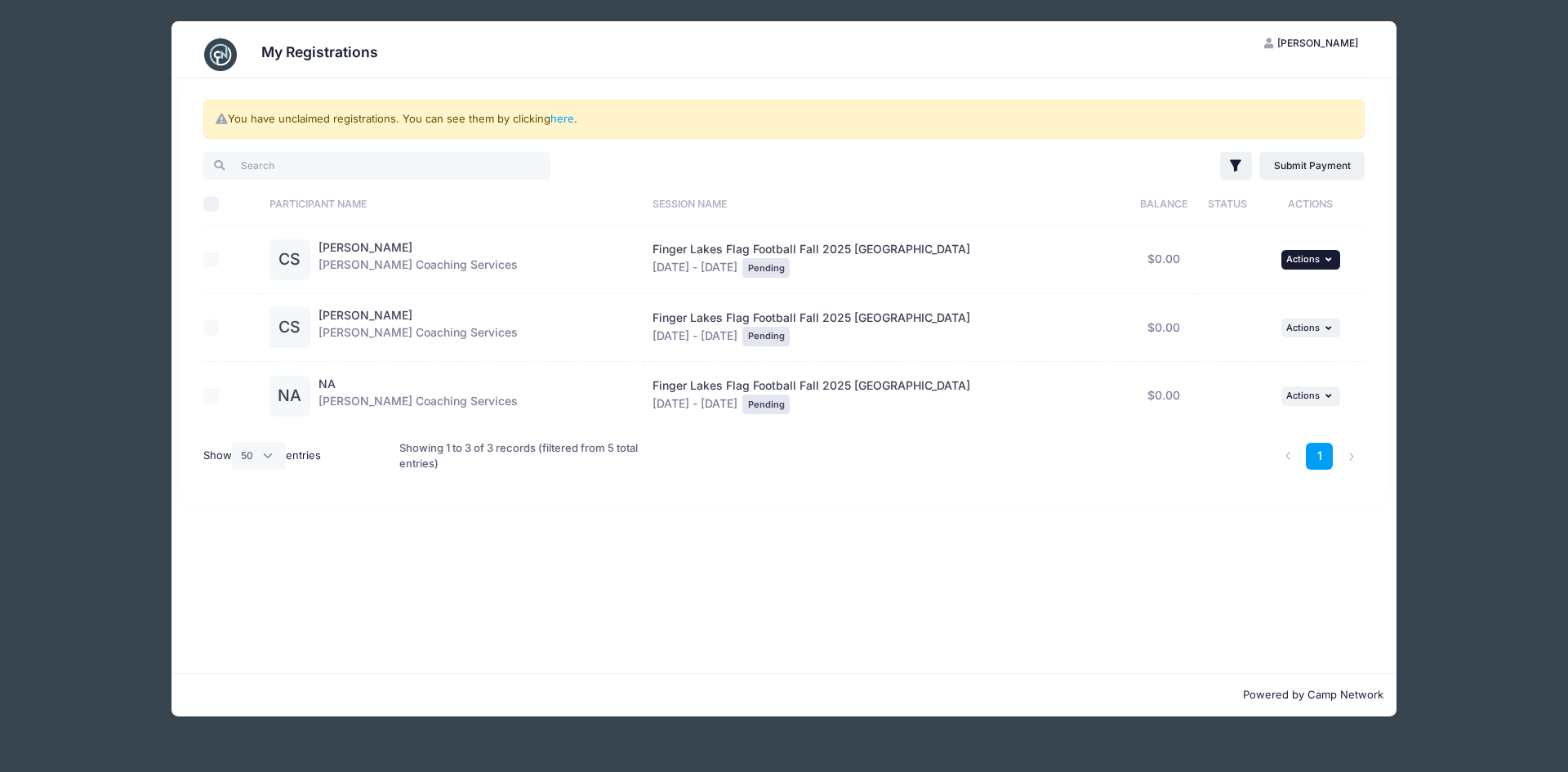
click at [1312, 265] on button "... Actions" at bounding box center [1311, 260] width 59 height 20
click at [1202, 332] on link "Delete" at bounding box center [1249, 327] width 148 height 31
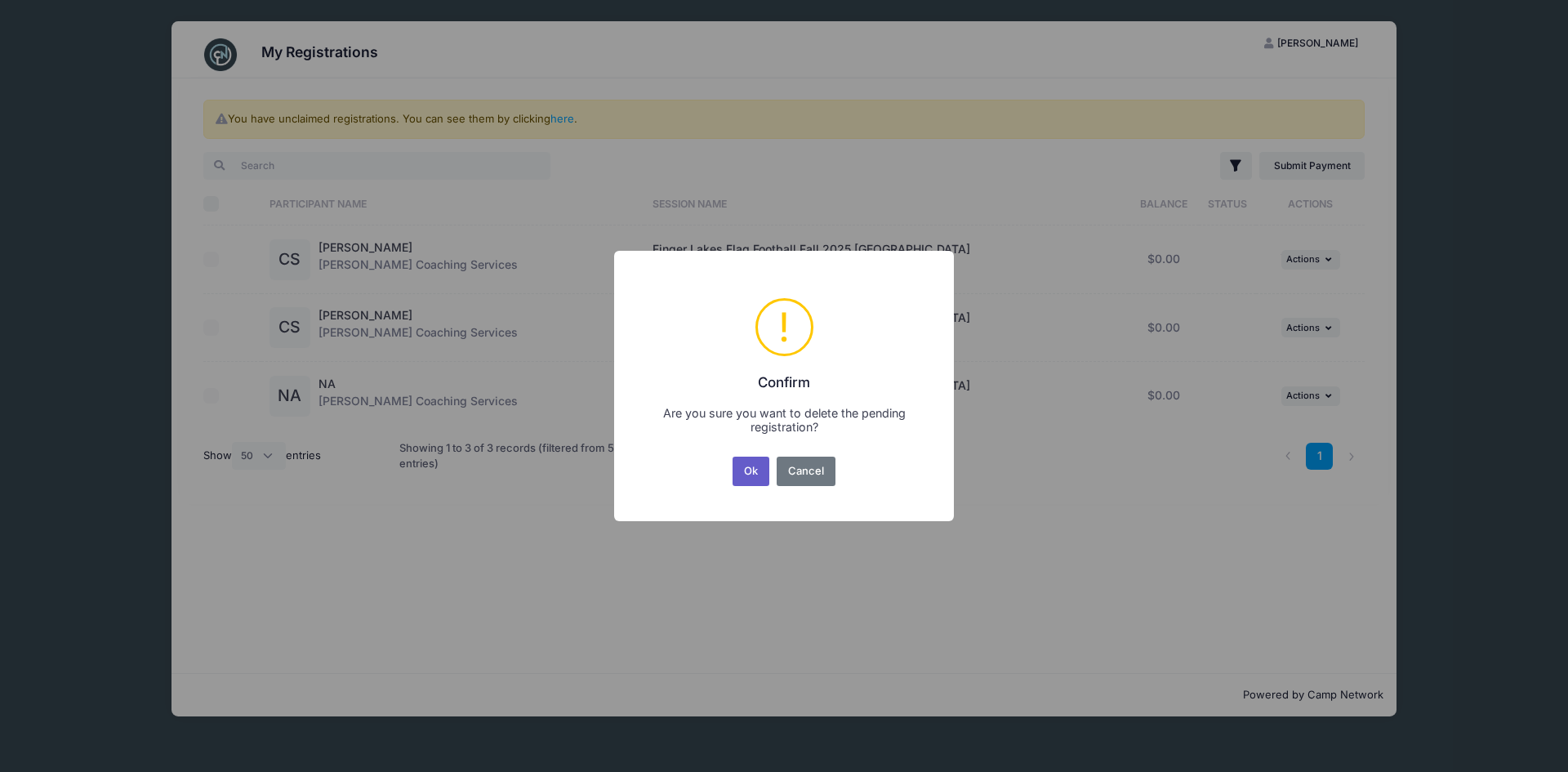
click at [748, 472] on button "Ok" at bounding box center [752, 471] width 37 height 29
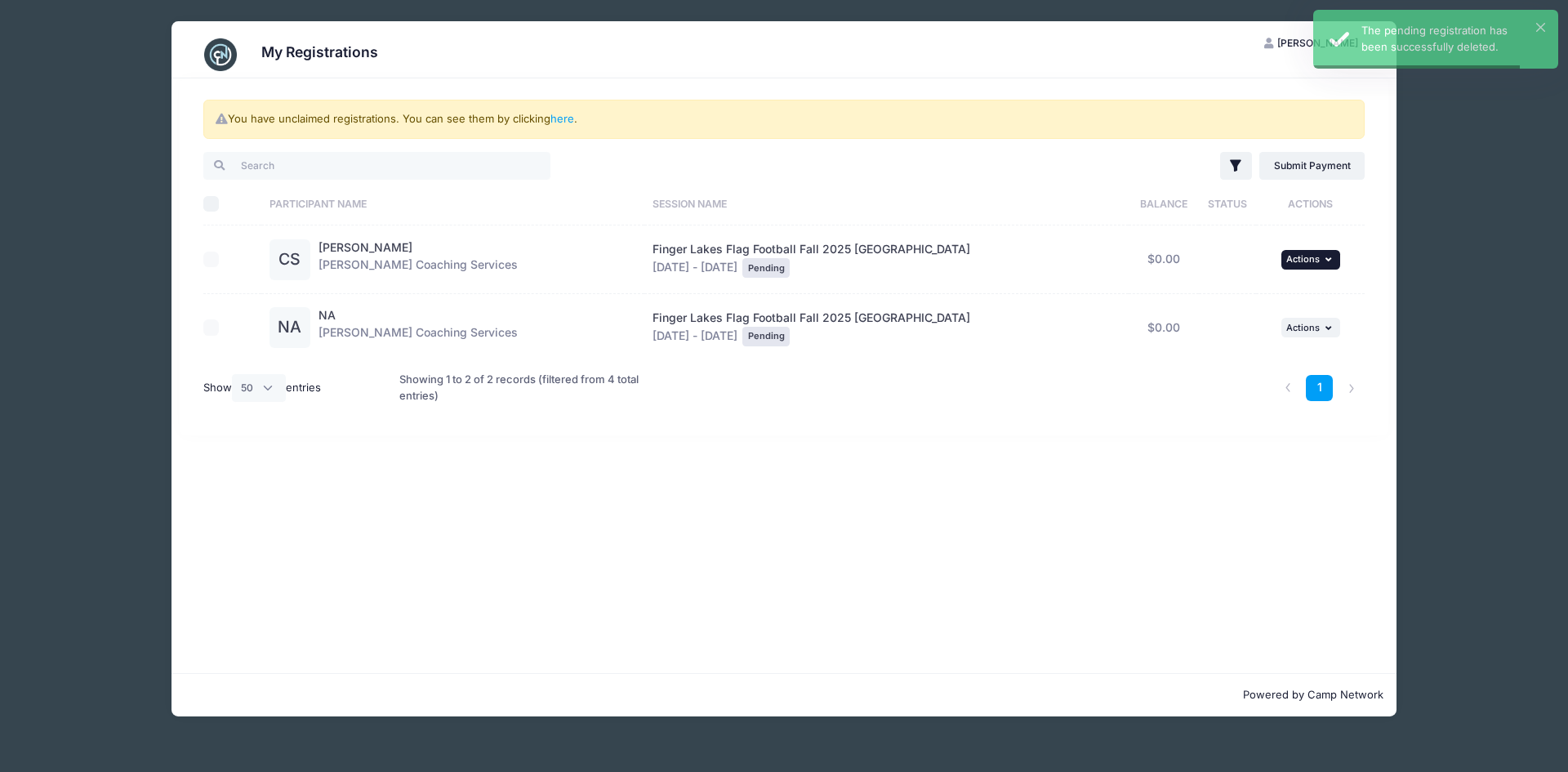
click at [1314, 250] on button "... Actions" at bounding box center [1311, 260] width 59 height 20
click at [1232, 321] on link "Delete" at bounding box center [1249, 327] width 148 height 31
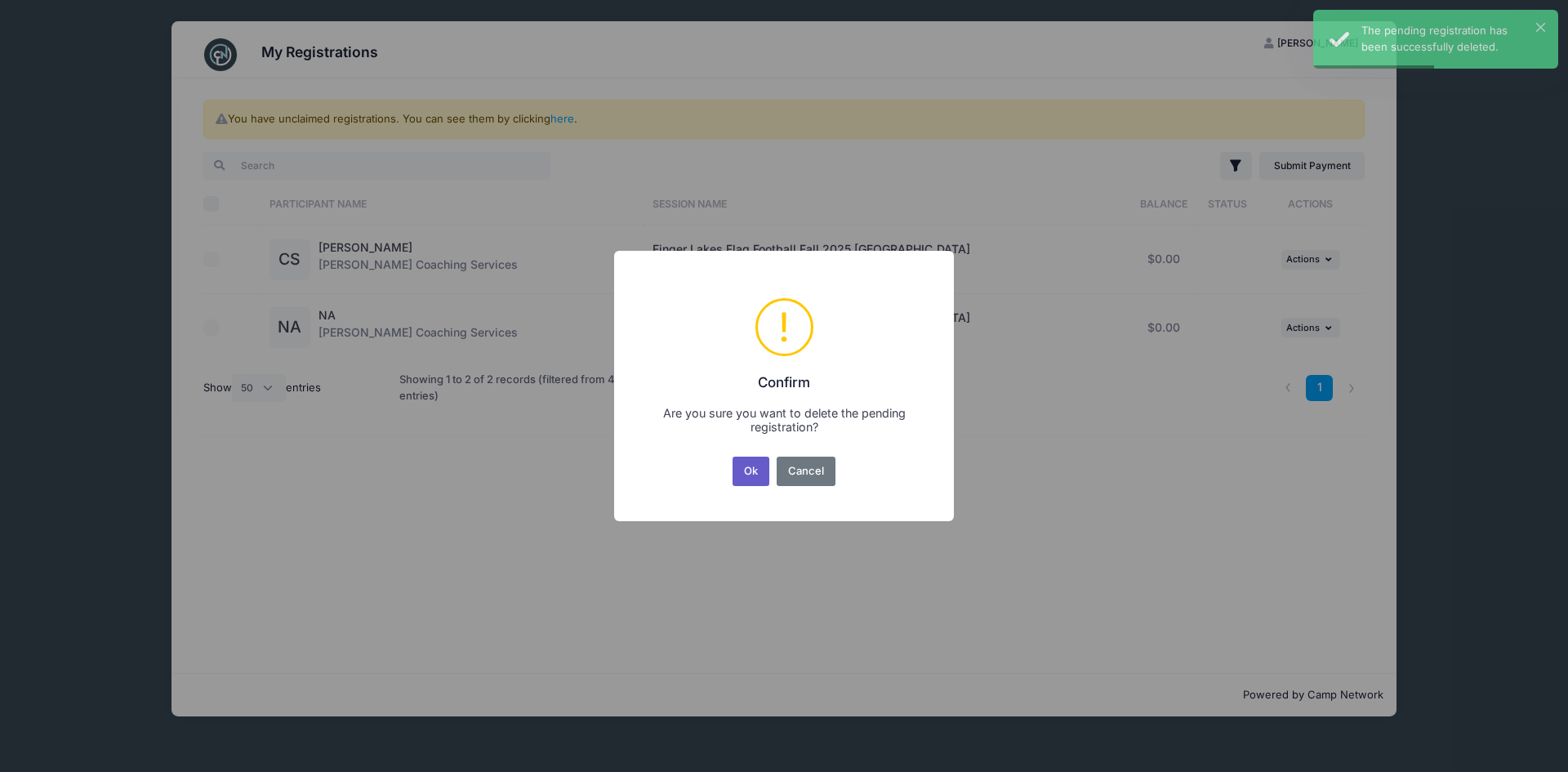
click at [742, 479] on button "Ok" at bounding box center [752, 471] width 37 height 29
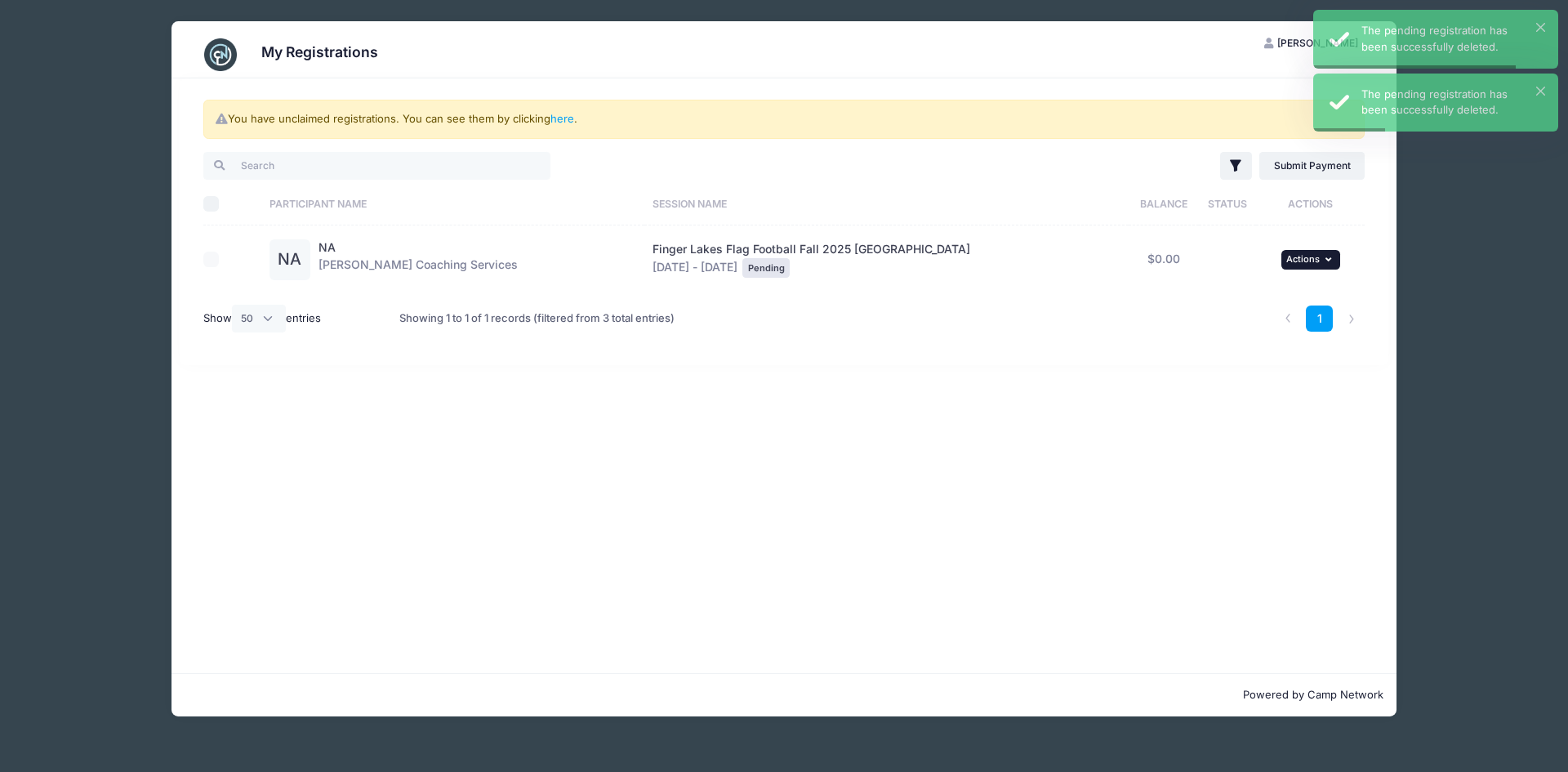
click at [1326, 256] on icon "button" at bounding box center [1331, 259] width 10 height 9
click at [1191, 336] on link "Delete" at bounding box center [1249, 327] width 148 height 31
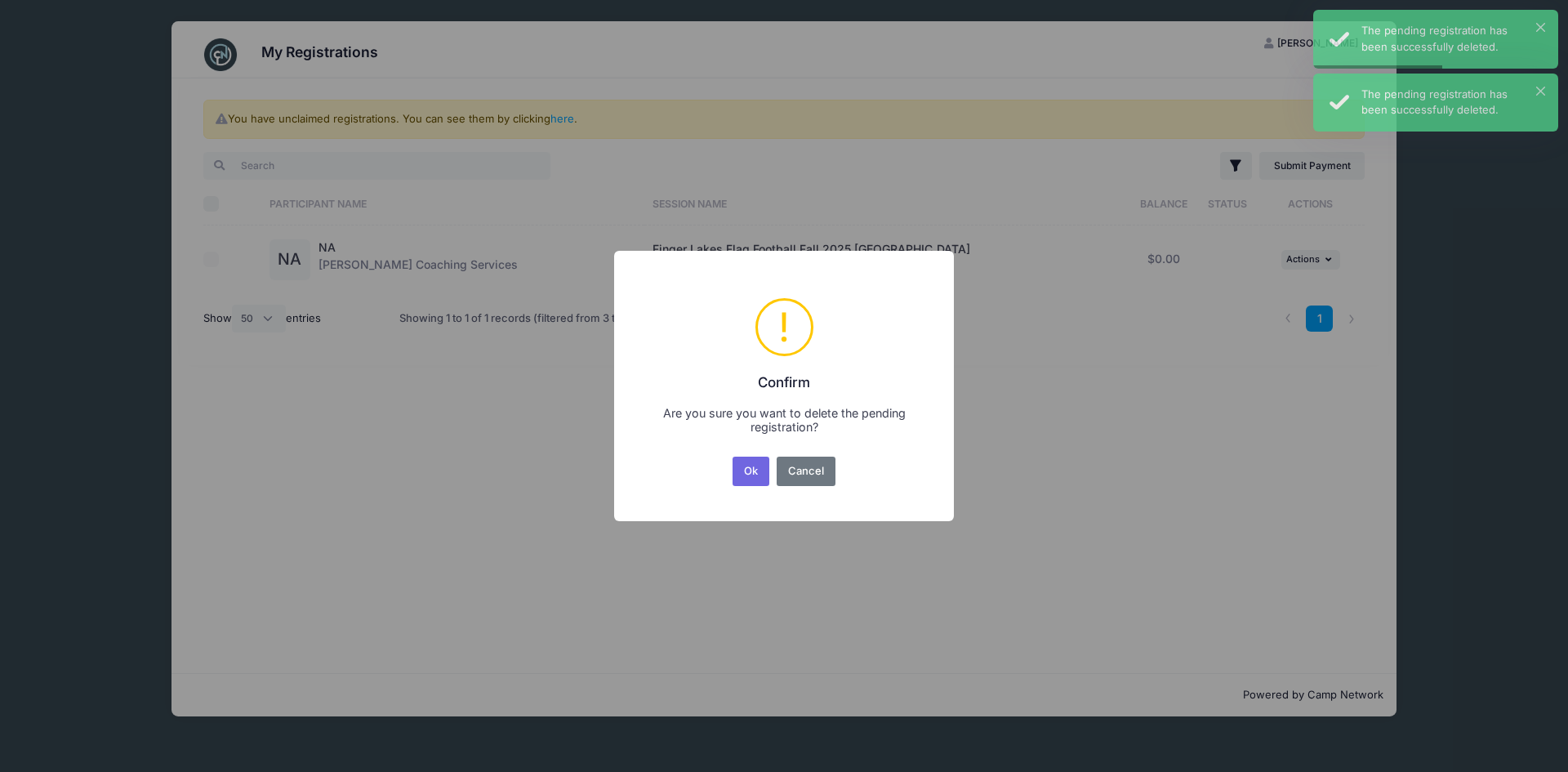
click at [731, 473] on div "Ok No Cancel" at bounding box center [784, 471] width 110 height 36
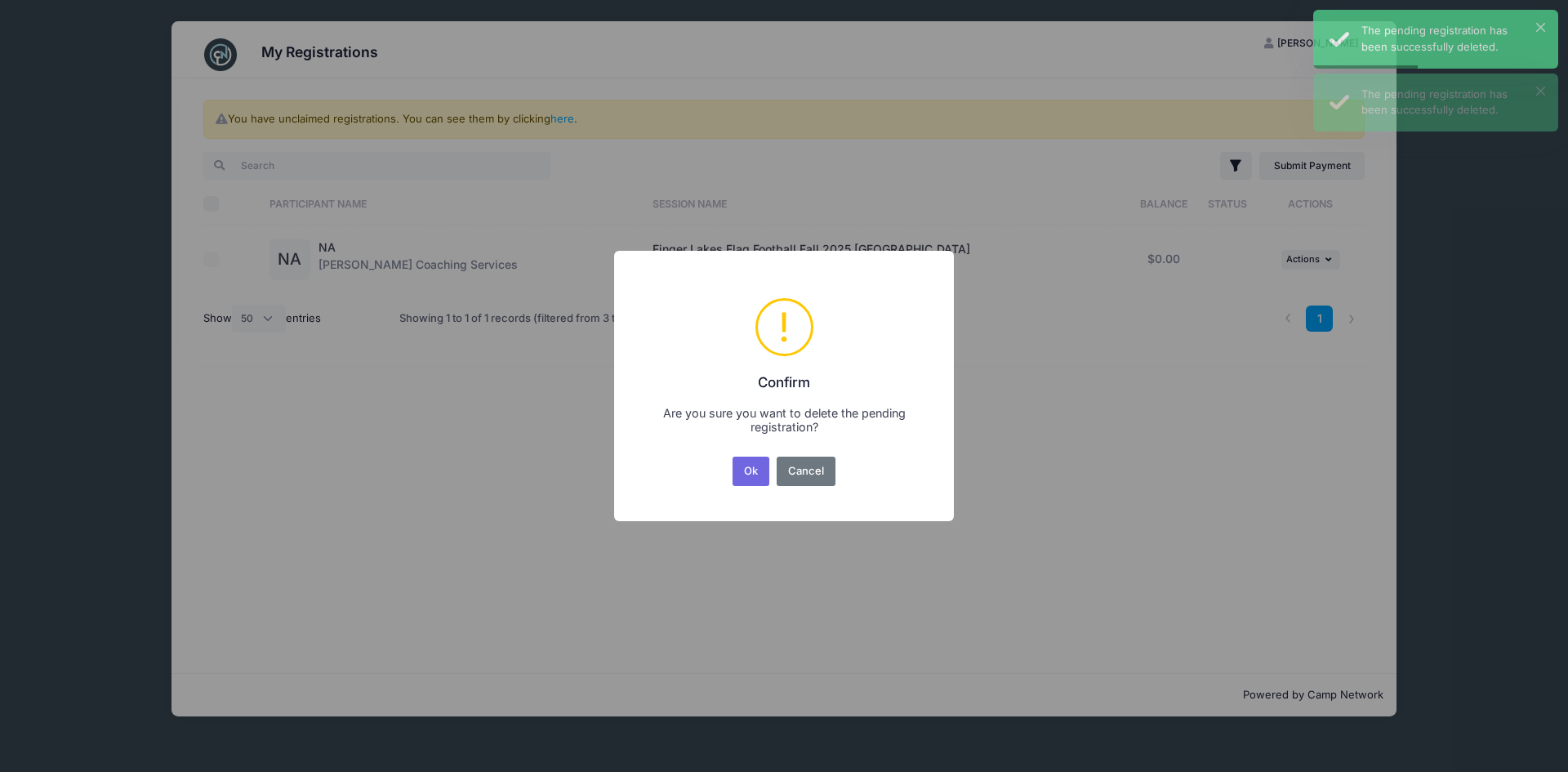
click at [739, 472] on button "Ok" at bounding box center [752, 471] width 37 height 29
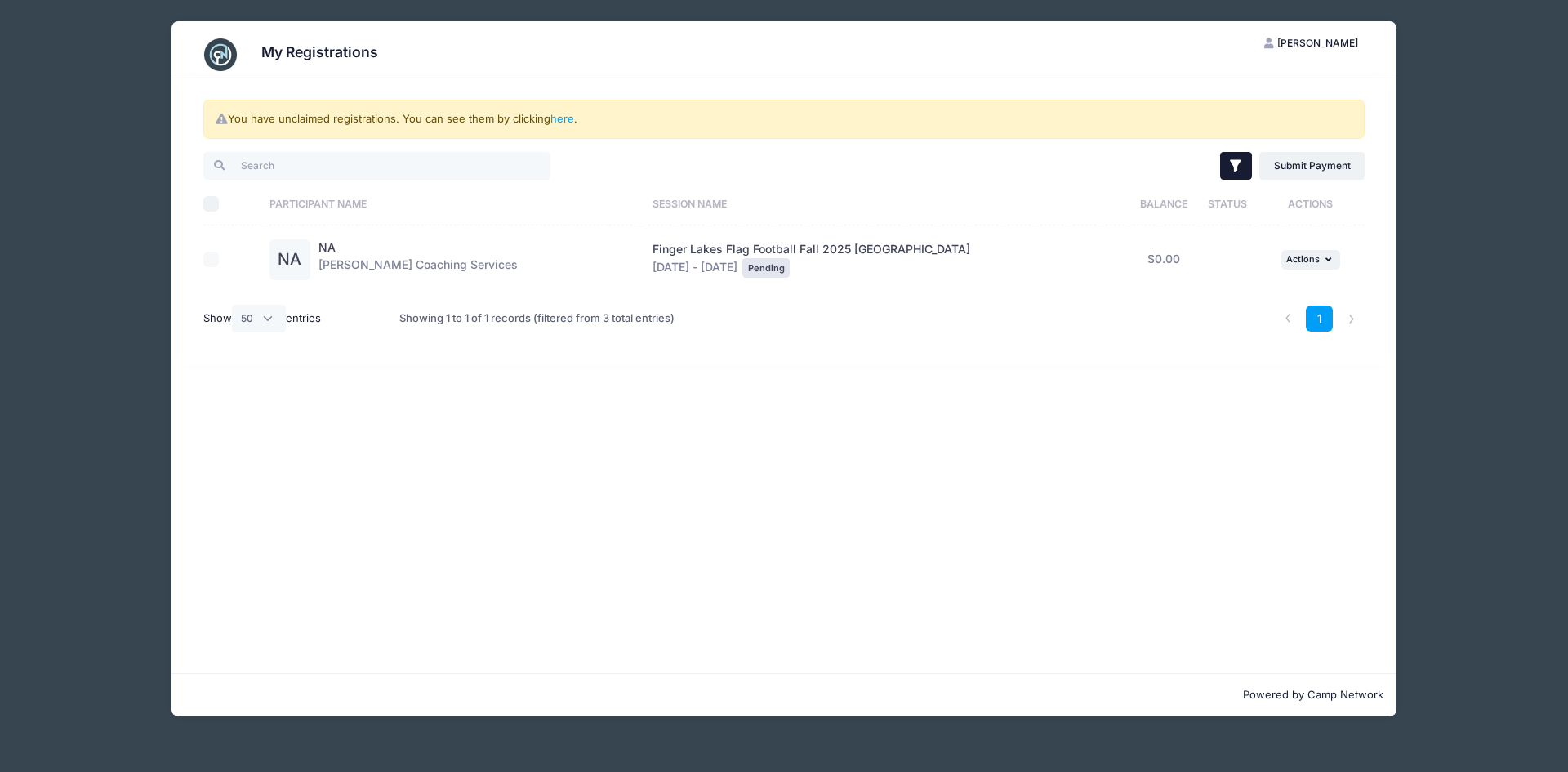
click at [1243, 177] on button "Filter" at bounding box center [1236, 166] width 32 height 27
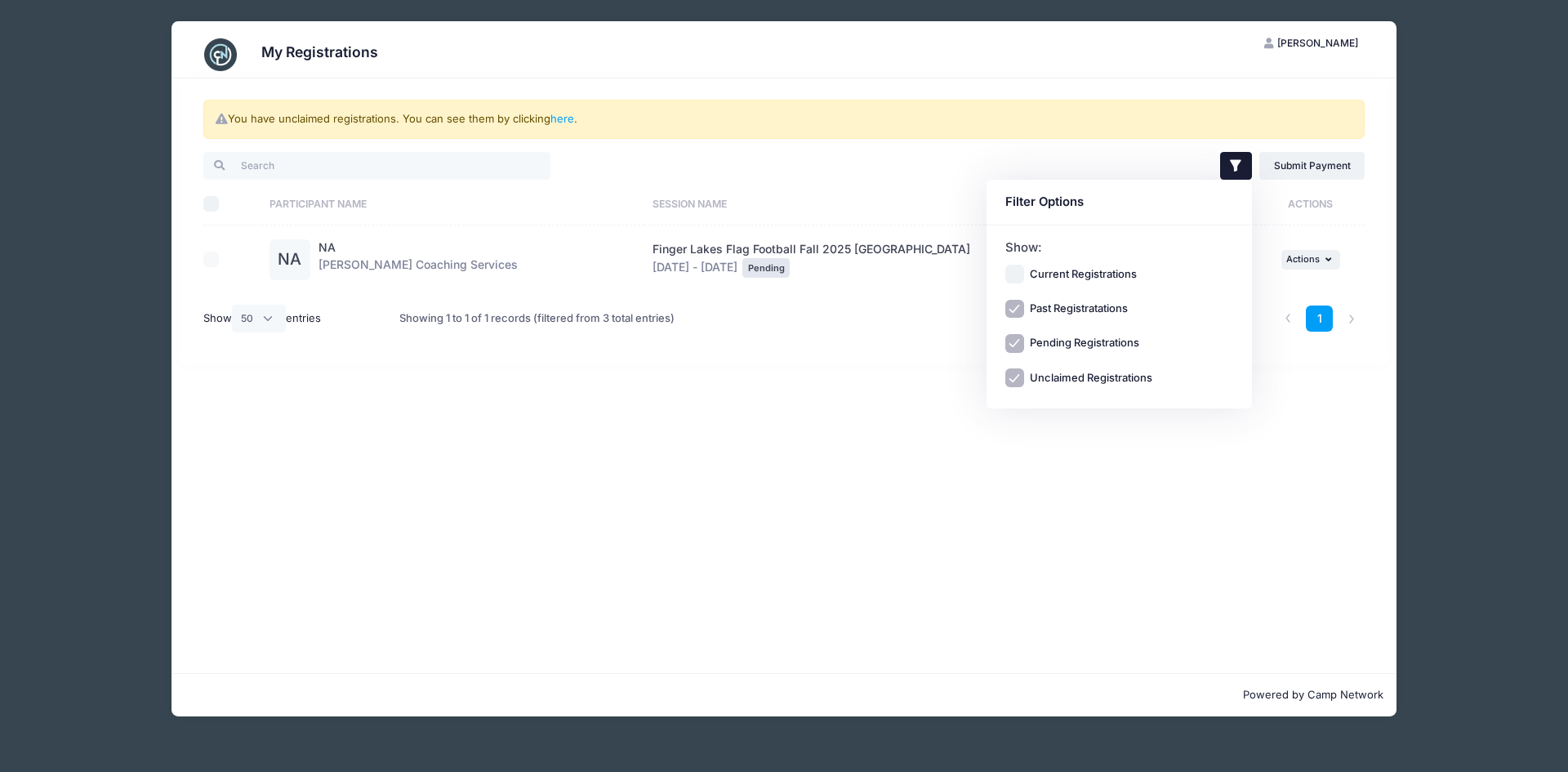
click at [1013, 341] on input "Pending Registrations" at bounding box center [1014, 343] width 19 height 19
checkbox input "false"
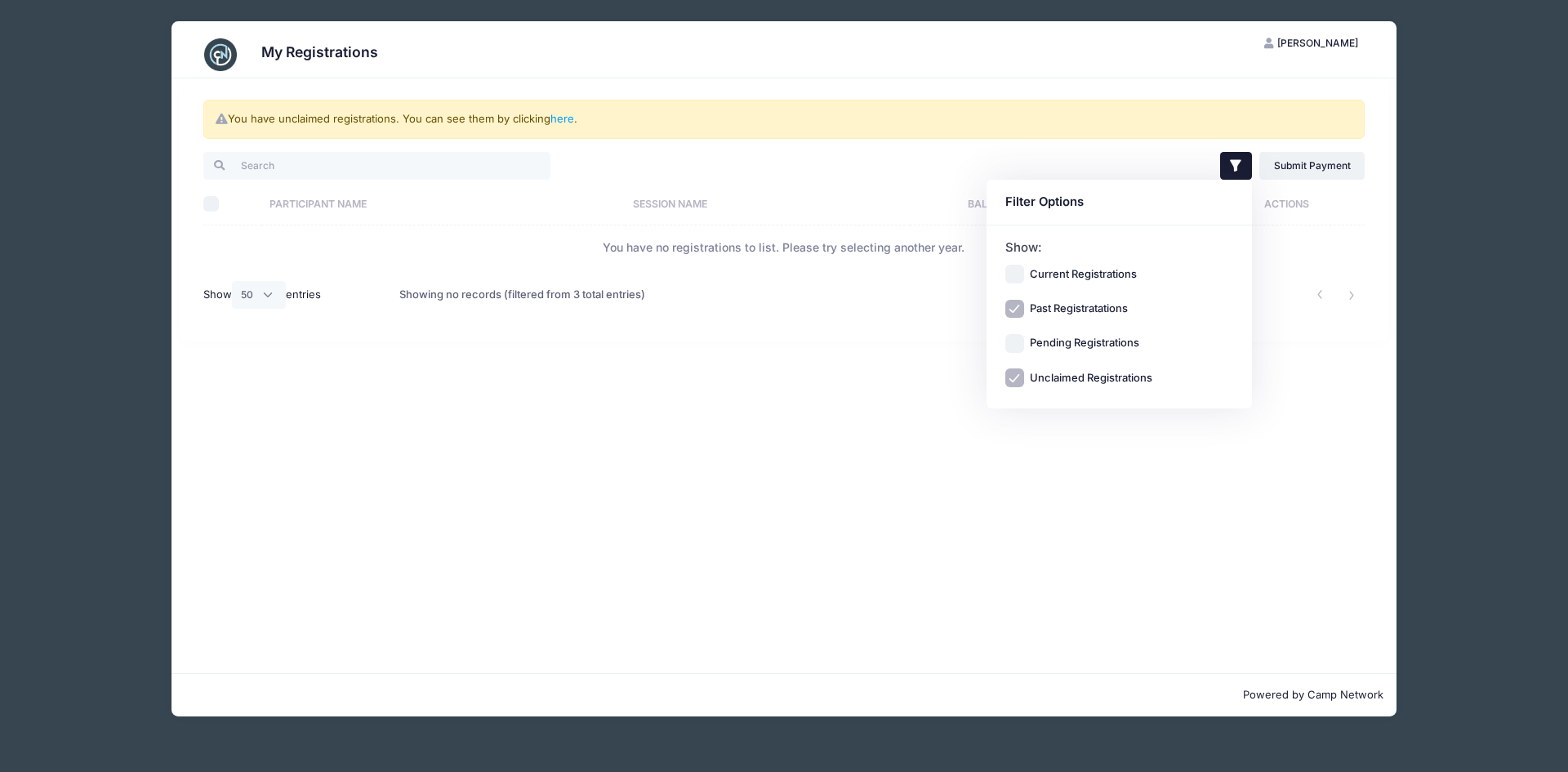
click at [1012, 313] on input "Past Registratations" at bounding box center [1014, 309] width 19 height 19
checkbox input "false"
click at [1015, 369] on input "Unclaimed Registrations" at bounding box center [1014, 377] width 19 height 19
checkbox input "false"
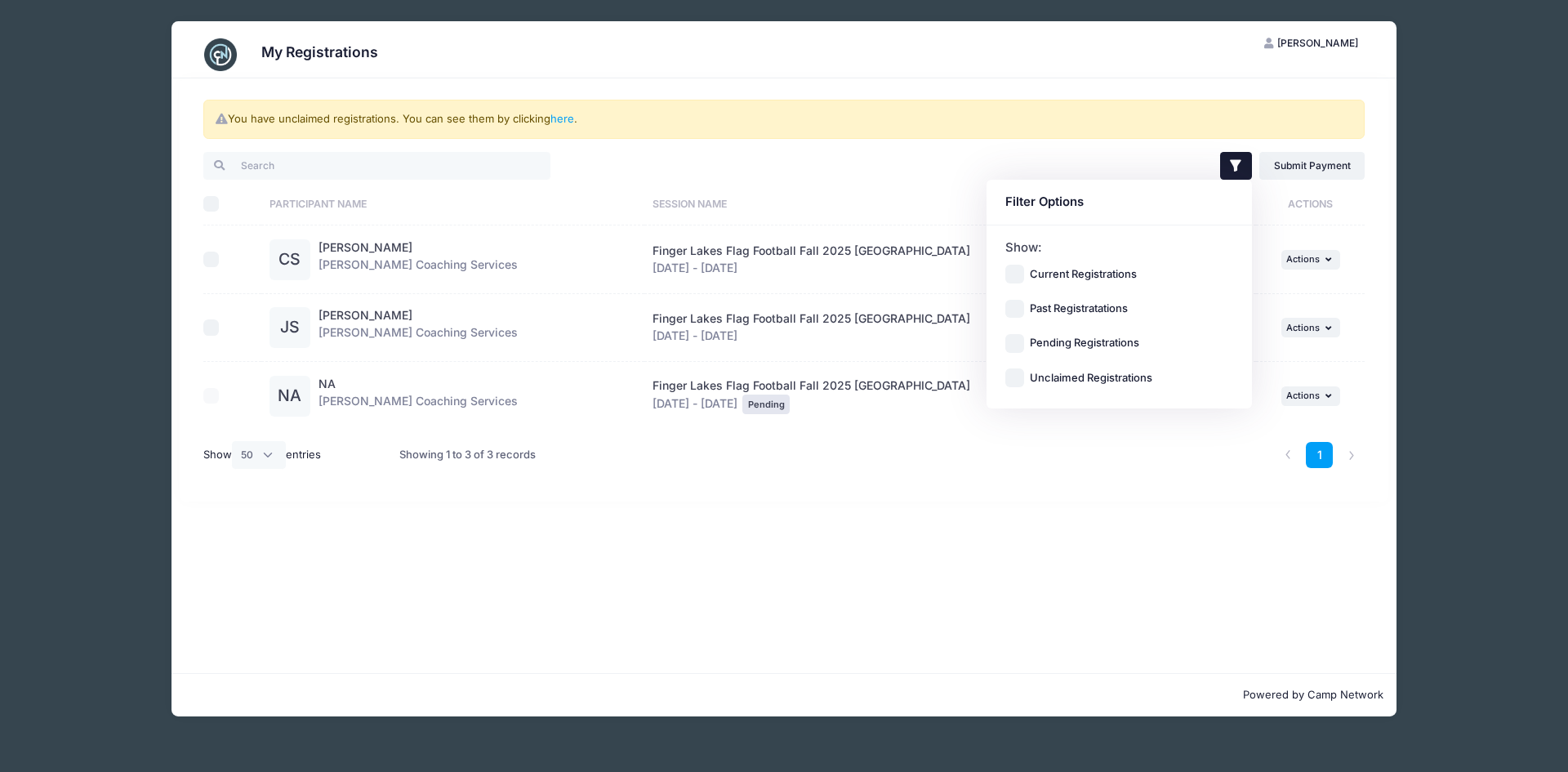
click at [1025, 282] on div "Current Registrations" at bounding box center [1119, 273] width 228 height 19
click at [1014, 273] on input "Current Registrations" at bounding box center [1014, 273] width 19 height 19
checkbox input "true"
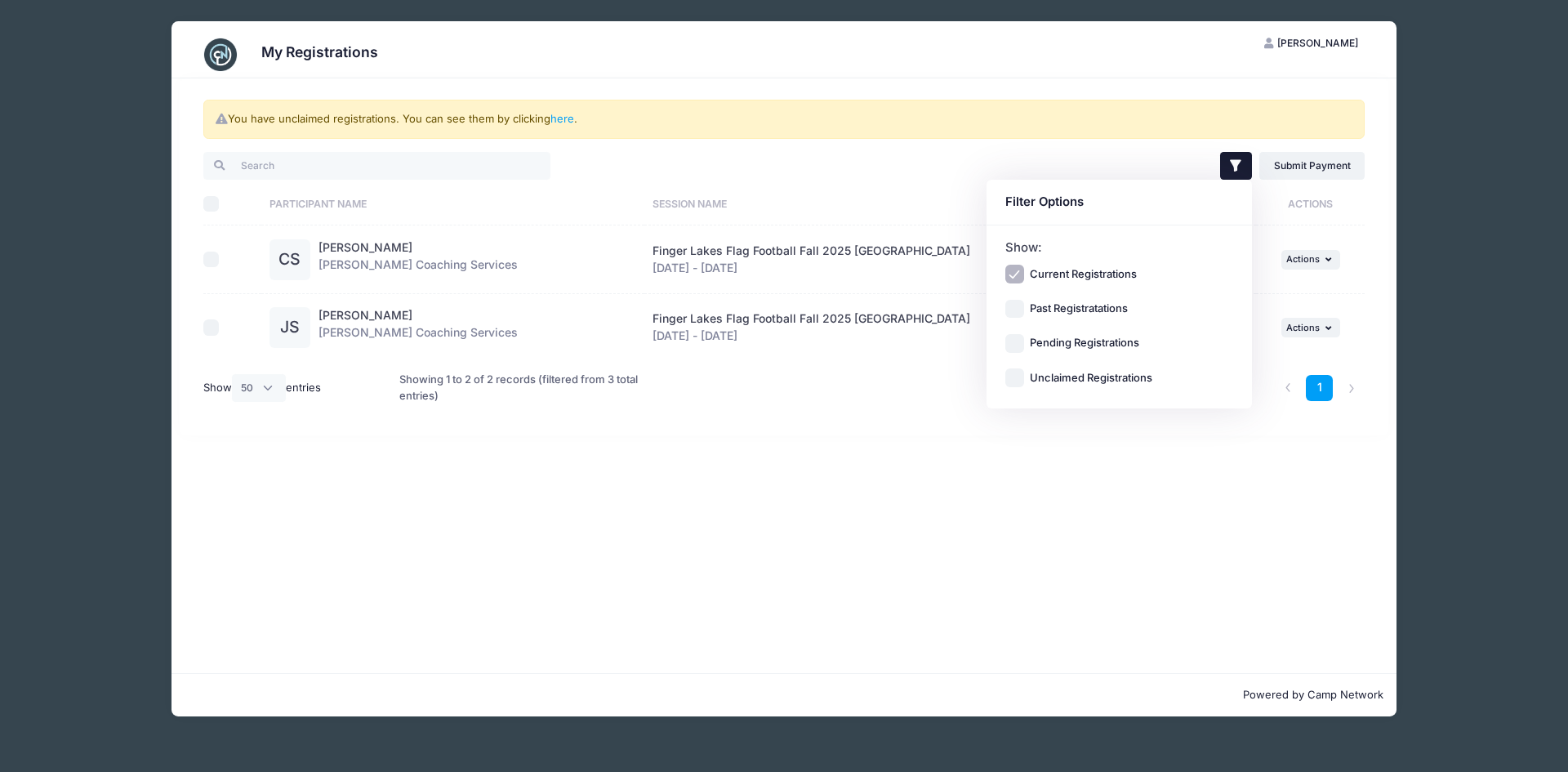
click at [1020, 515] on div "You have unclaimed registrations. You can see them by clicking here . Filter Fi…" at bounding box center [784, 375] width 1225 height 595
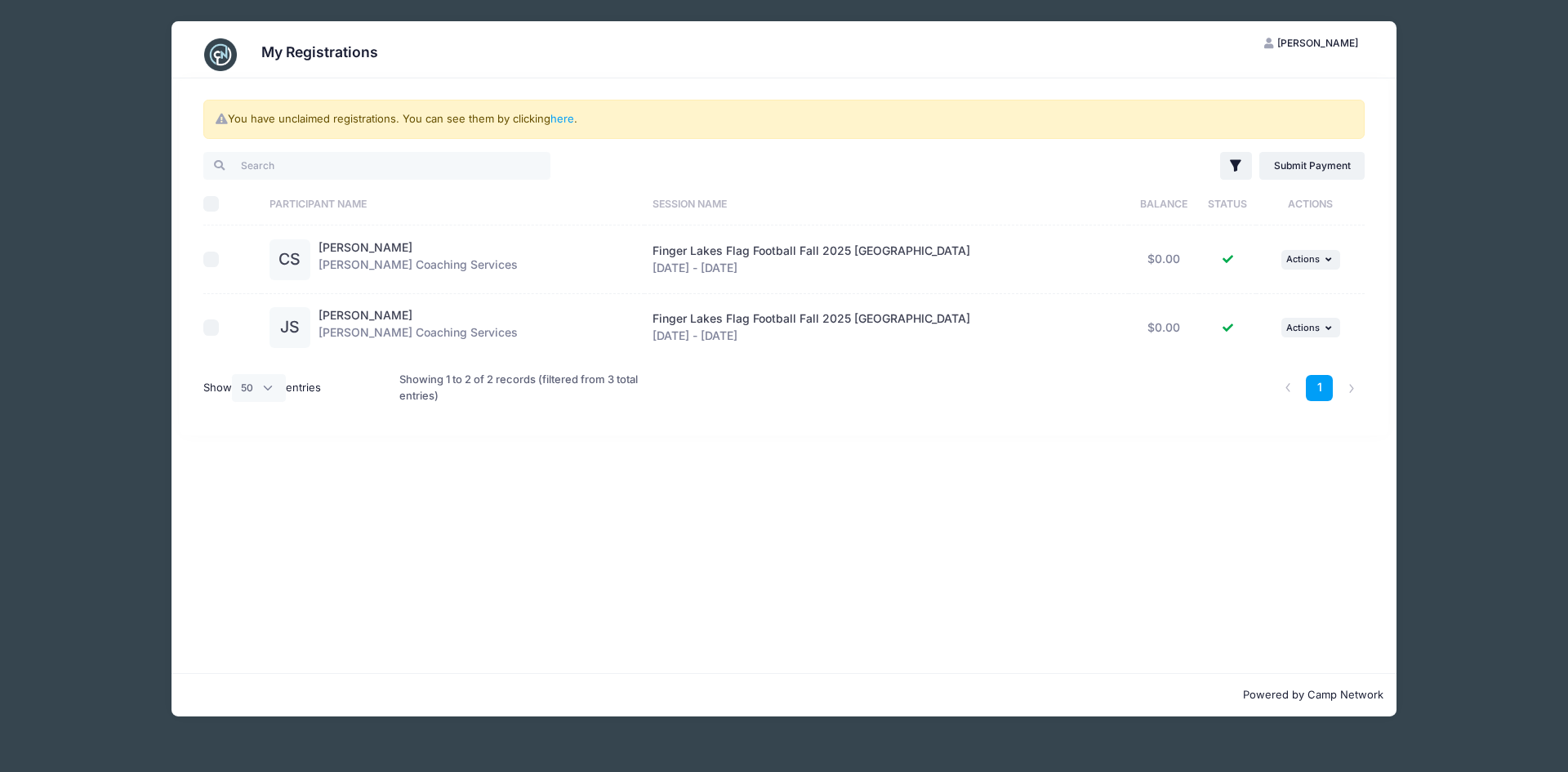
click at [273, 326] on div "JS" at bounding box center [290, 327] width 41 height 41
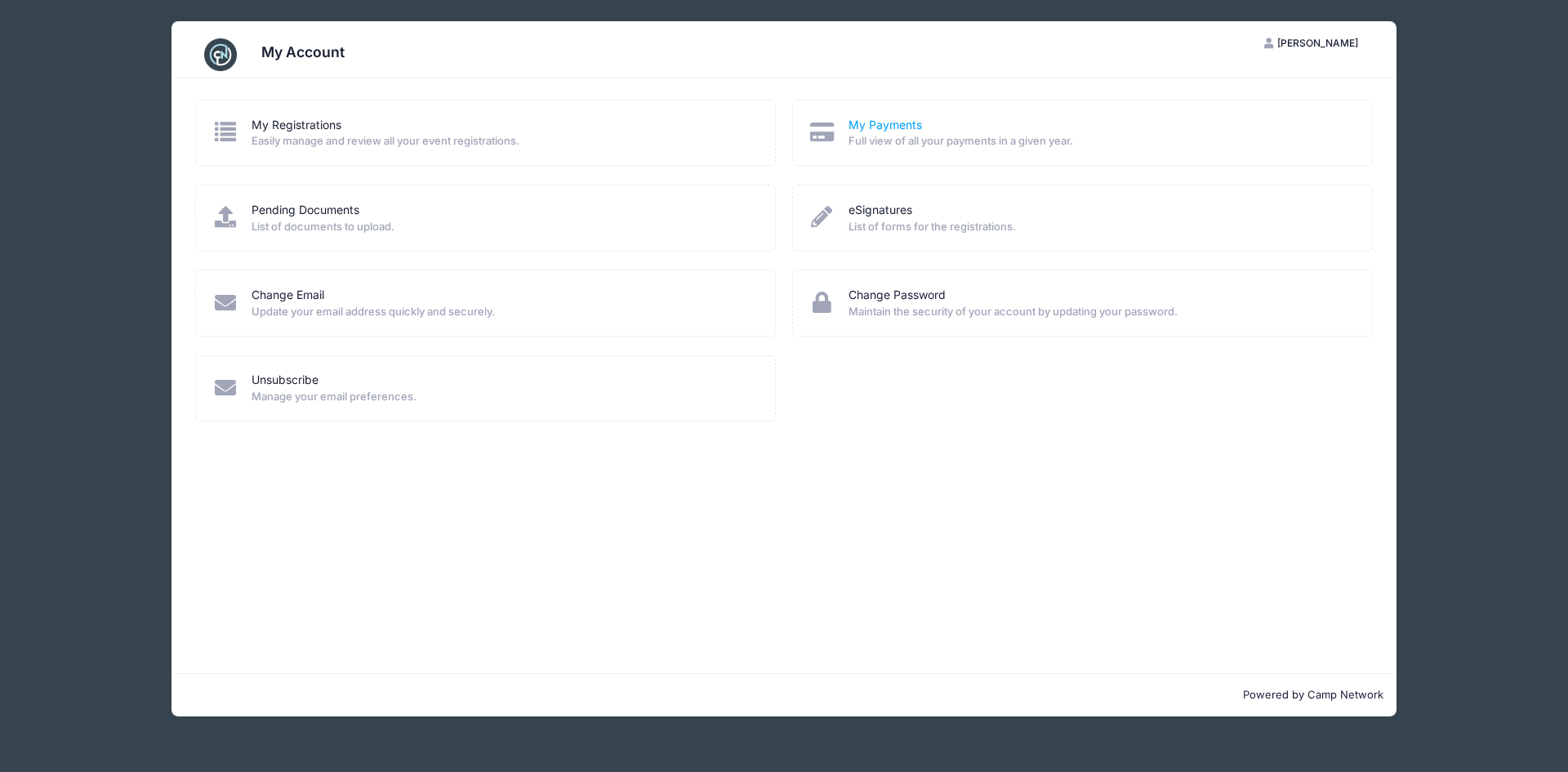
click at [868, 119] on link "My Payments" at bounding box center [885, 125] width 74 height 18
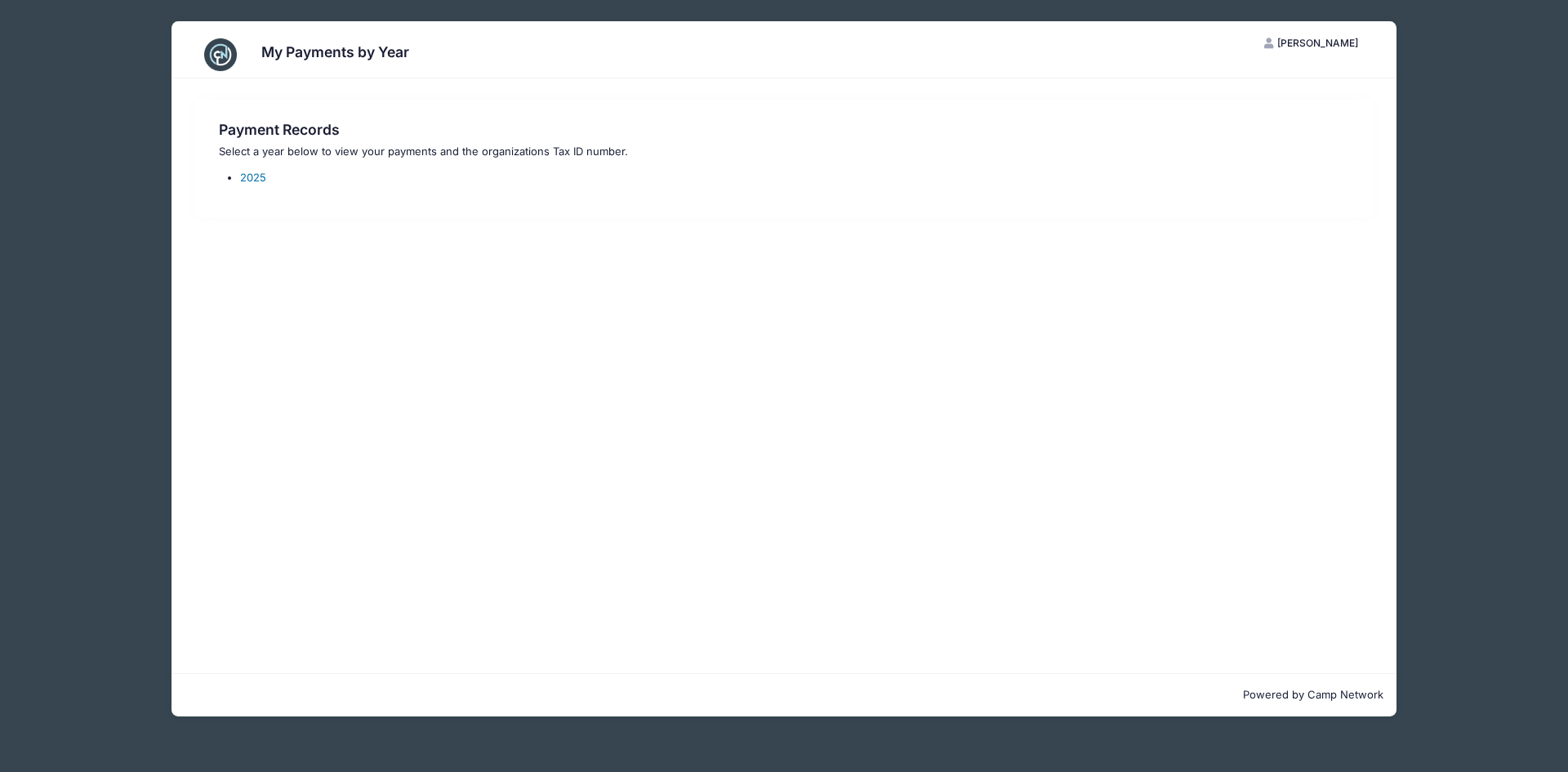
click at [249, 174] on link "2025" at bounding box center [253, 176] width 26 height 13
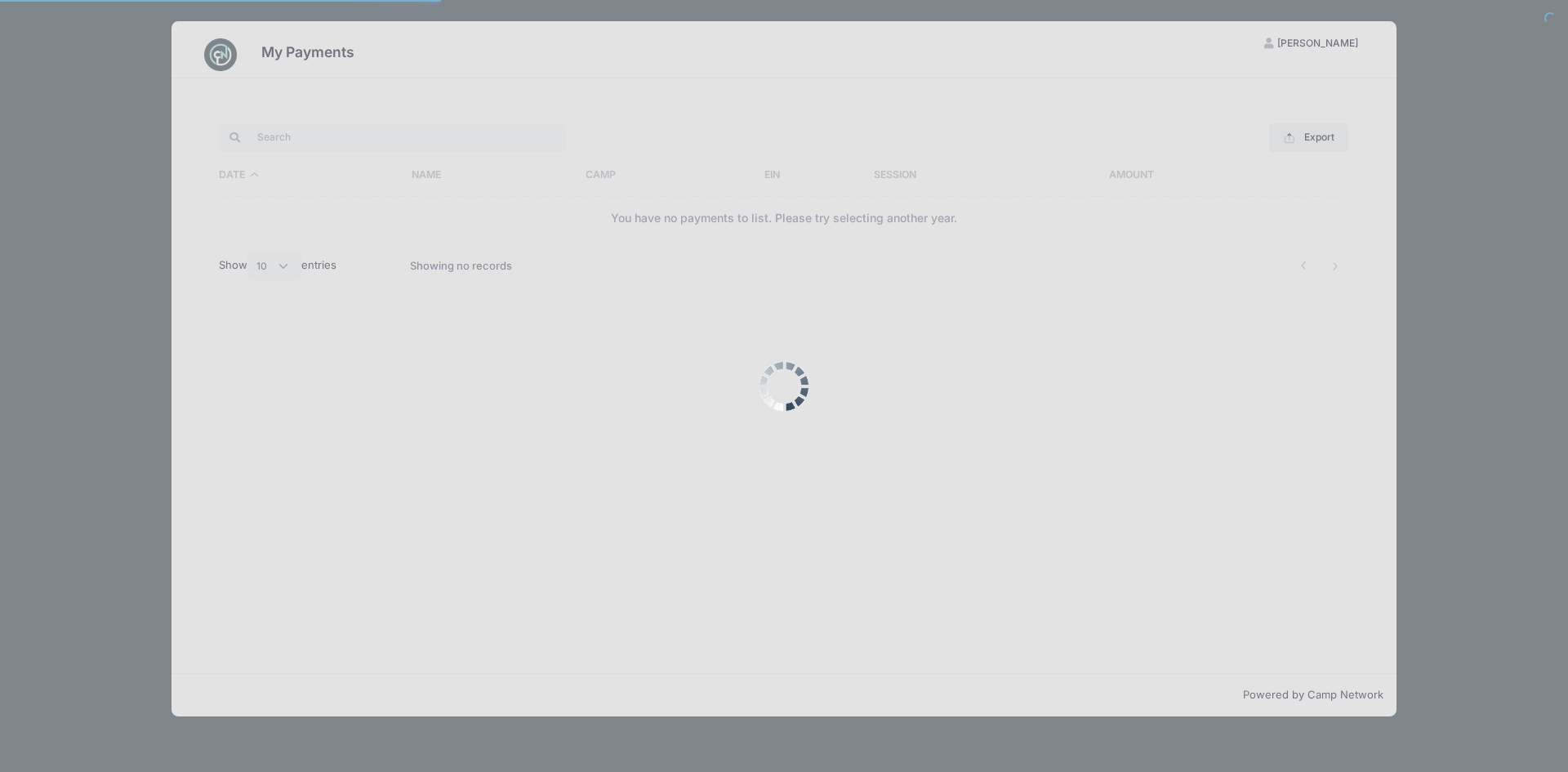
select select "10"
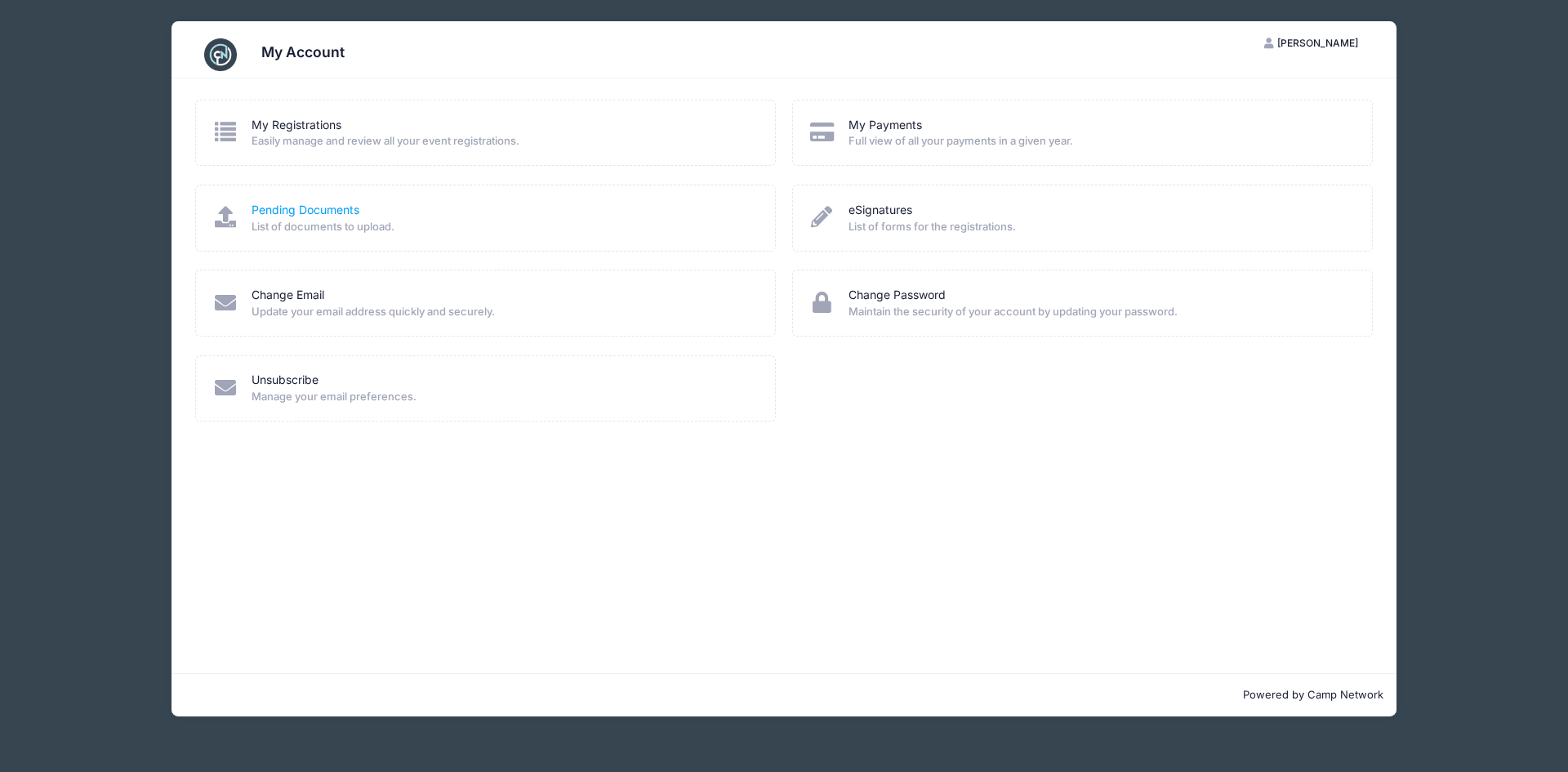
click at [296, 207] on link "Pending Documents" at bounding box center [306, 211] width 108 height 18
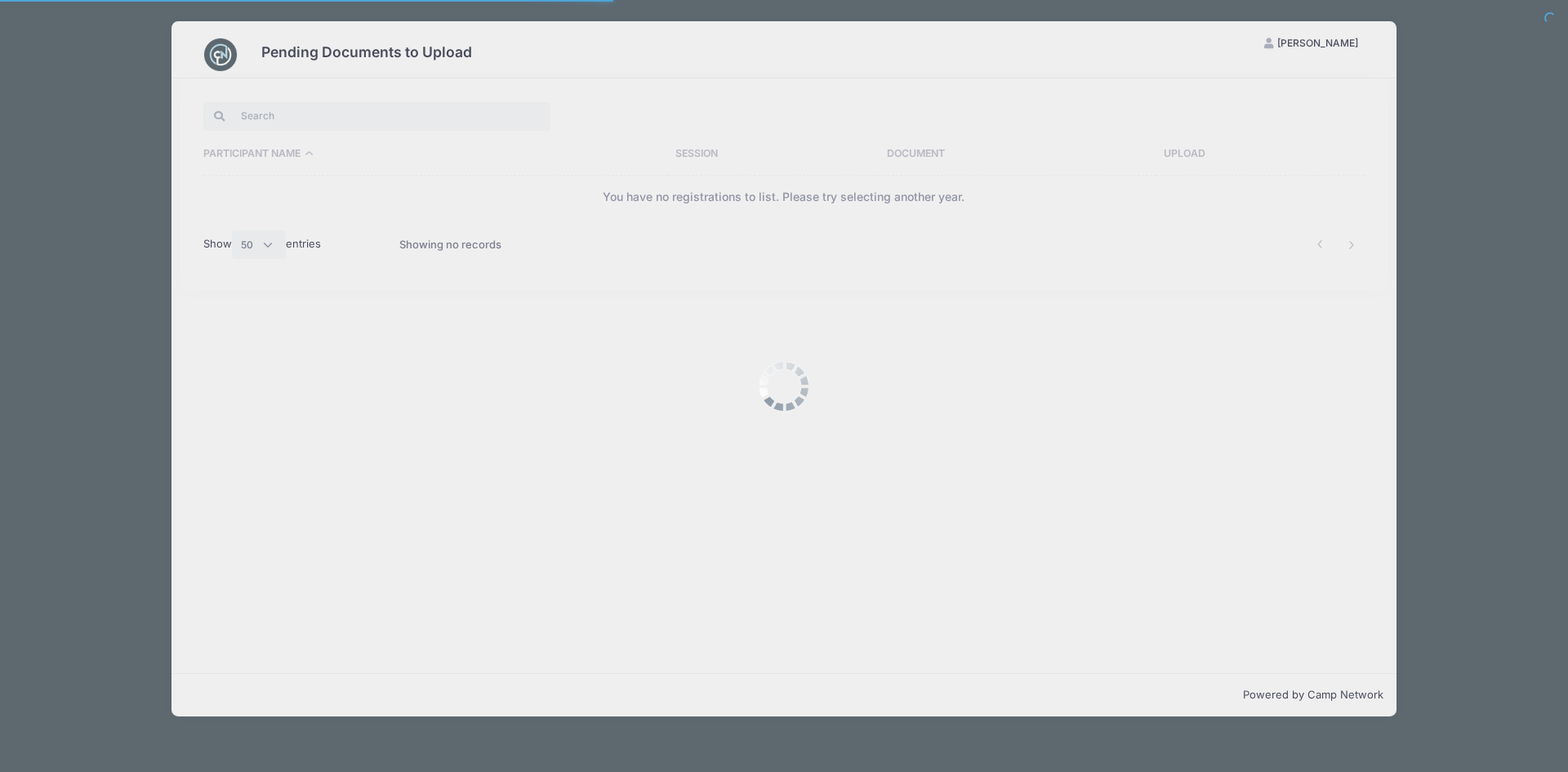
select select "50"
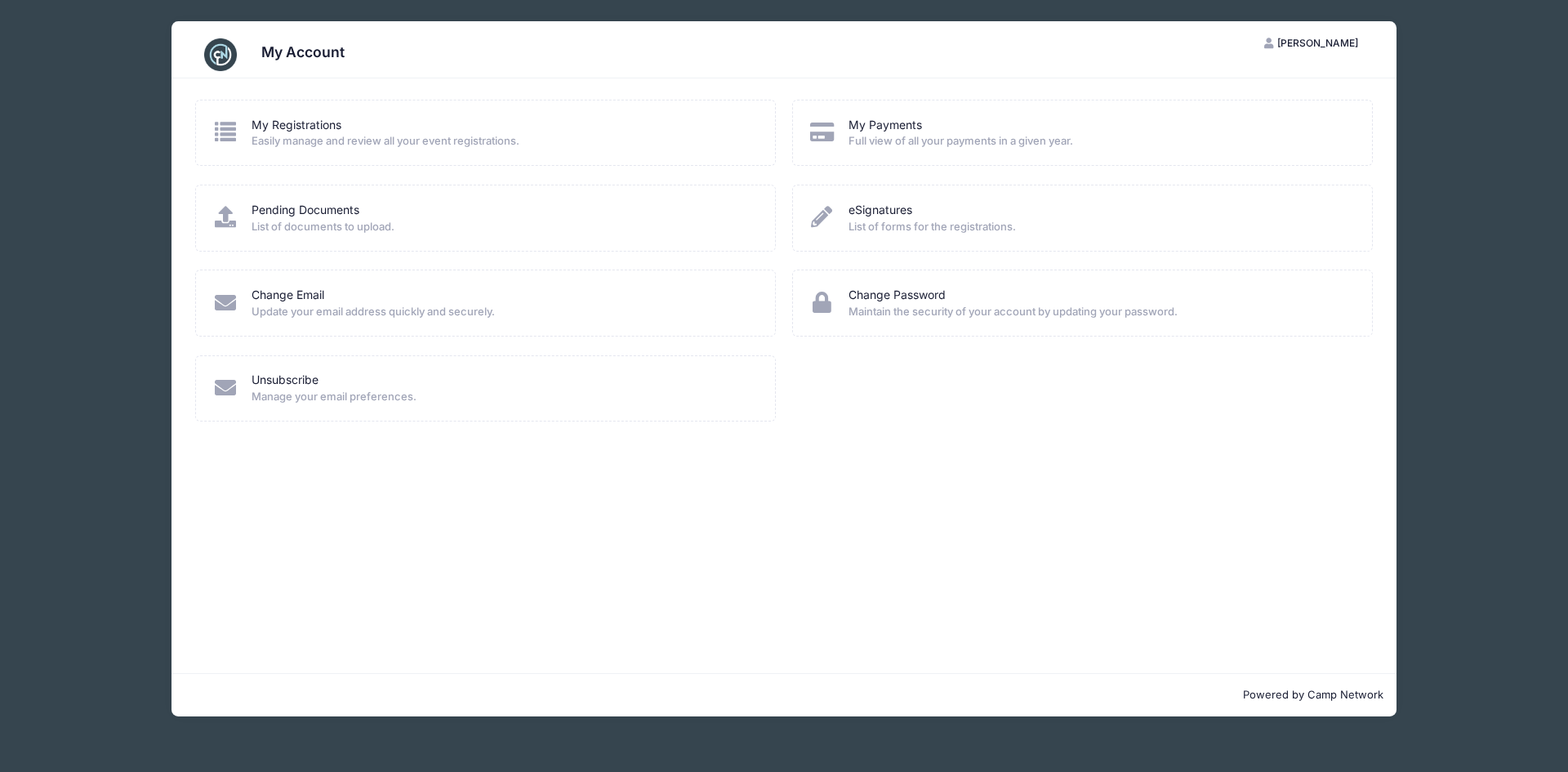
click at [220, 57] on img at bounding box center [220, 54] width 32 height 32
